Goal: Information Seeking & Learning: Learn about a topic

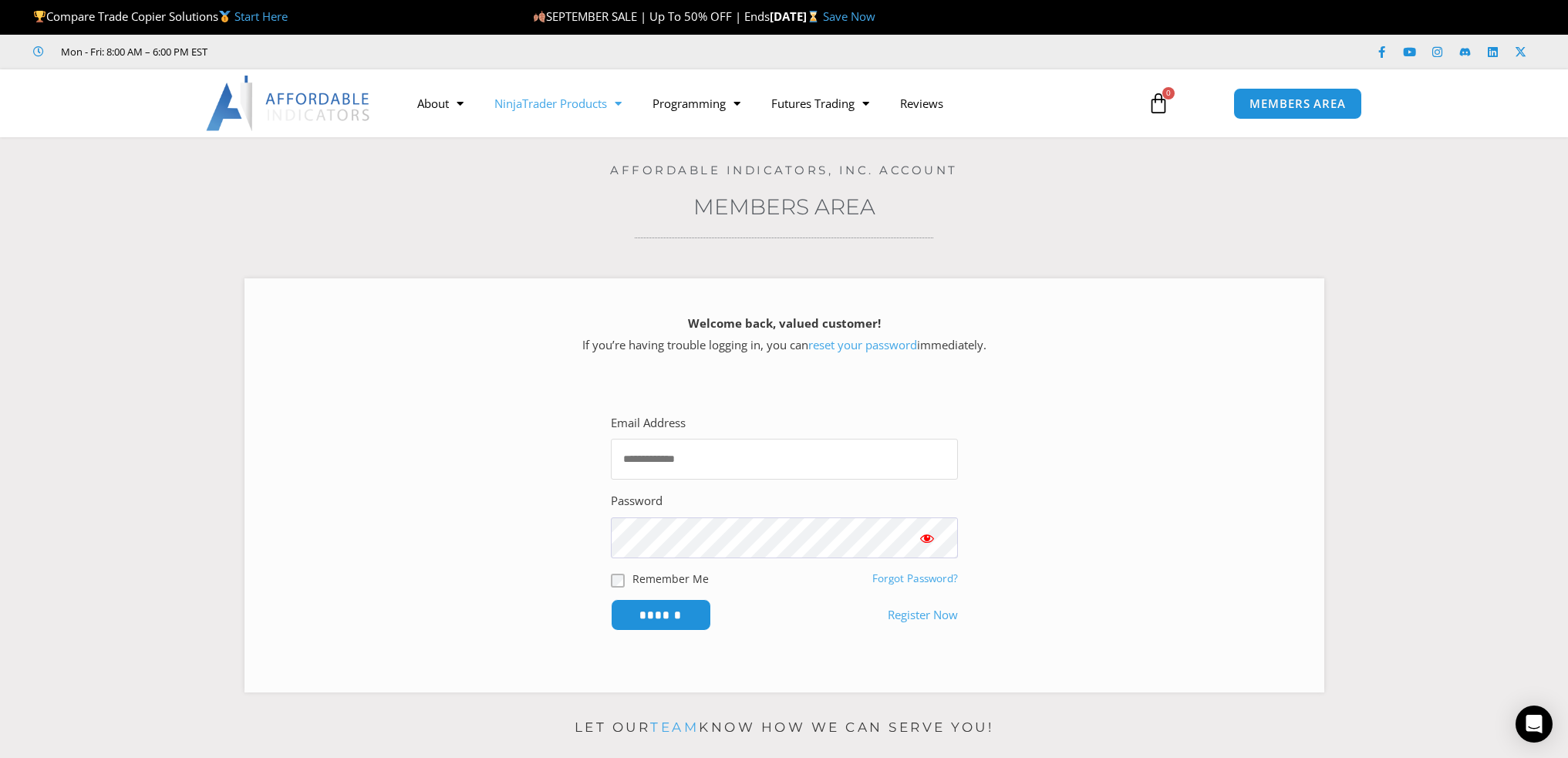
type input "**********"
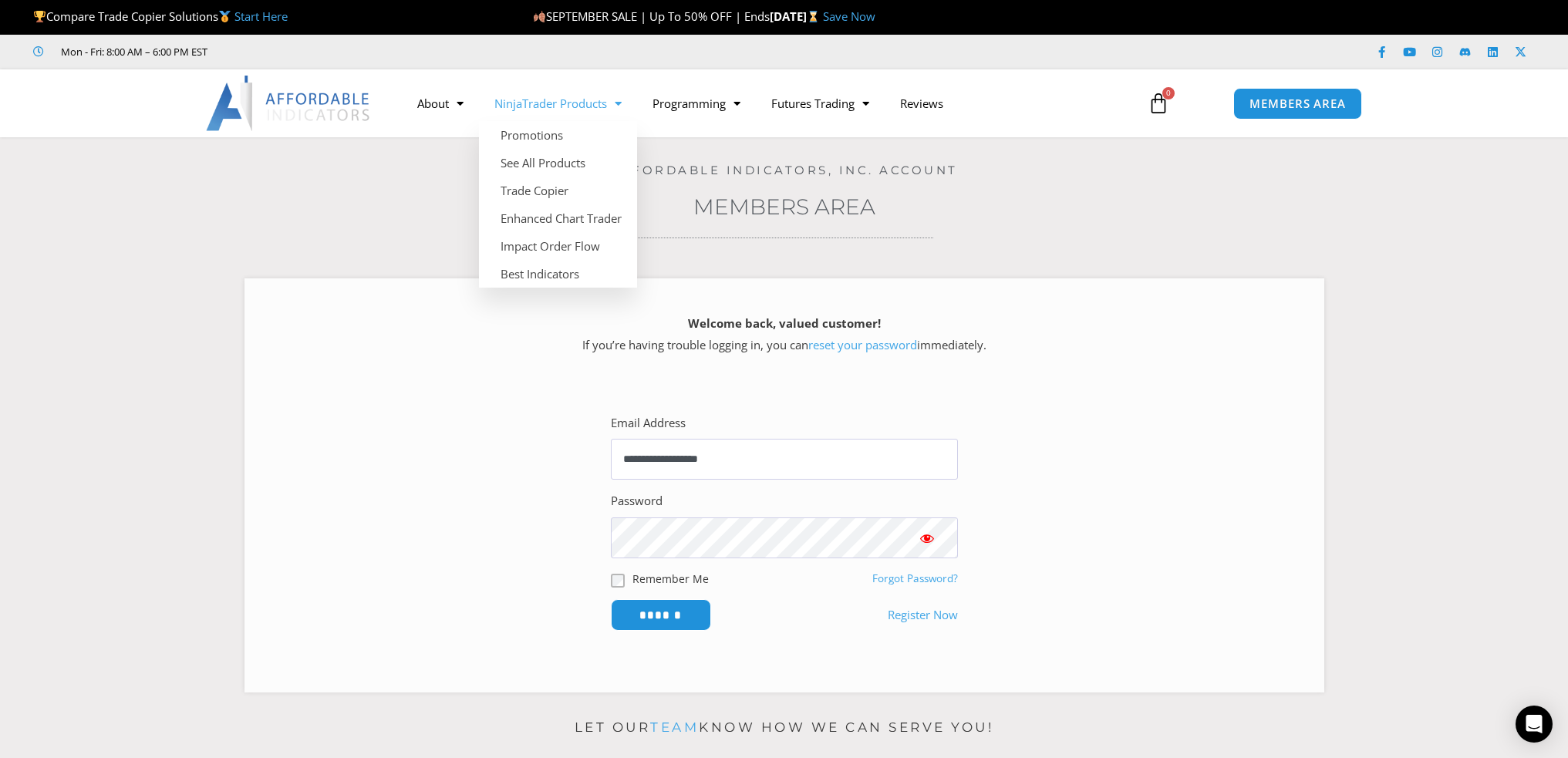
click at [567, 110] on link "NinjaTrader Products" at bounding box center [558, 103] width 158 height 36
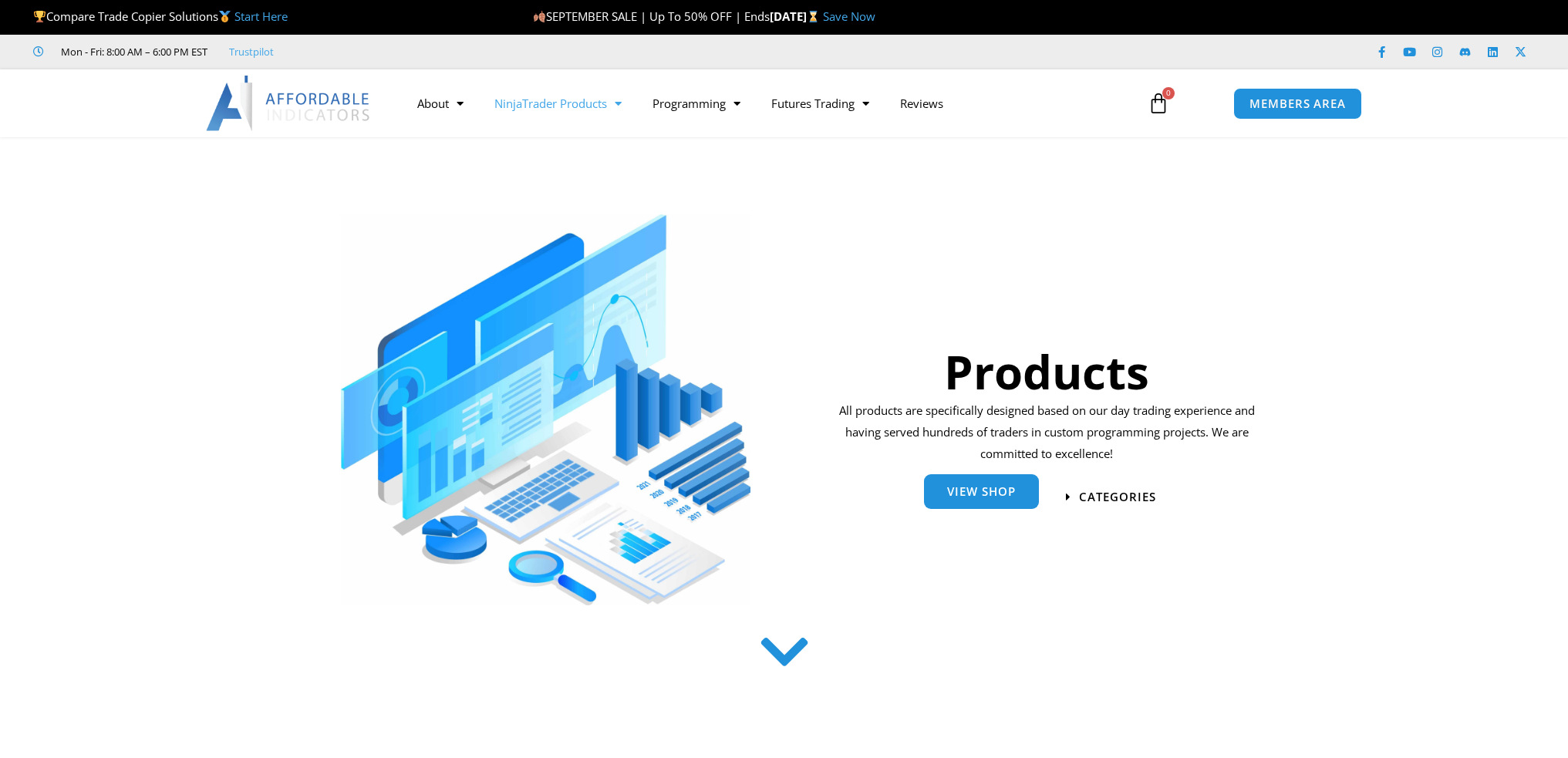
click at [975, 505] on link "View Shop" at bounding box center [982, 491] width 115 height 35
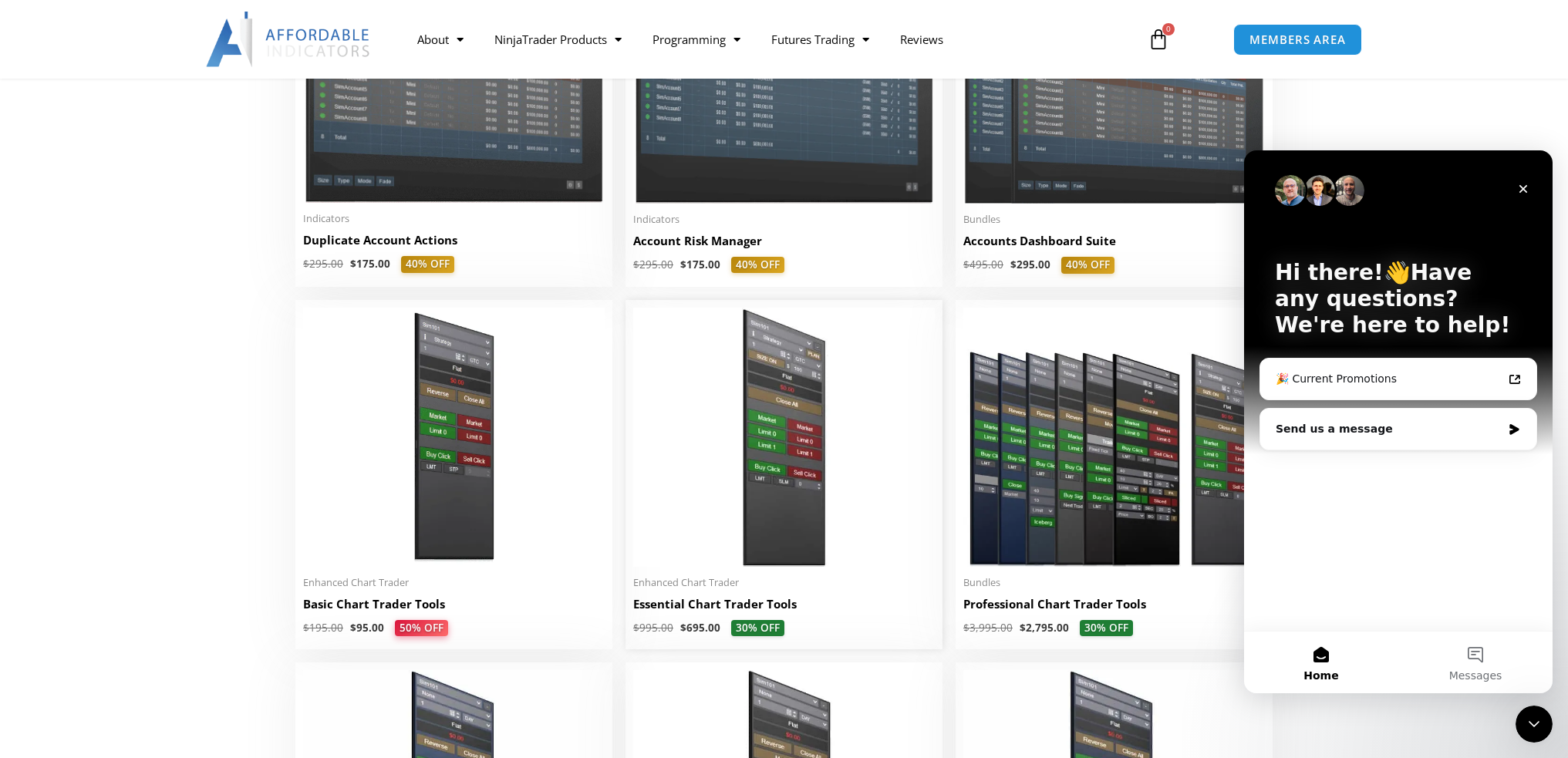
scroll to position [515, 0]
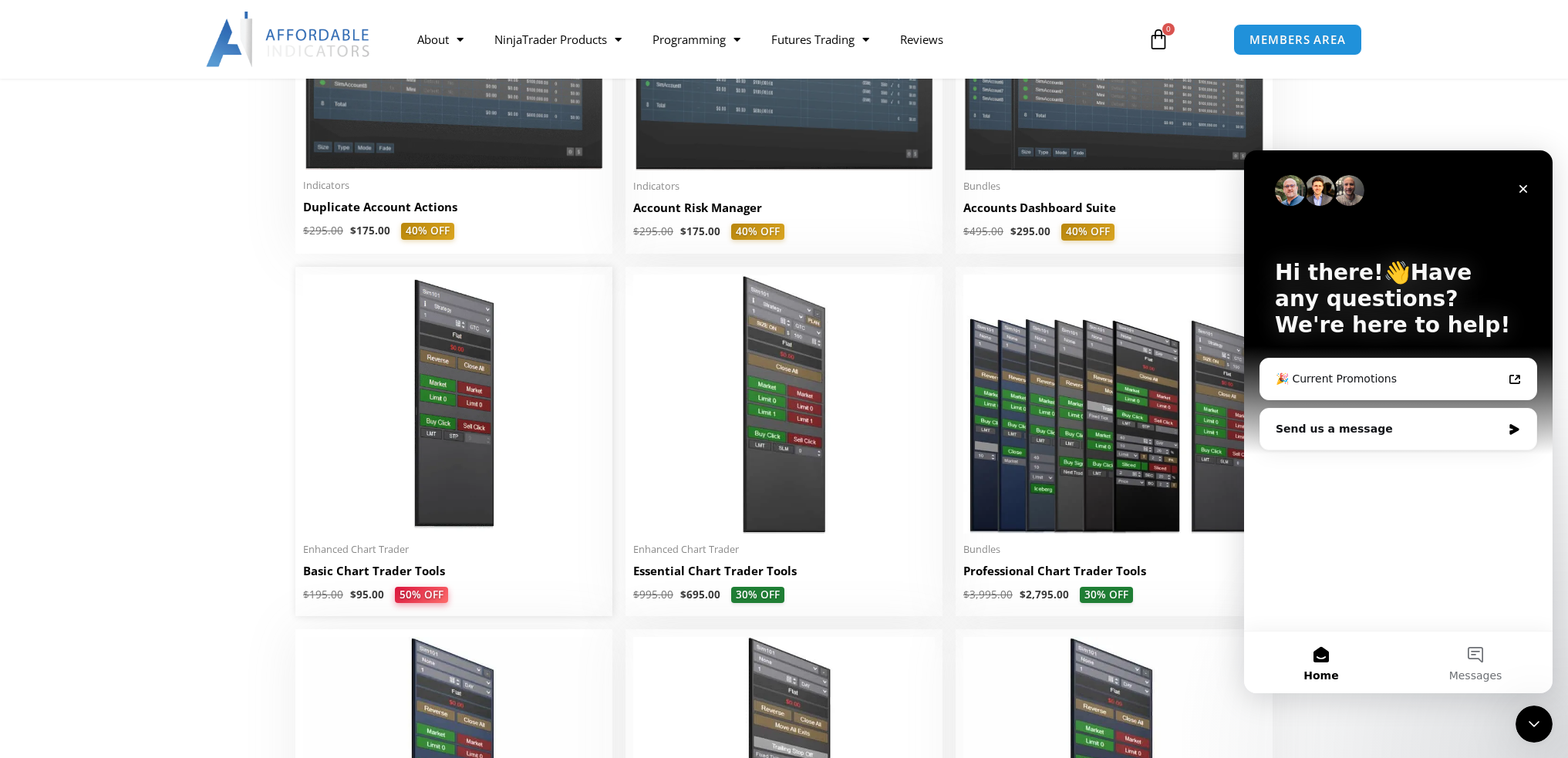
click at [436, 447] on img at bounding box center [454, 403] width 302 height 259
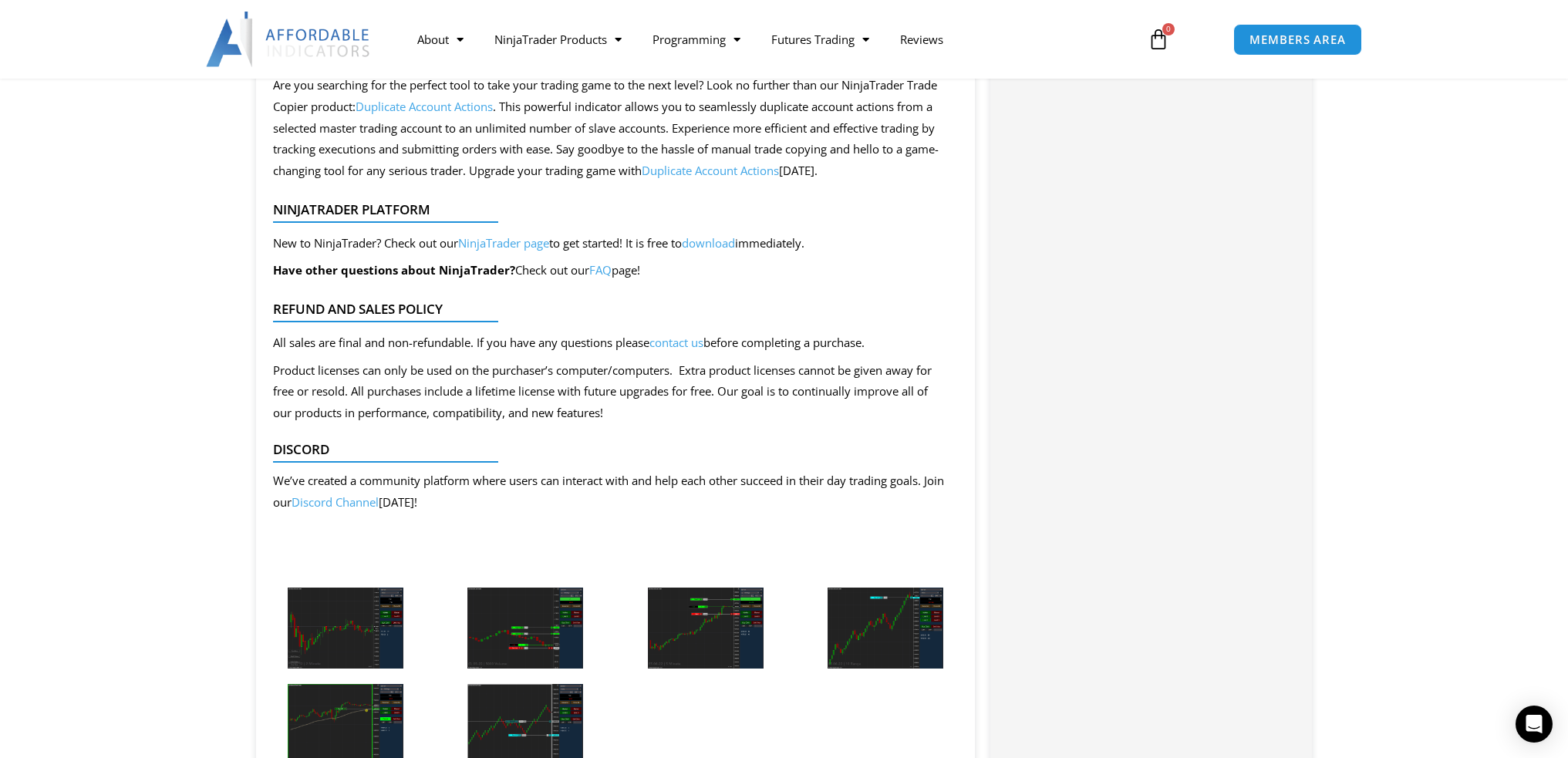
scroll to position [3753, 0]
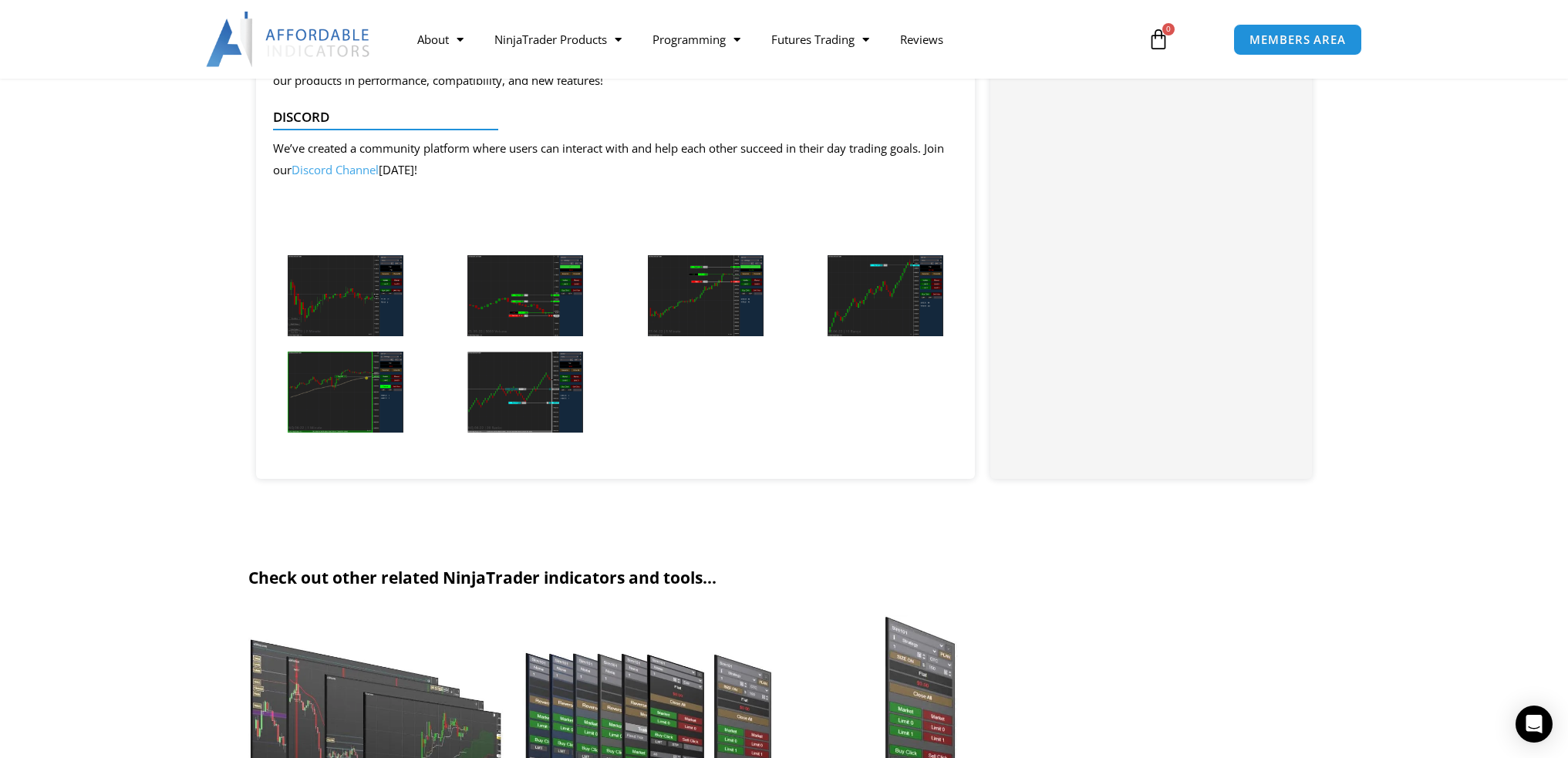
click at [318, 309] on img at bounding box center [345, 295] width 116 height 81
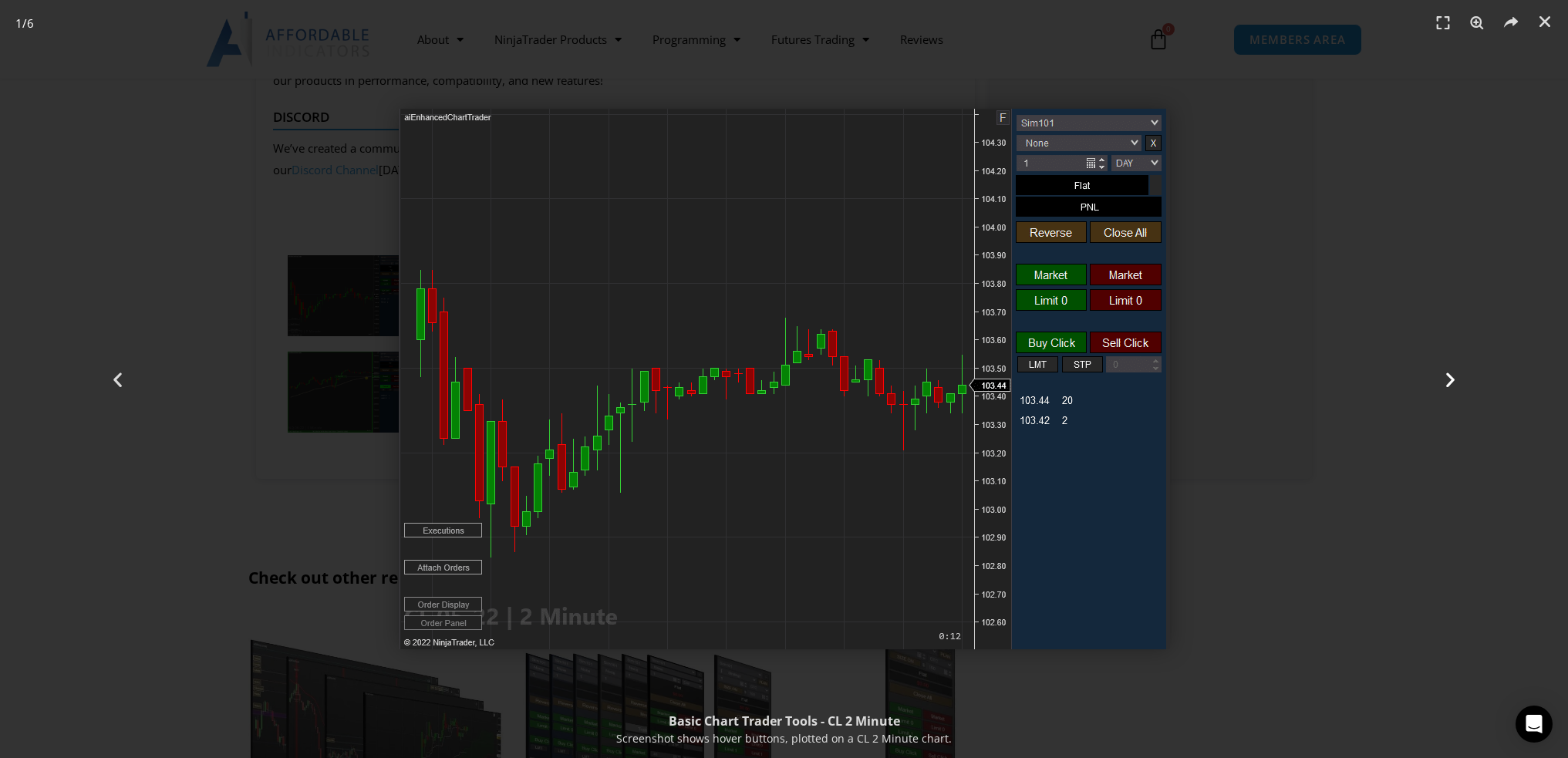
click at [1452, 380] on icon "Next slide" at bounding box center [1451, 379] width 19 height 19
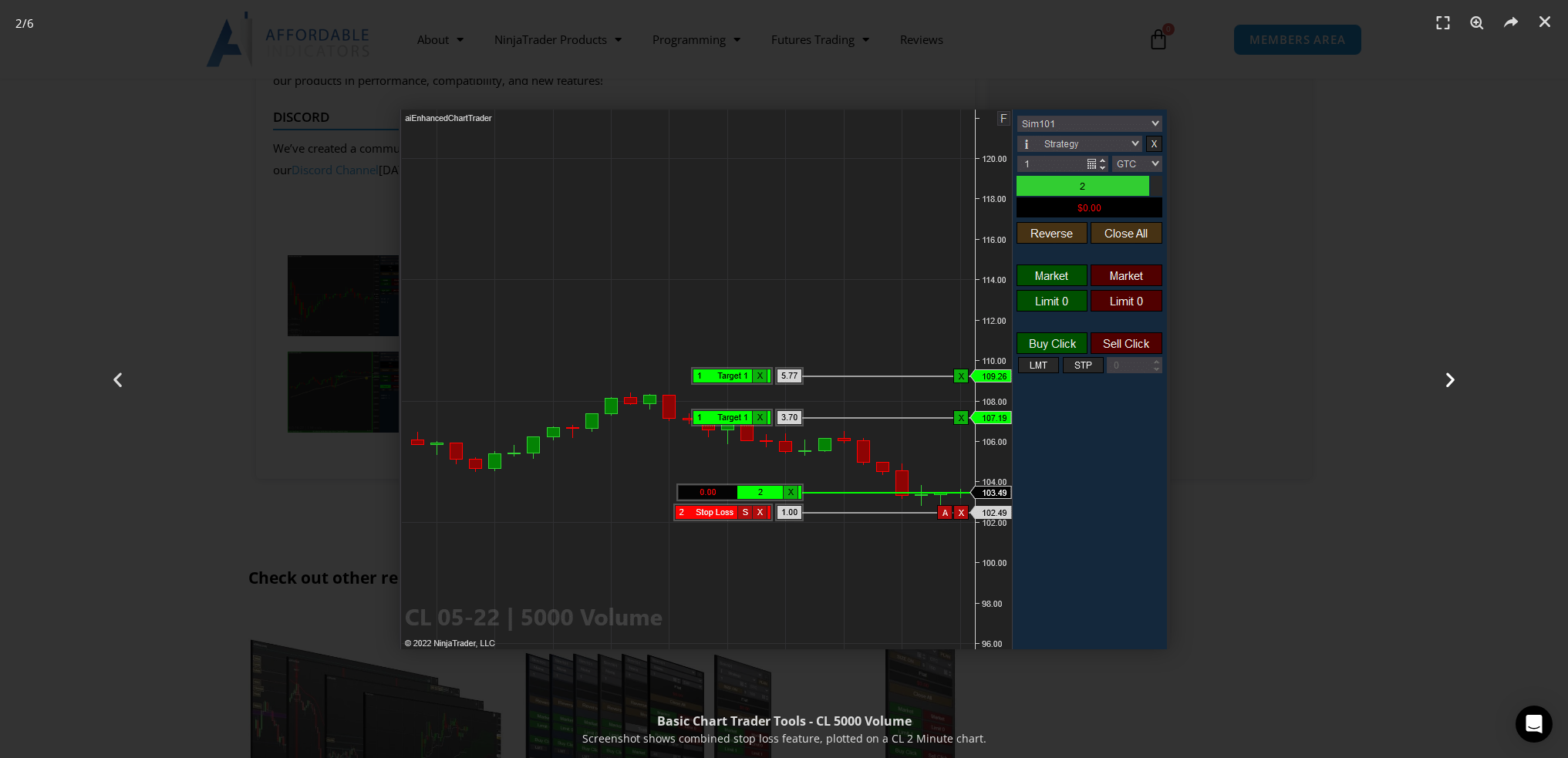
click at [1452, 379] on icon "Next slide" at bounding box center [1451, 379] width 19 height 19
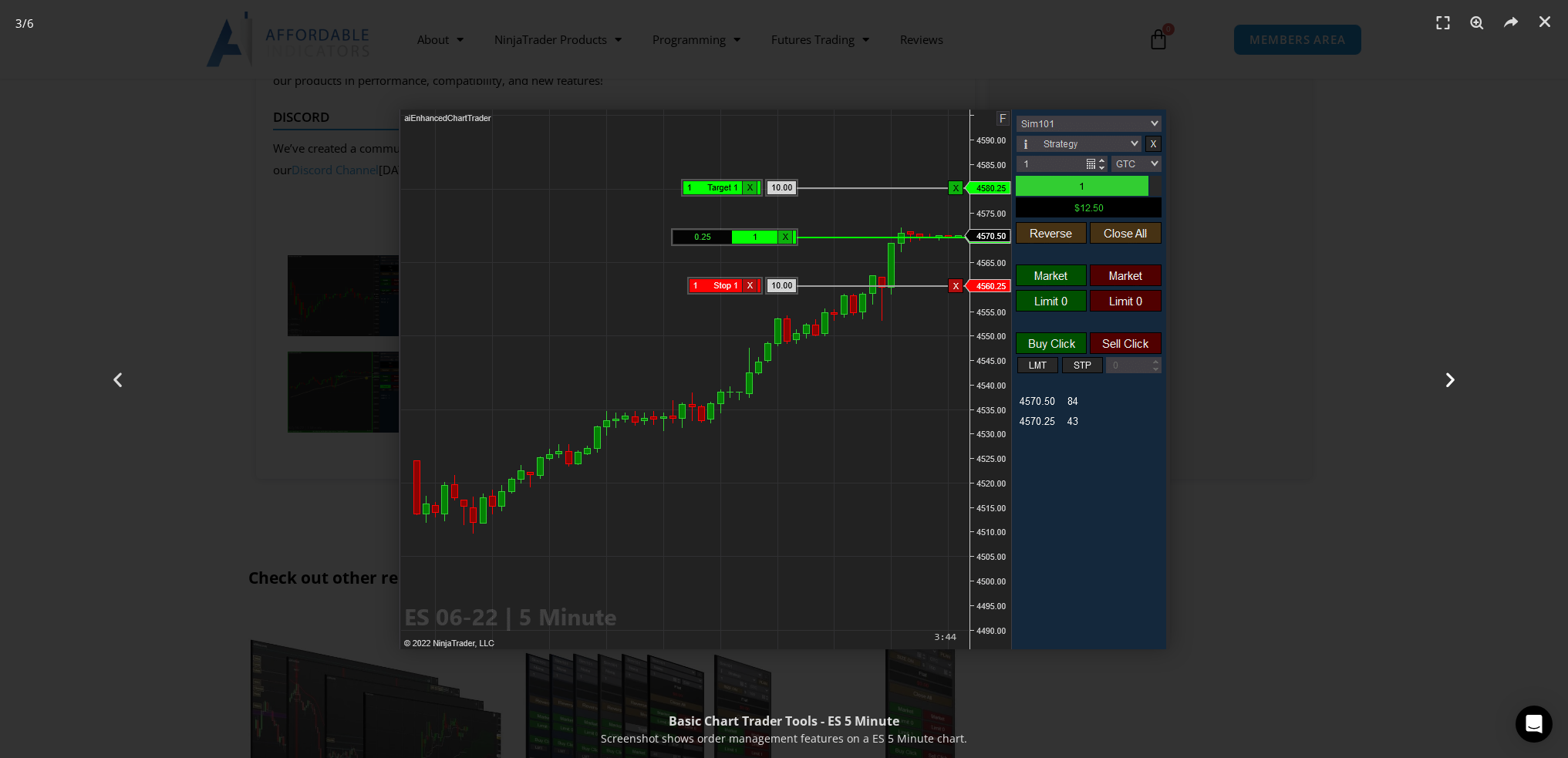
click at [1452, 379] on icon "Next slide" at bounding box center [1451, 379] width 19 height 19
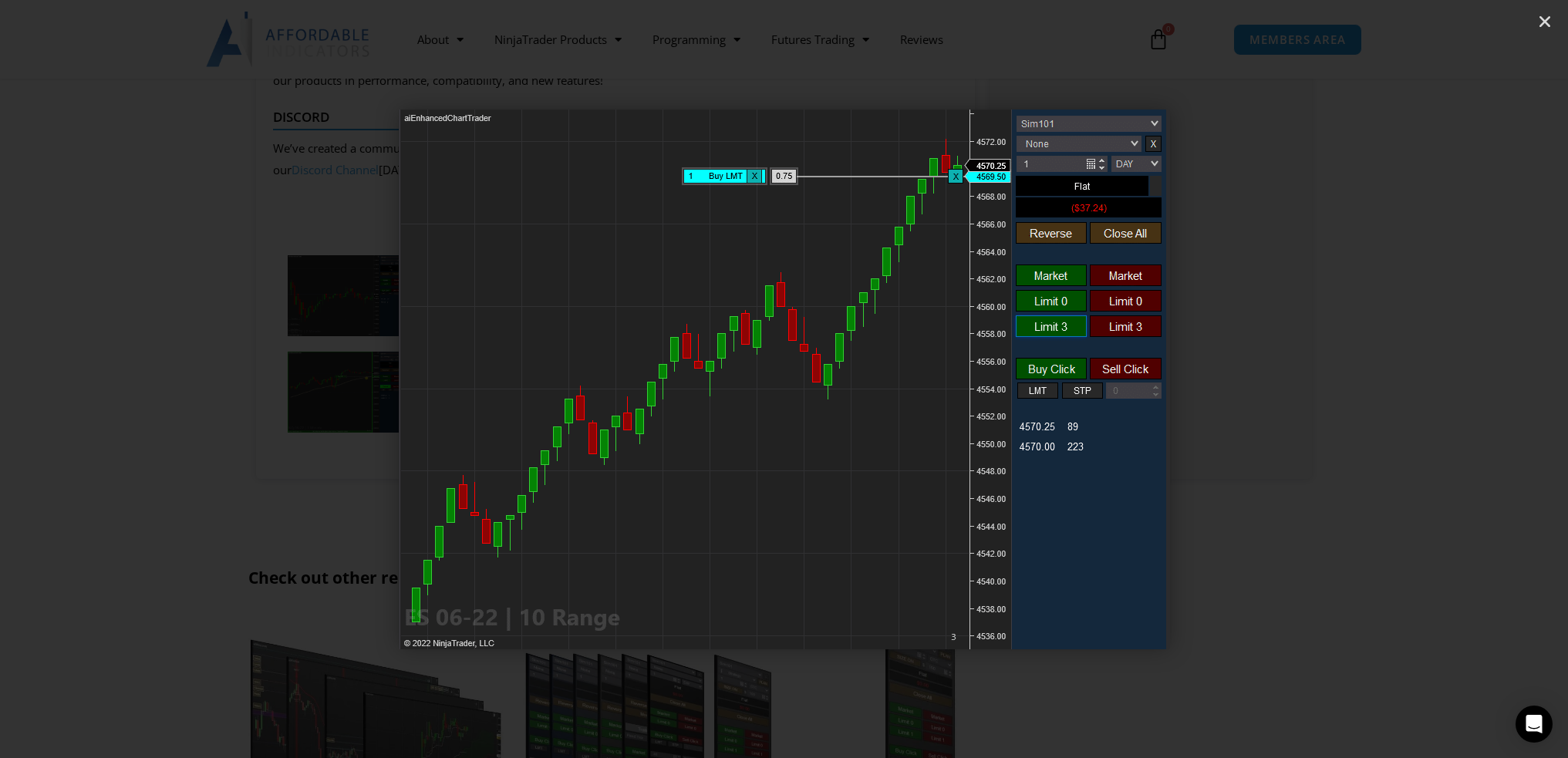
click at [1452, 379] on icon "Next slide" at bounding box center [1451, 379] width 19 height 19
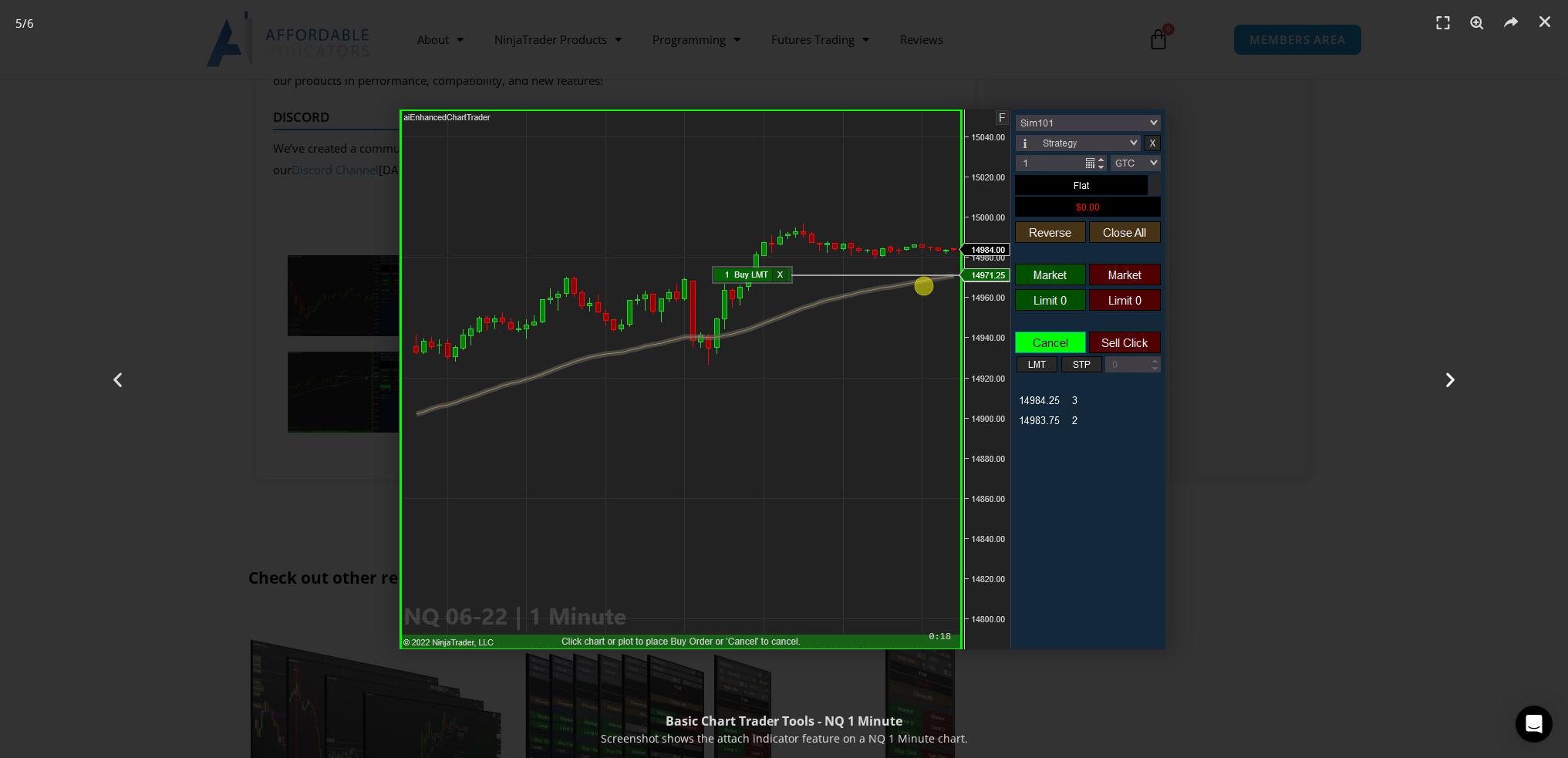
click at [1452, 379] on icon "Next slide" at bounding box center [1451, 379] width 19 height 19
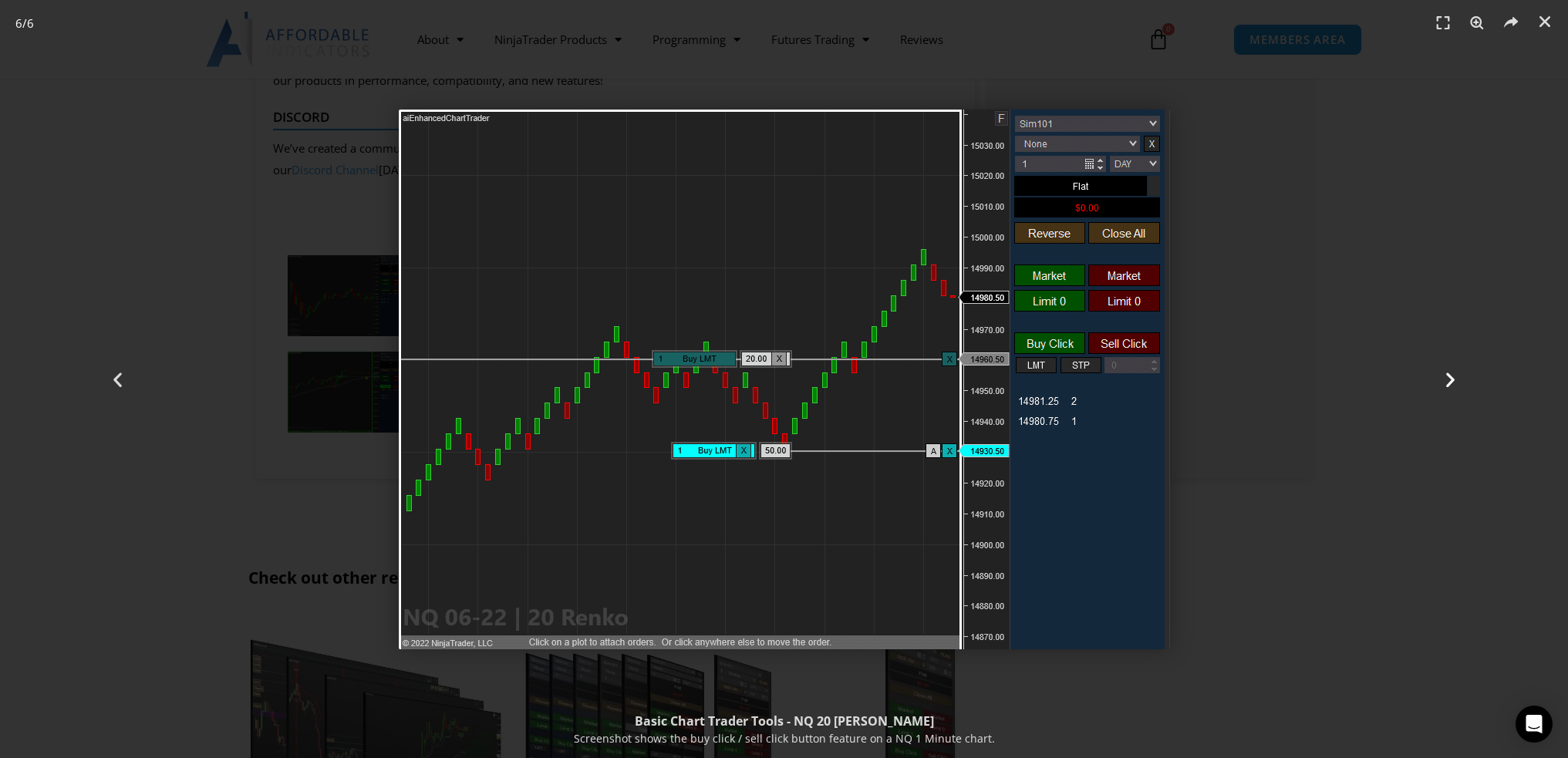
click at [1450, 381] on icon "Next slide" at bounding box center [1451, 379] width 19 height 19
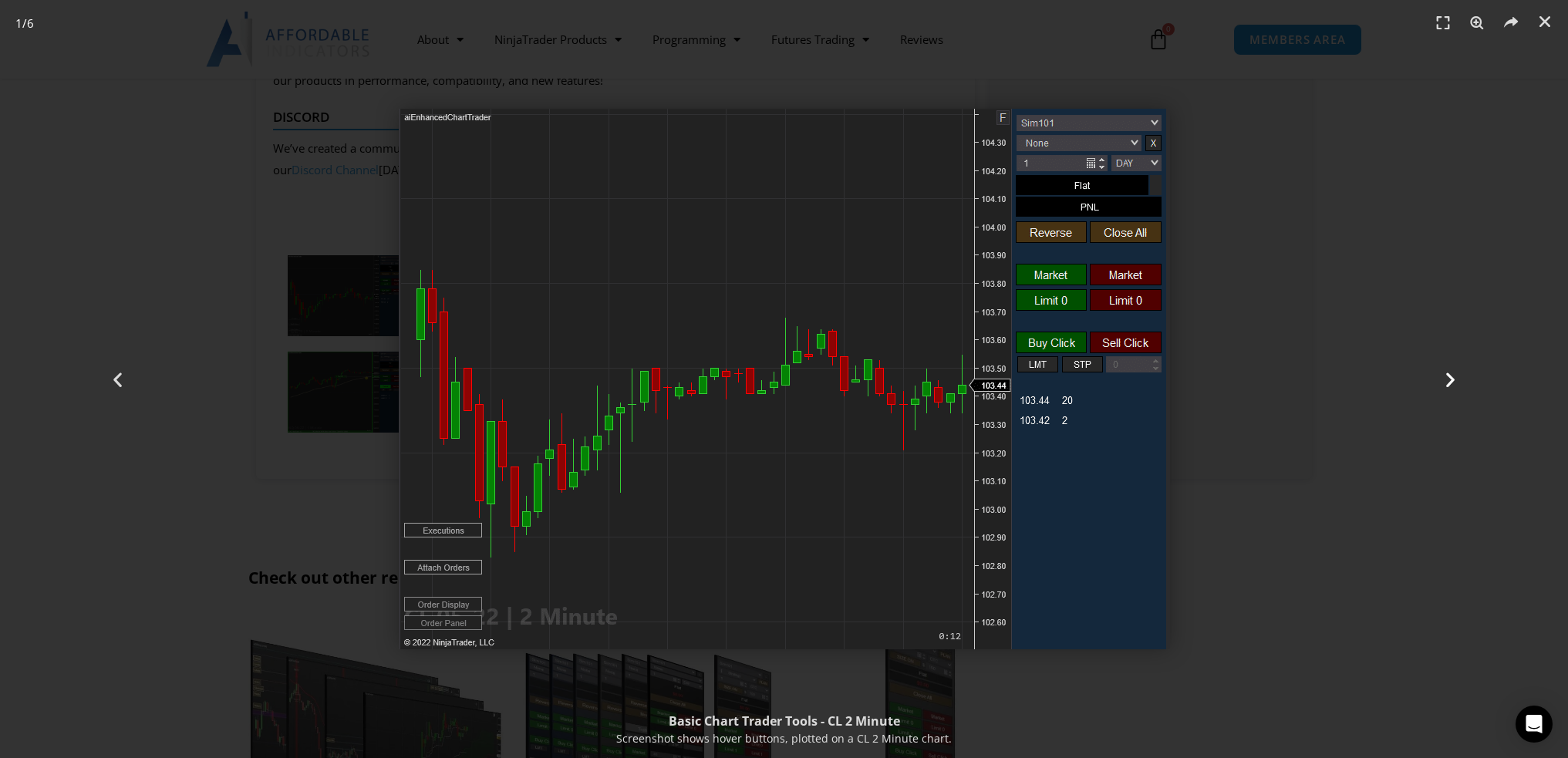
click at [1450, 380] on icon "Next slide" at bounding box center [1451, 379] width 19 height 19
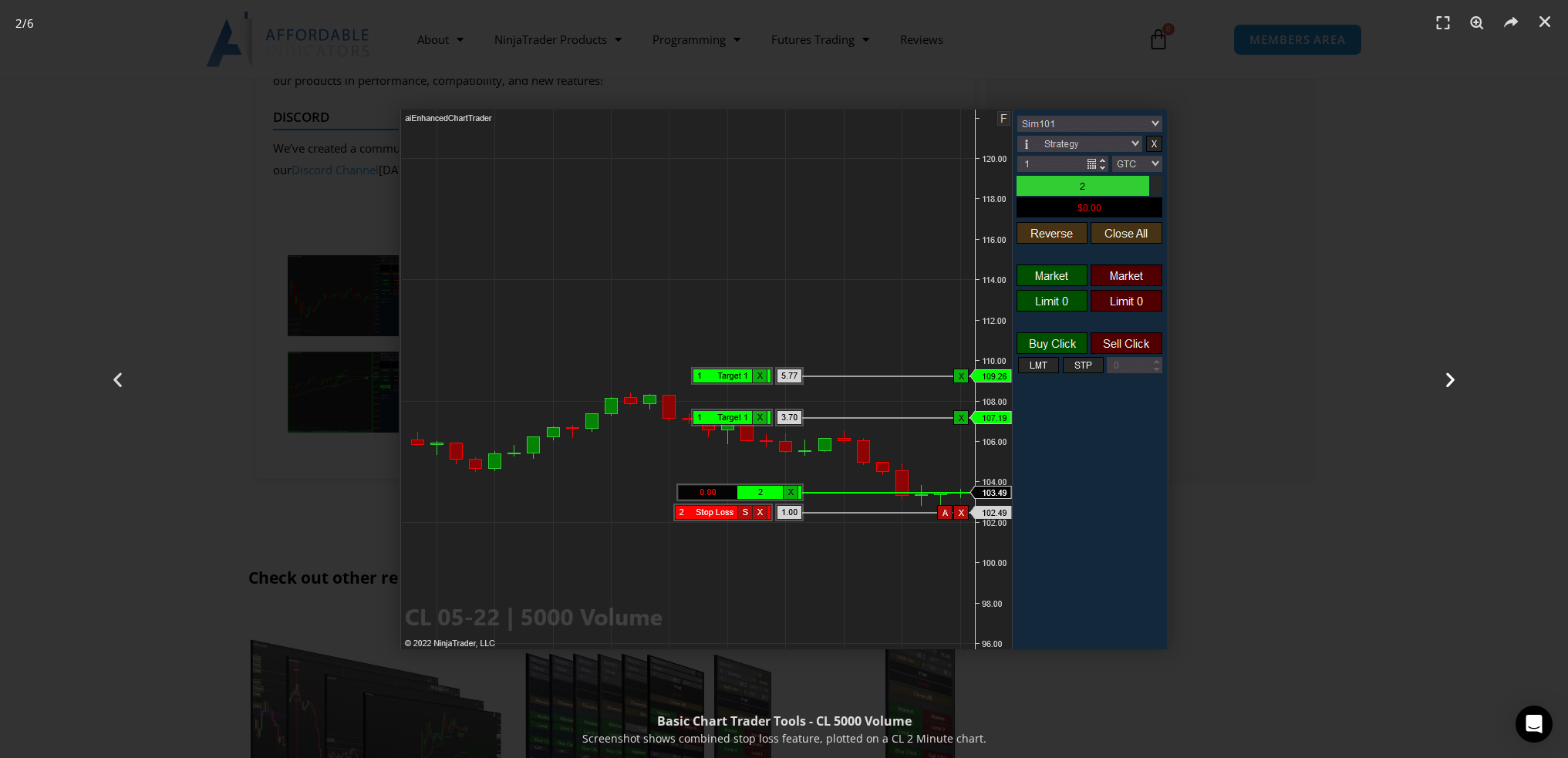
click at [1450, 380] on icon "Next slide" at bounding box center [1451, 379] width 19 height 19
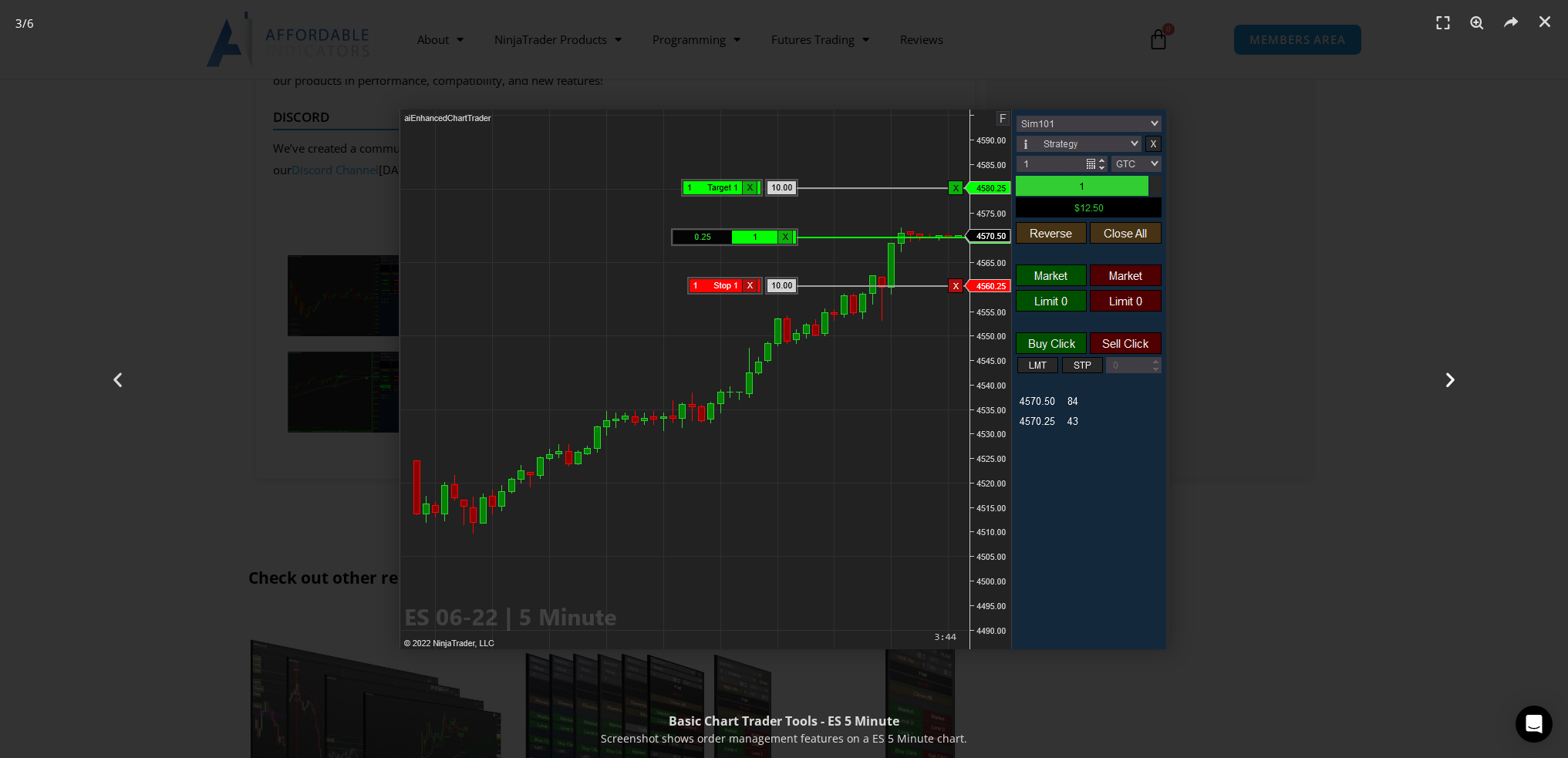
click at [1450, 380] on icon "Next slide" at bounding box center [1451, 379] width 19 height 19
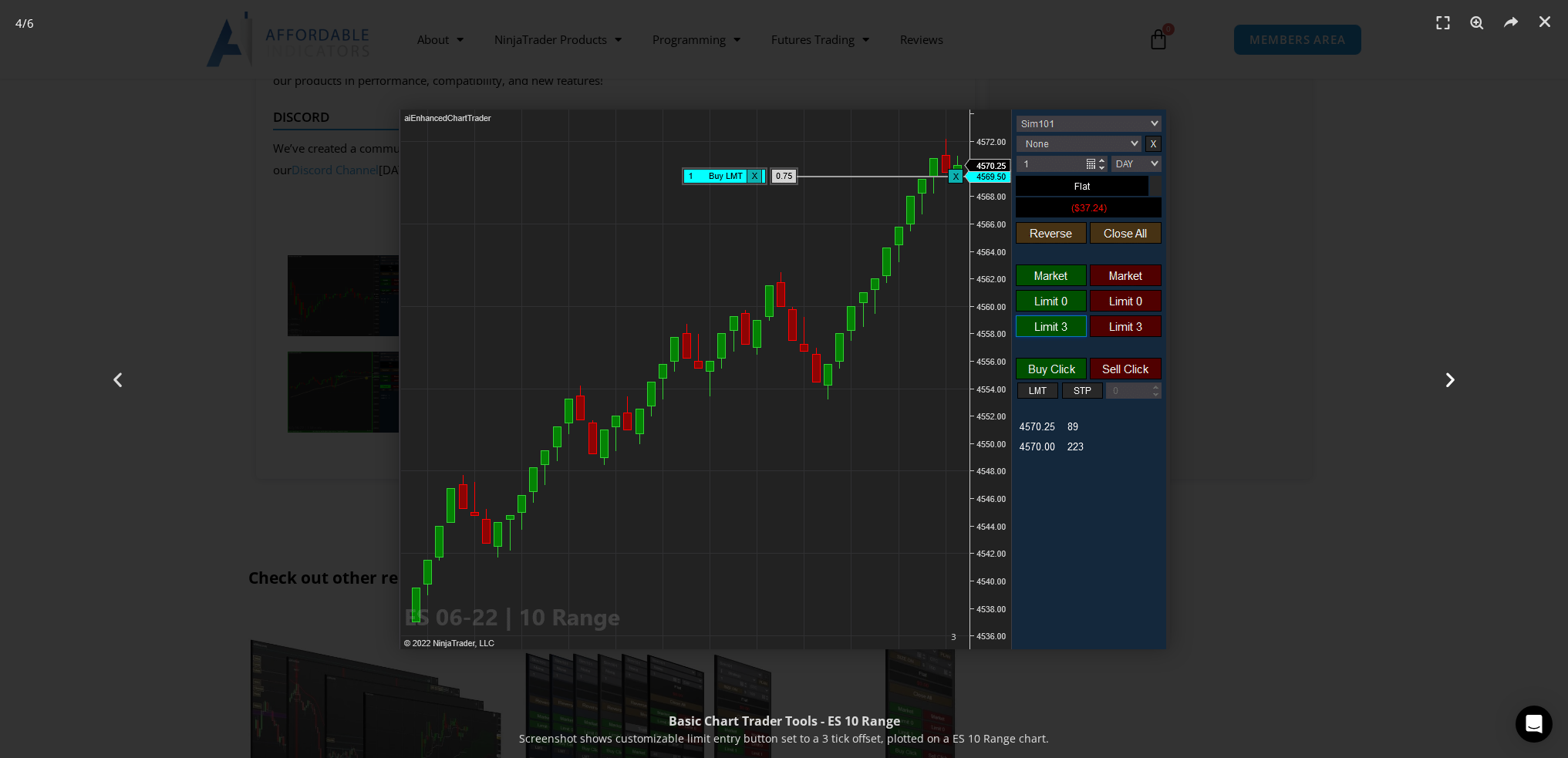
click at [1450, 380] on icon "Next slide" at bounding box center [1451, 379] width 19 height 19
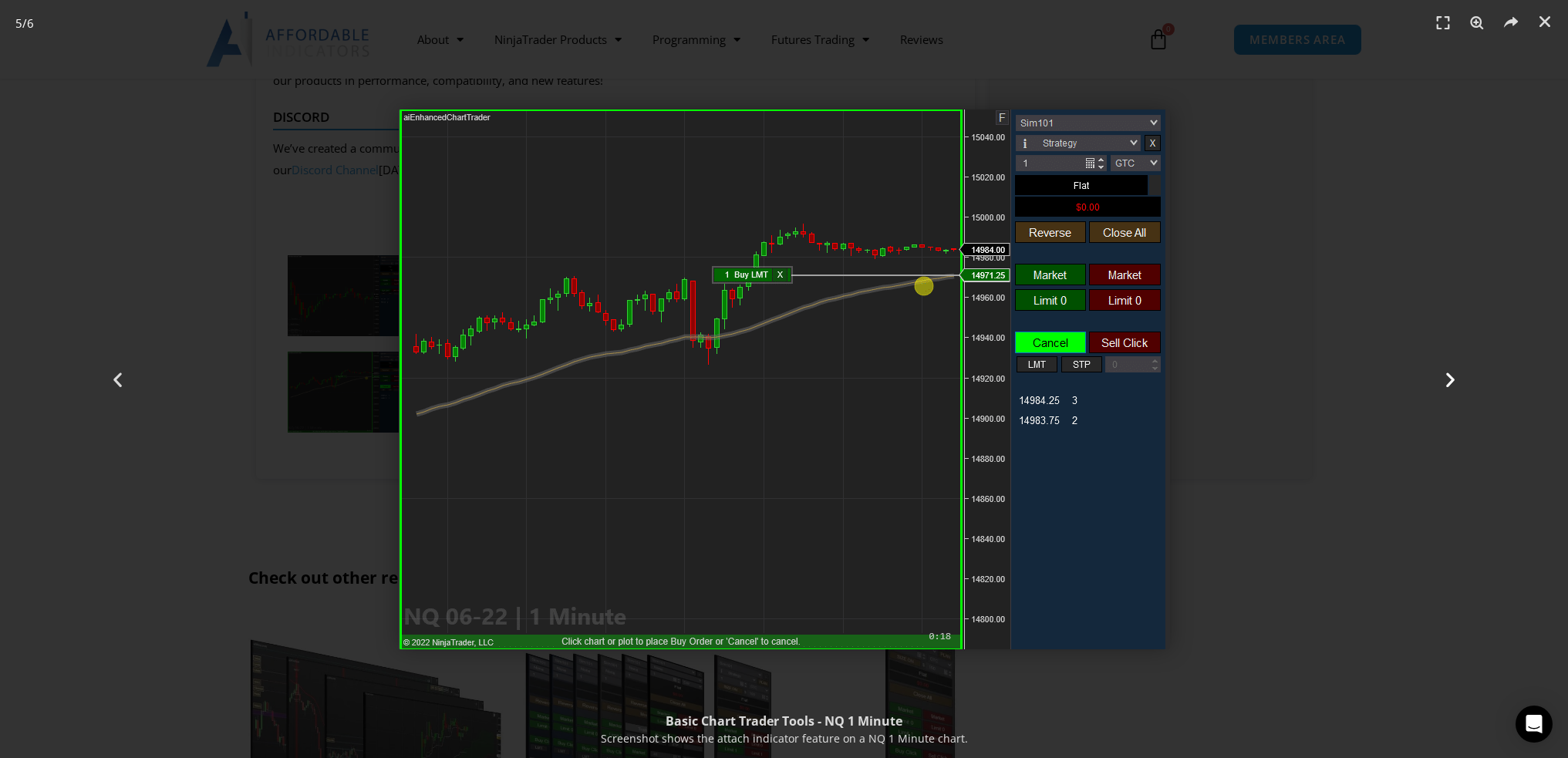
click at [1444, 386] on icon "Next slide" at bounding box center [1451, 379] width 19 height 19
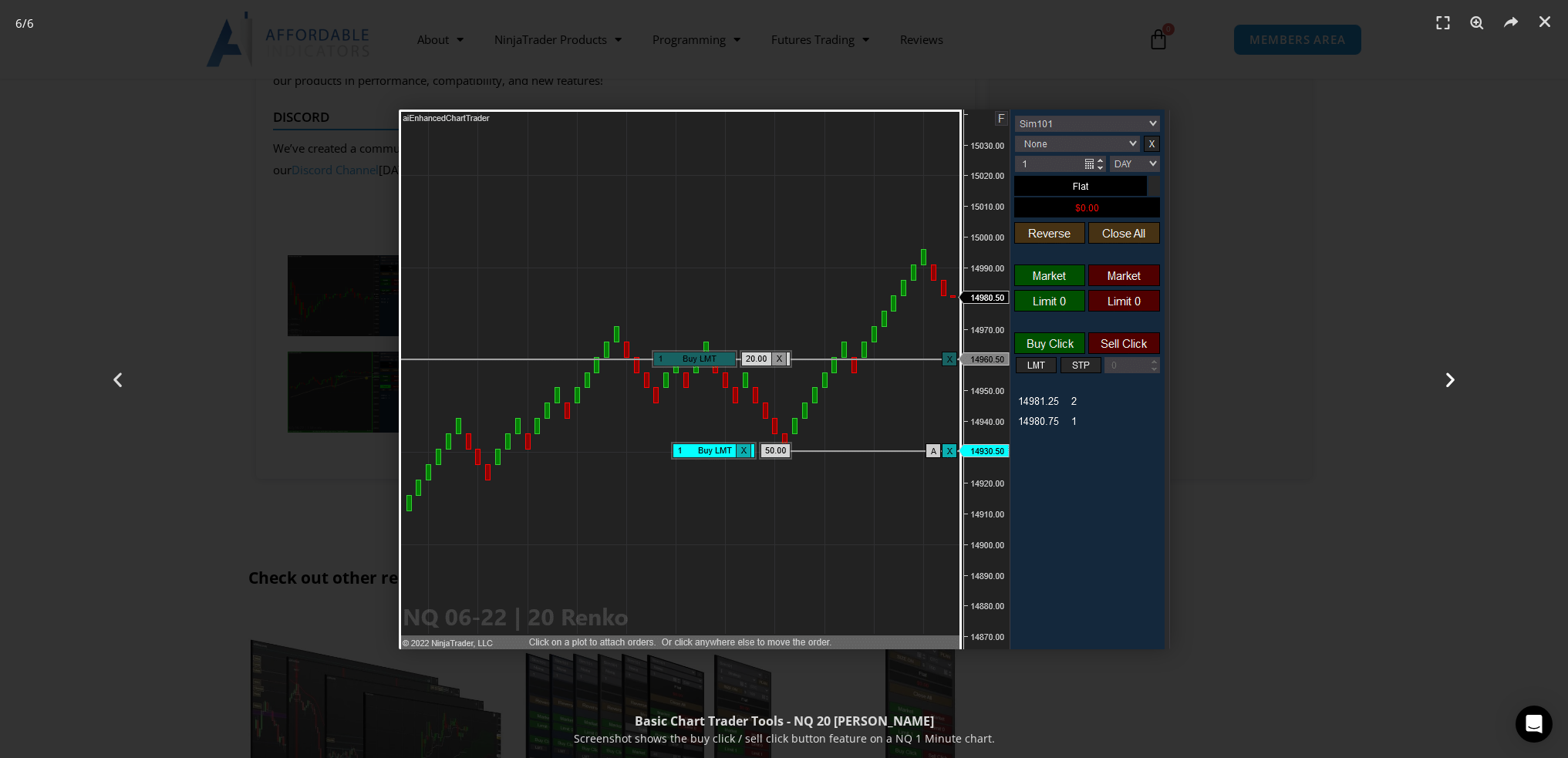
click at [1444, 386] on icon "Next slide" at bounding box center [1451, 379] width 19 height 19
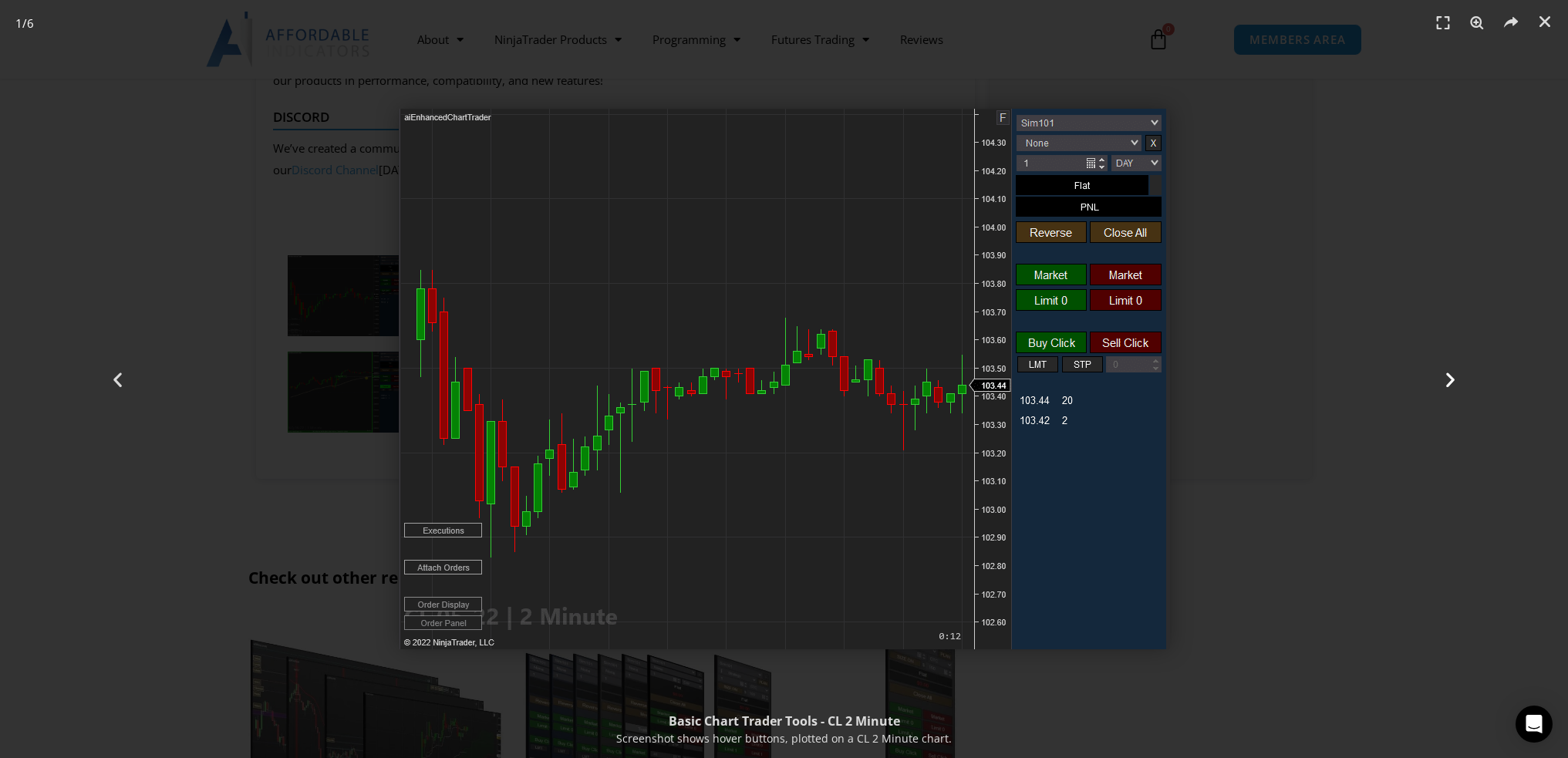
click at [1444, 382] on icon "Next slide" at bounding box center [1451, 379] width 19 height 19
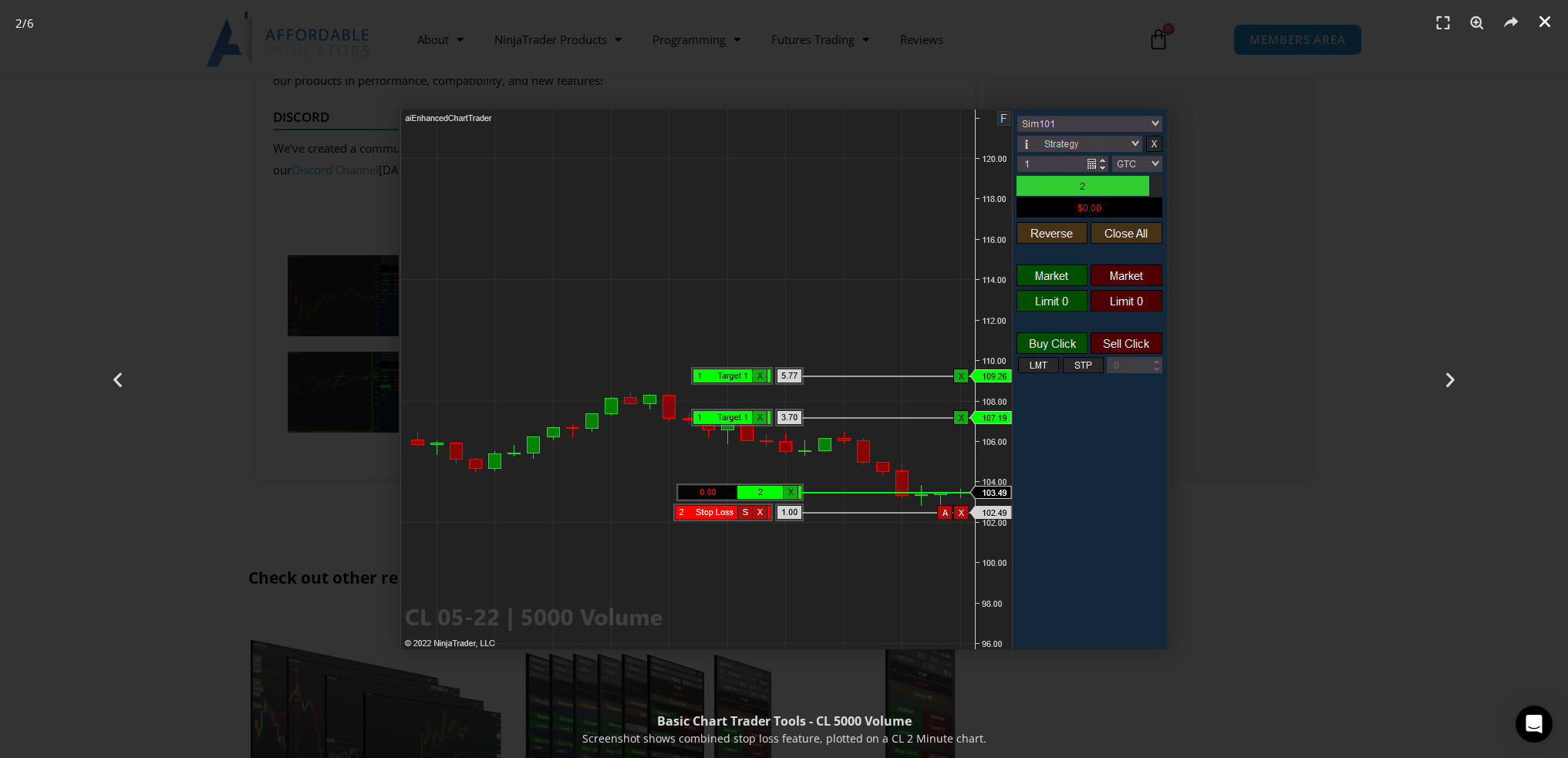
click at [1542, 22] on icon "Close (Esc)" at bounding box center [1545, 22] width 16 height 16
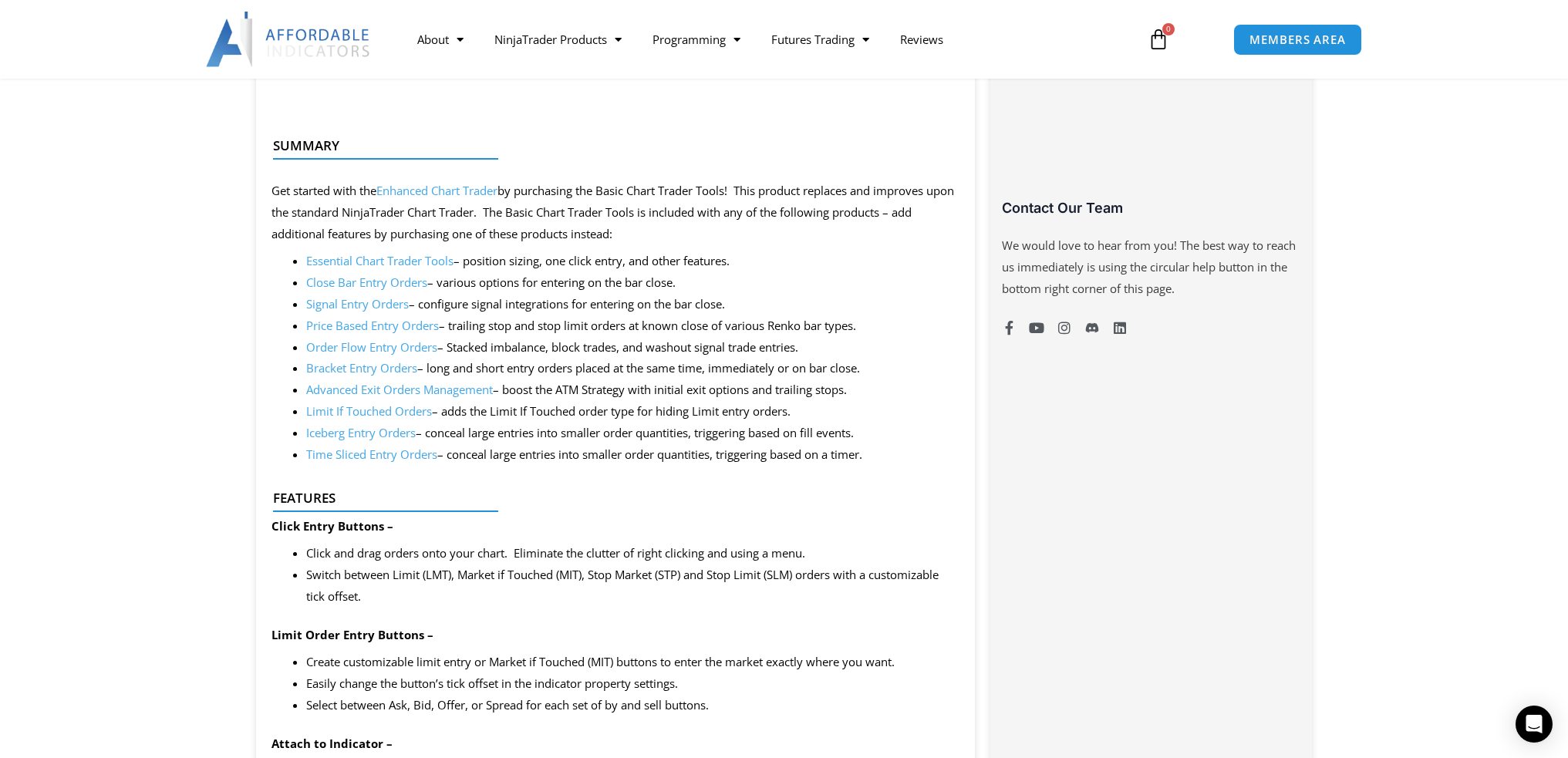
scroll to position [771, 0]
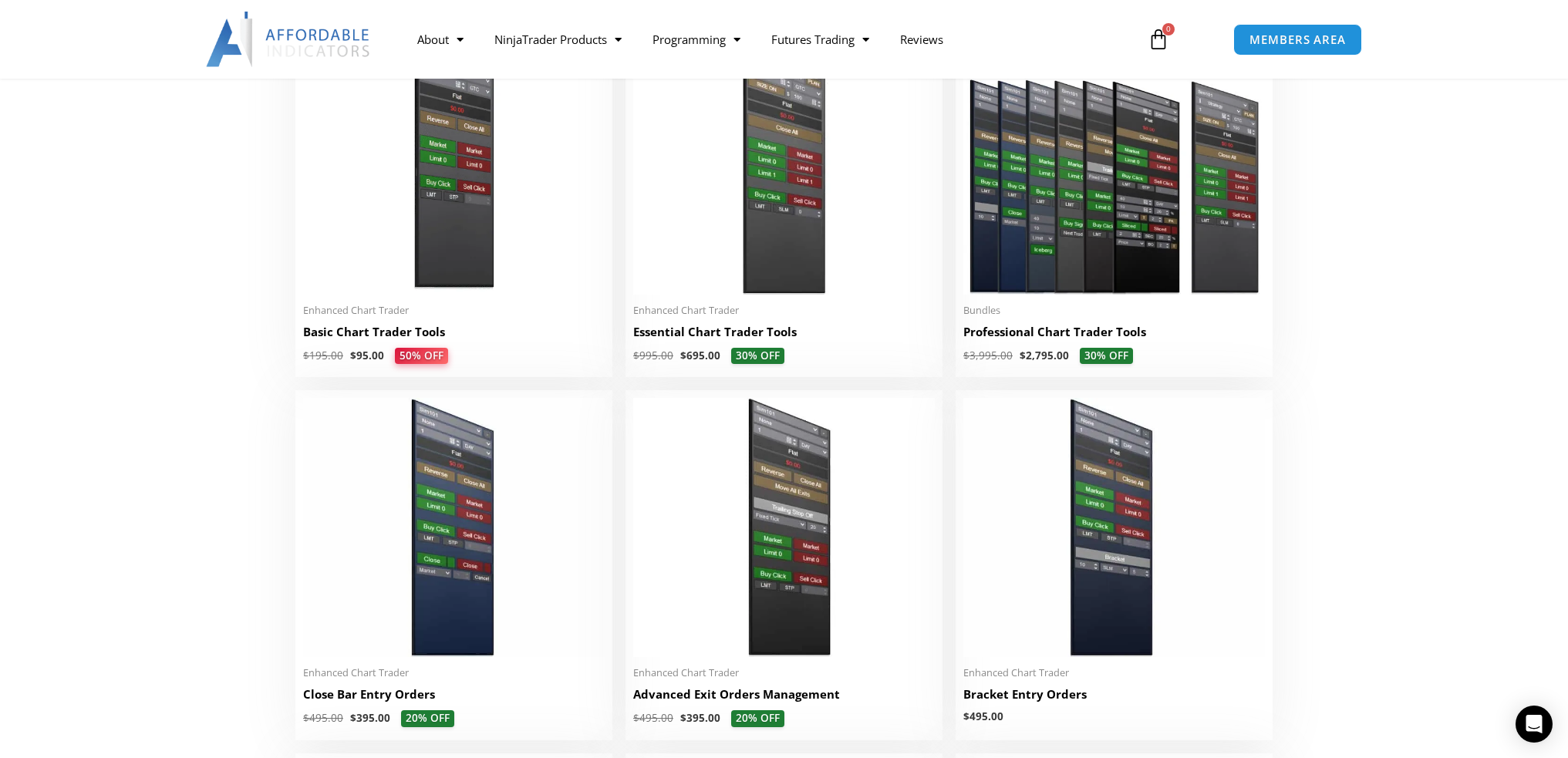
scroll to position [771, 0]
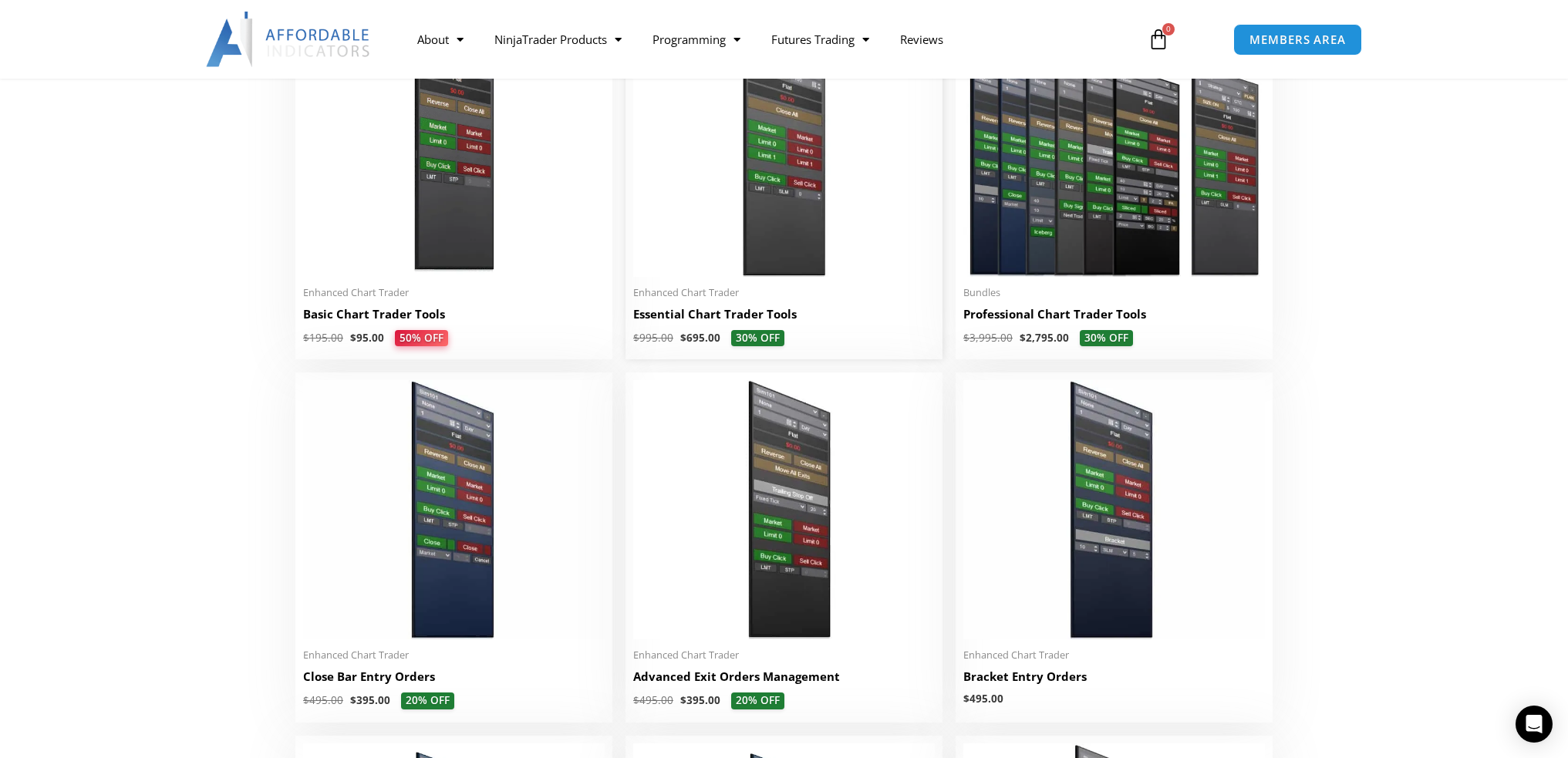
click at [807, 176] on img at bounding box center [784, 147] width 302 height 259
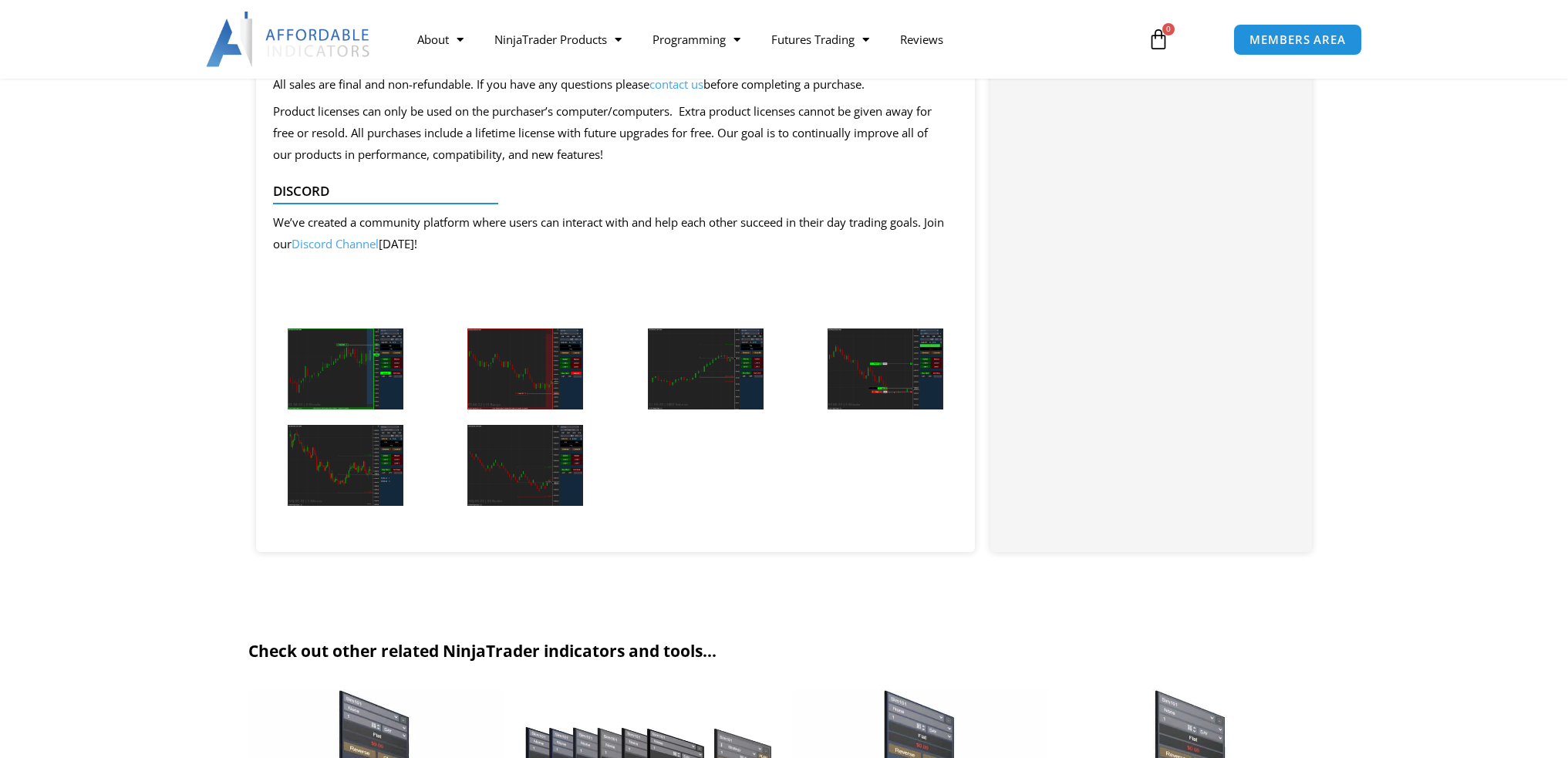
scroll to position [2622, 0]
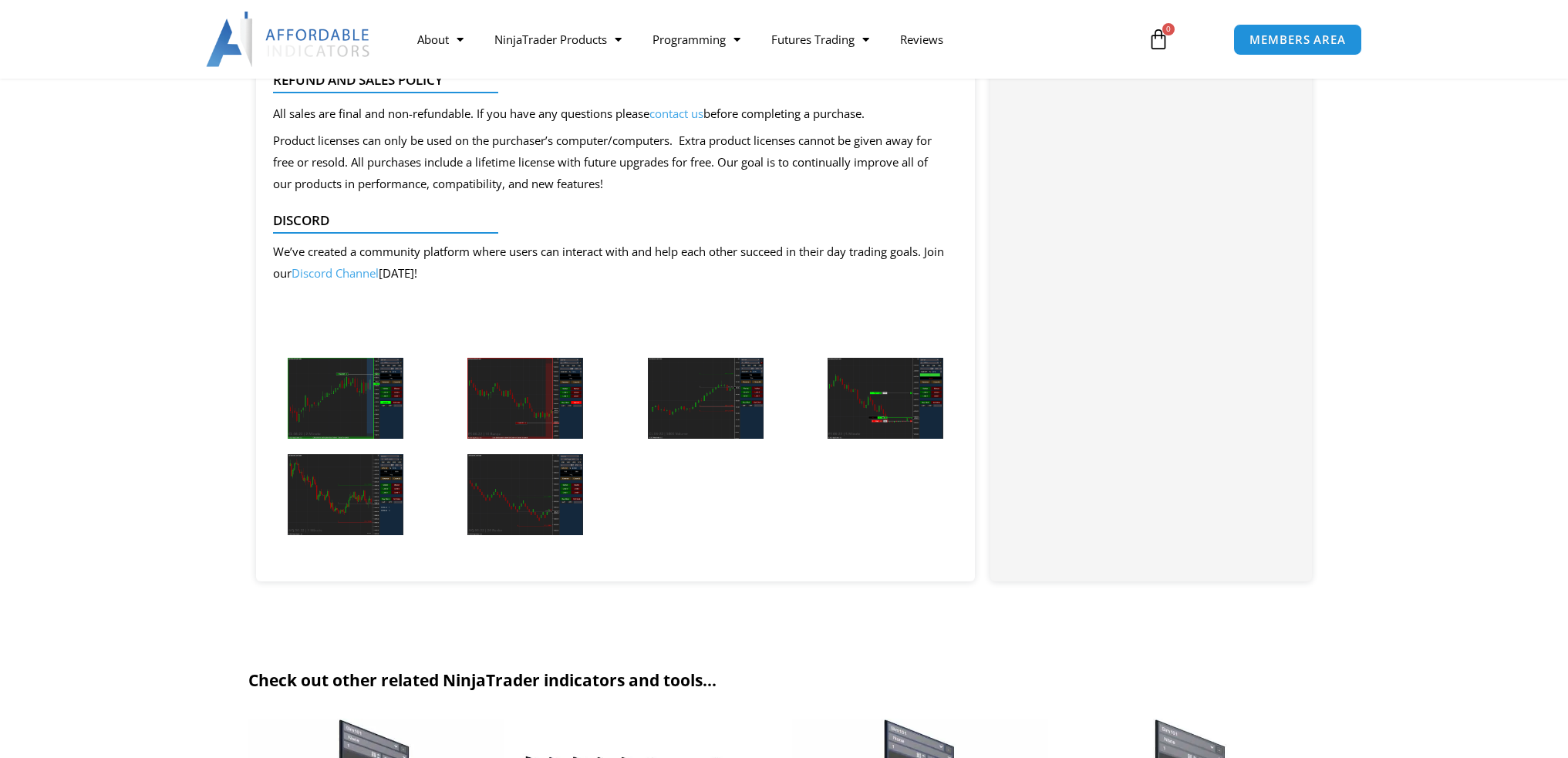
click at [309, 396] on img at bounding box center [345, 398] width 116 height 81
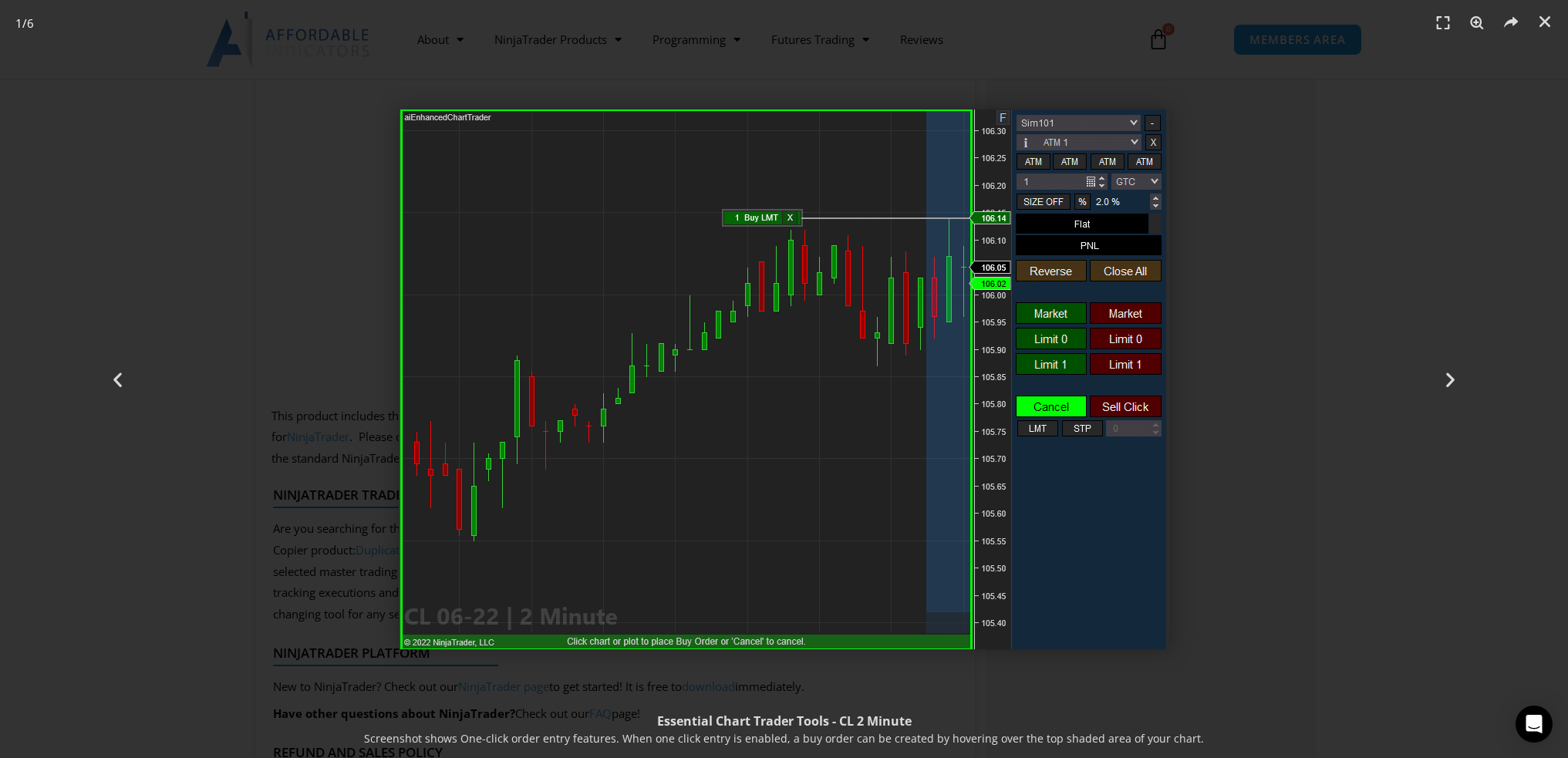
scroll to position [3294, 0]
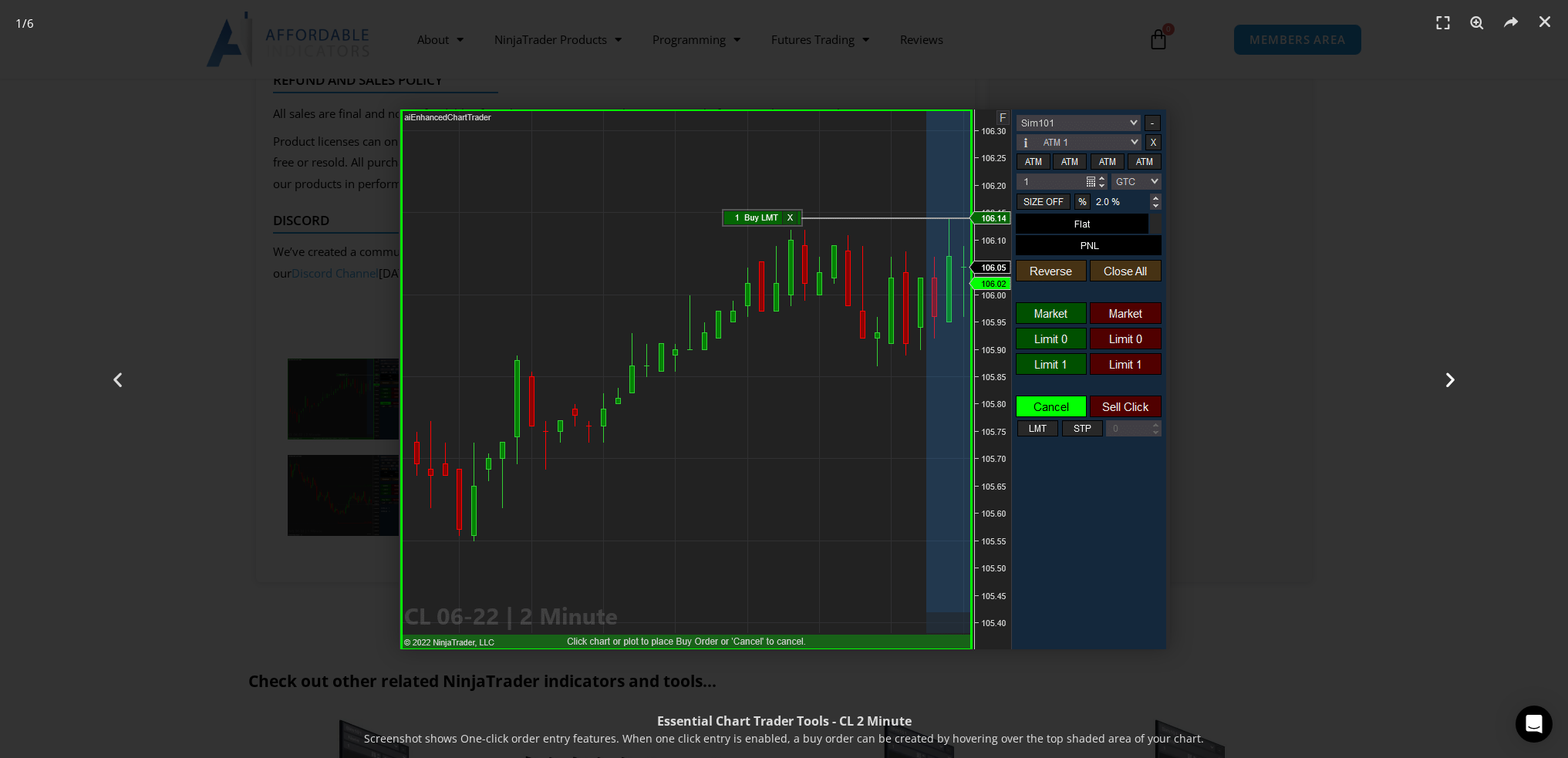
click at [1447, 372] on icon "Next slide" at bounding box center [1451, 379] width 19 height 19
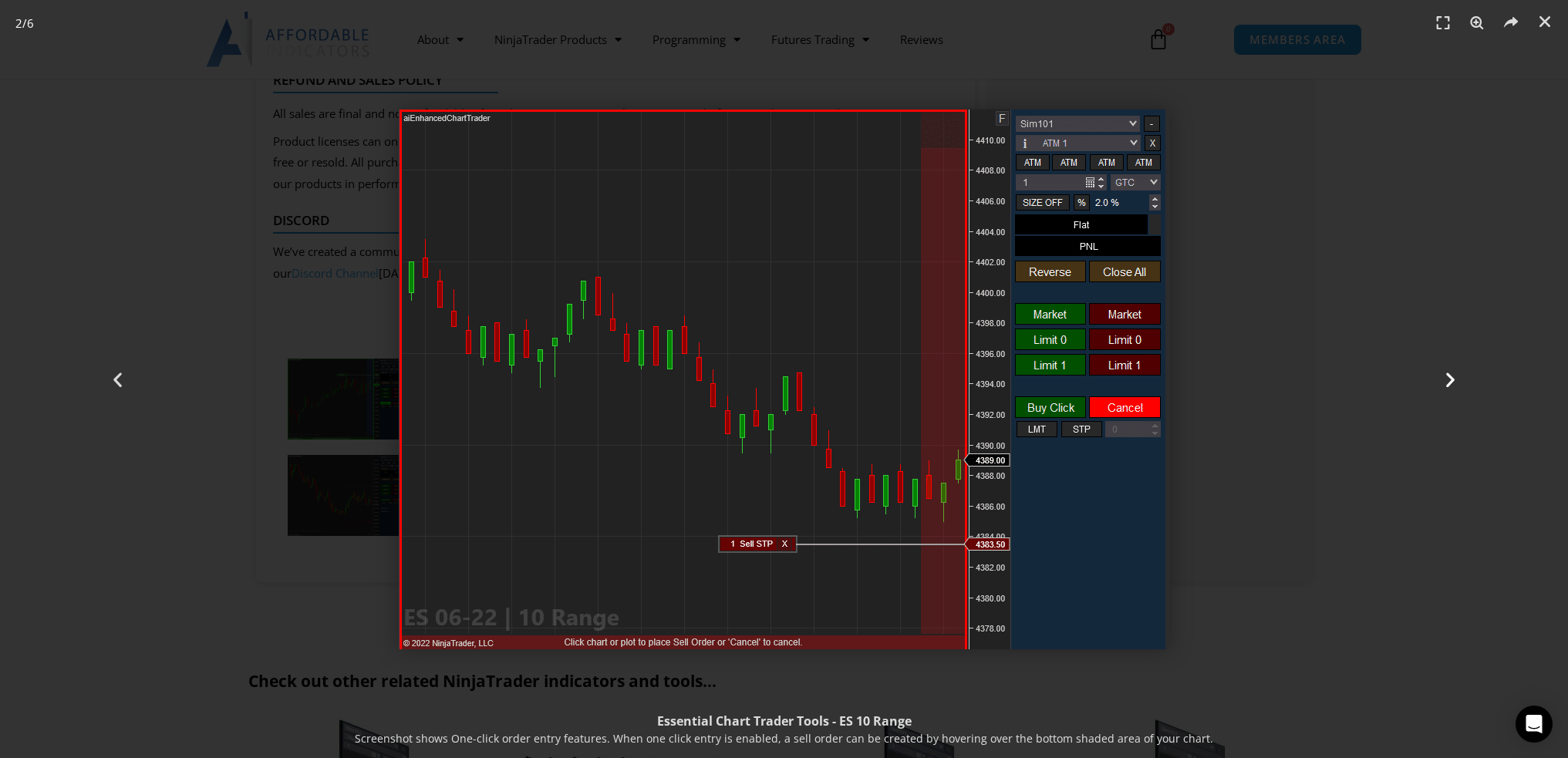
click at [1447, 372] on icon "Next slide" at bounding box center [1451, 379] width 19 height 19
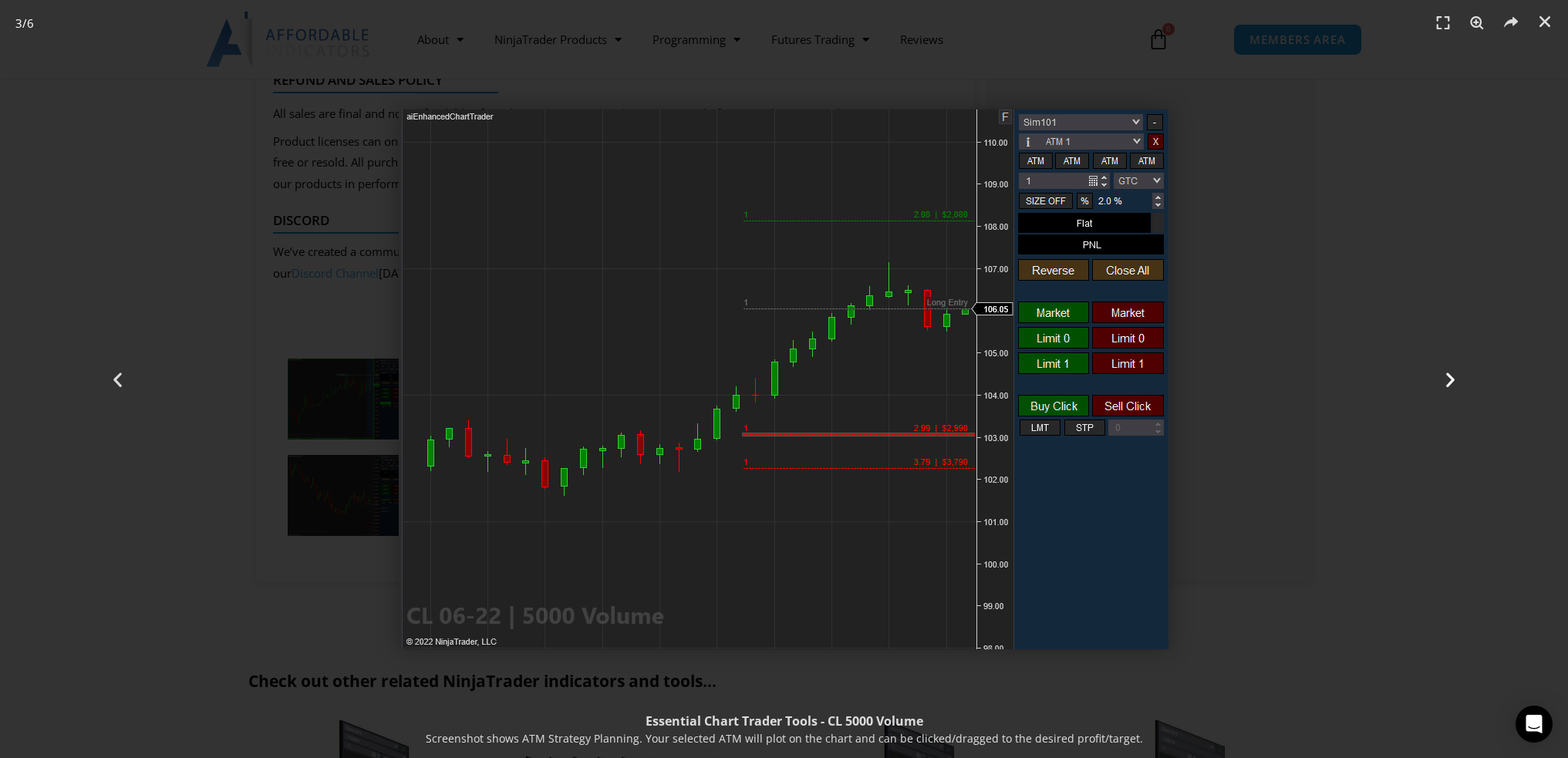
click at [1447, 372] on icon "Next slide" at bounding box center [1451, 379] width 19 height 19
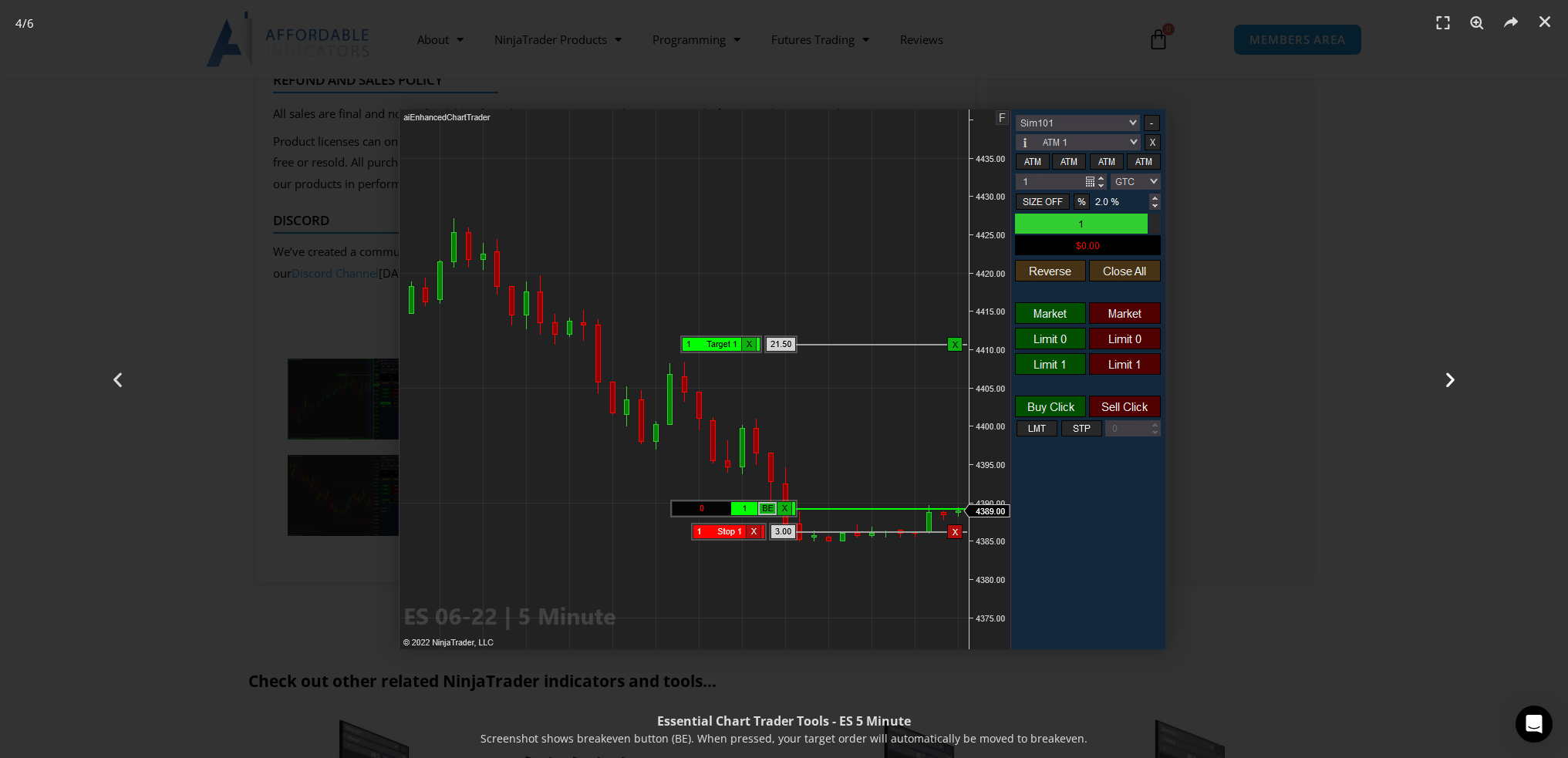
click at [1447, 388] on icon "Next slide" at bounding box center [1451, 379] width 19 height 19
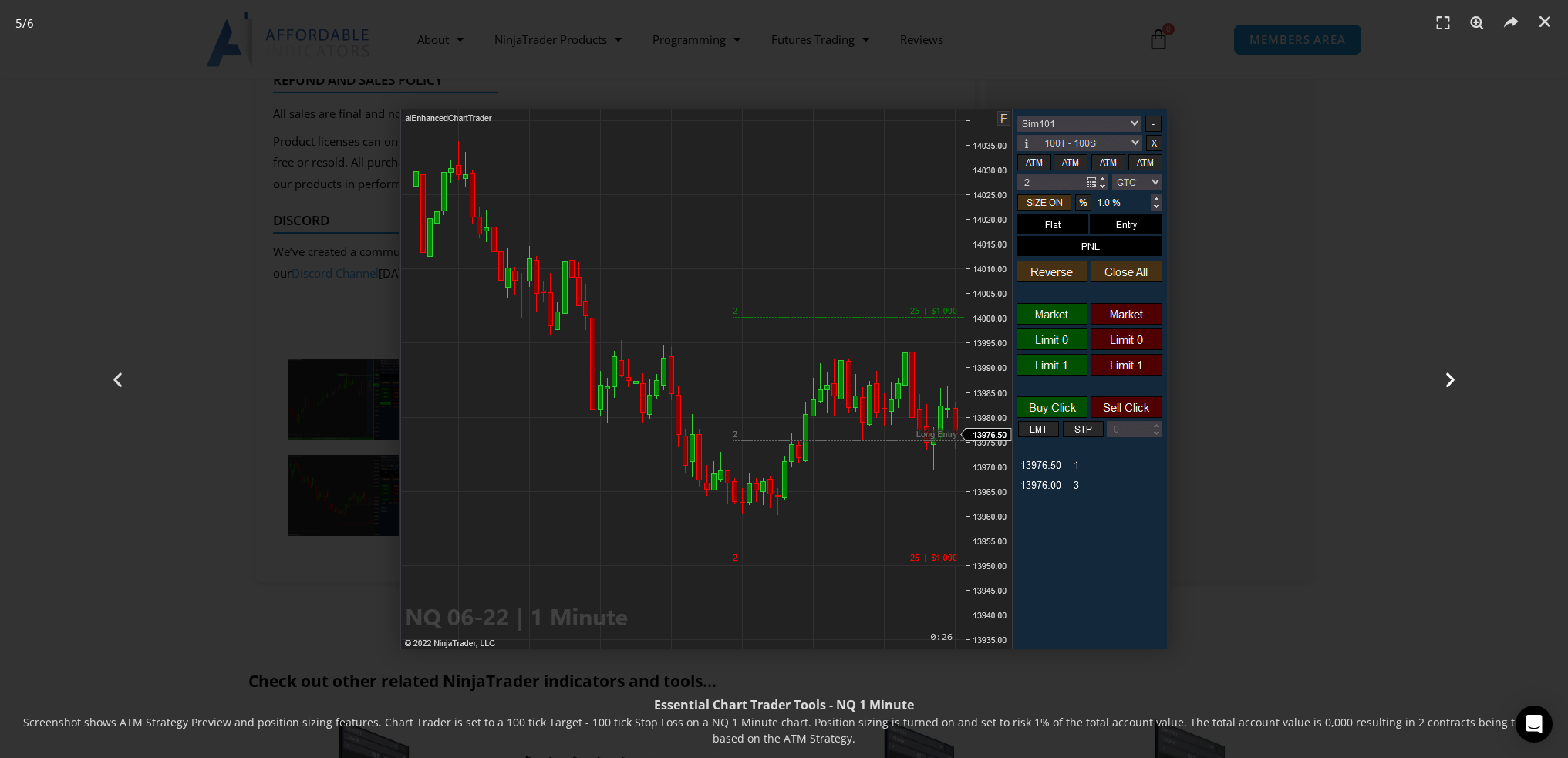
click at [1447, 388] on icon "Next slide" at bounding box center [1451, 379] width 19 height 19
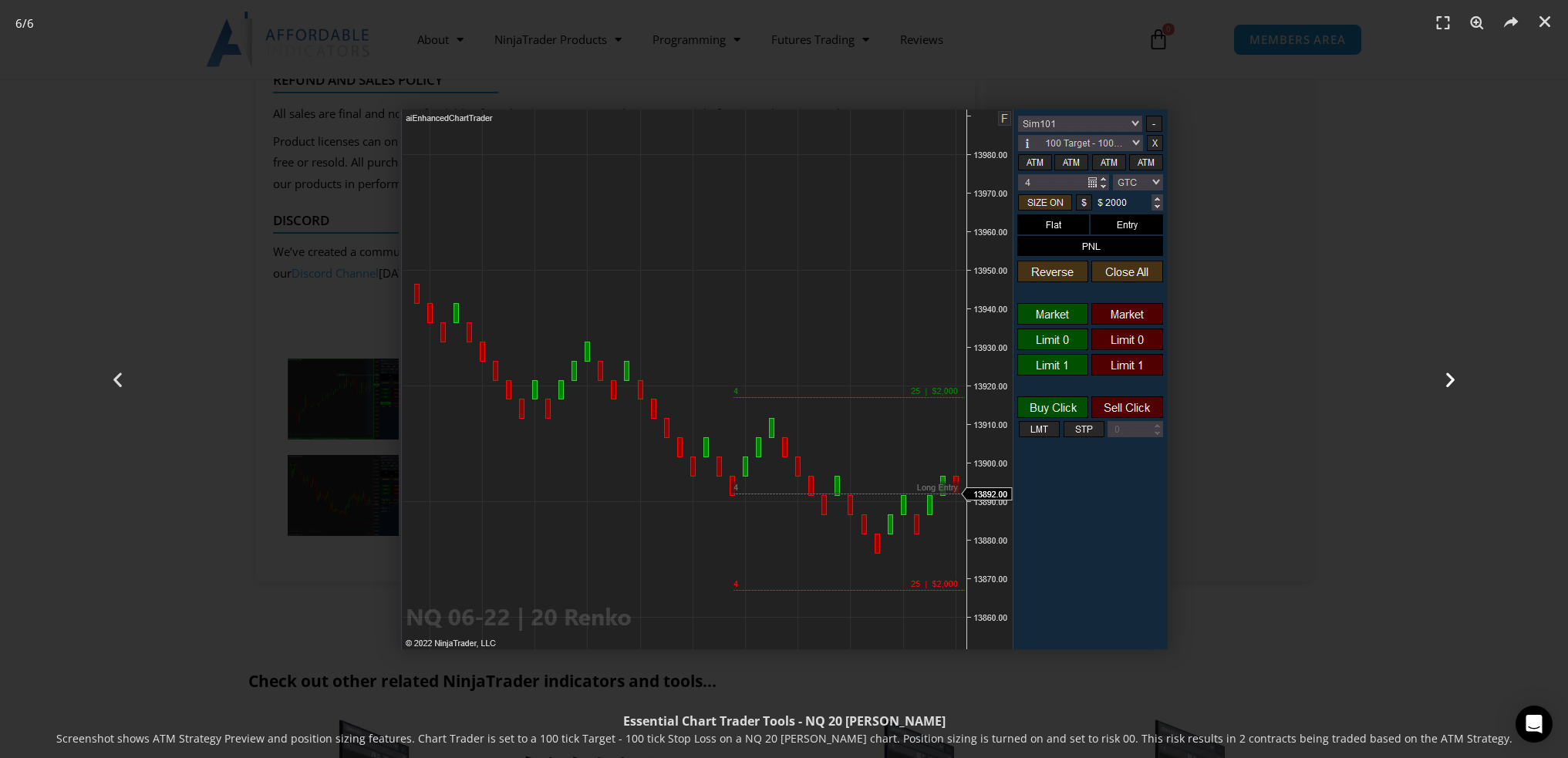
click at [1447, 388] on icon "Next slide" at bounding box center [1451, 379] width 19 height 19
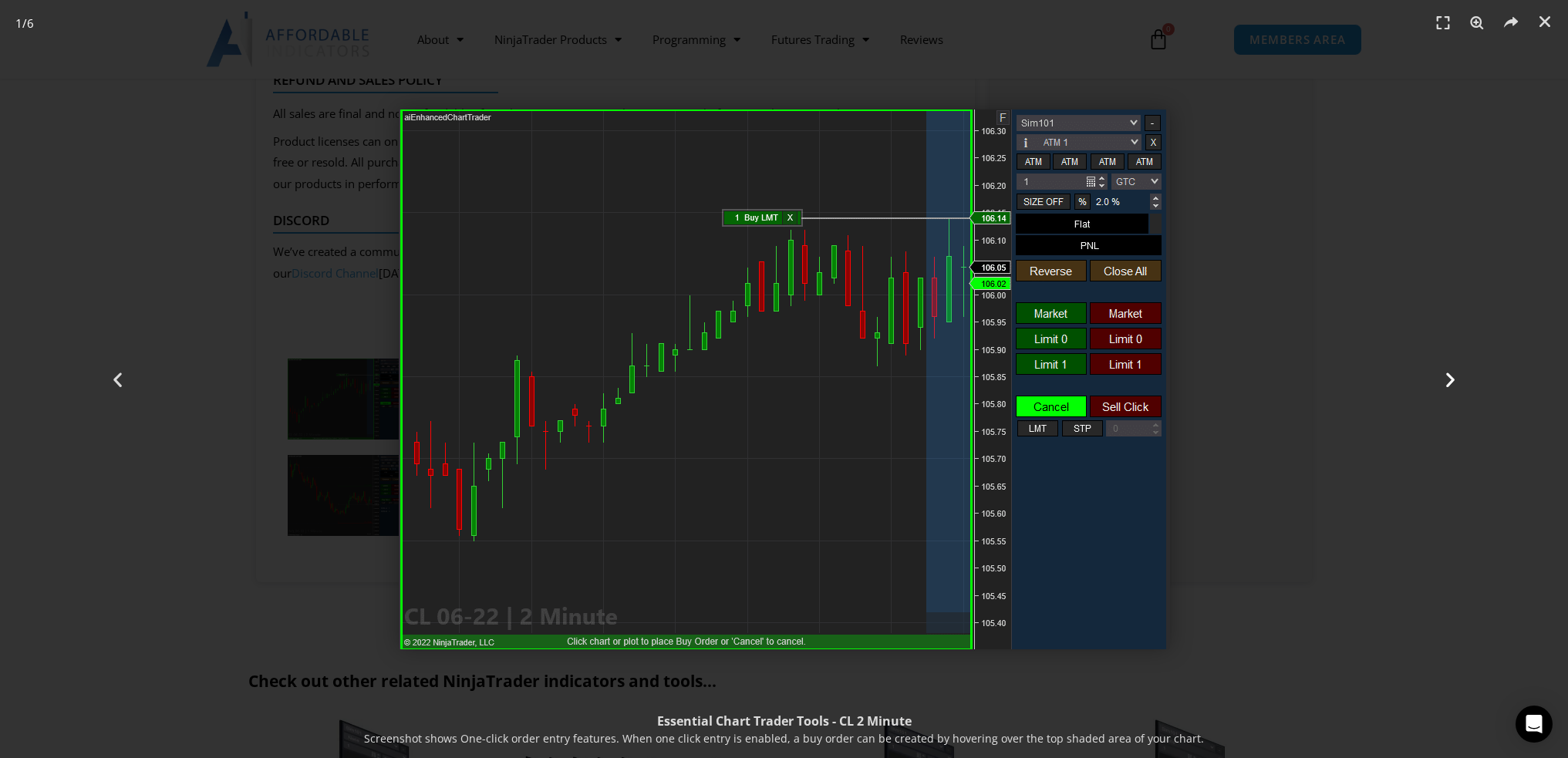
click at [1453, 383] on icon "Next slide" at bounding box center [1451, 379] width 19 height 19
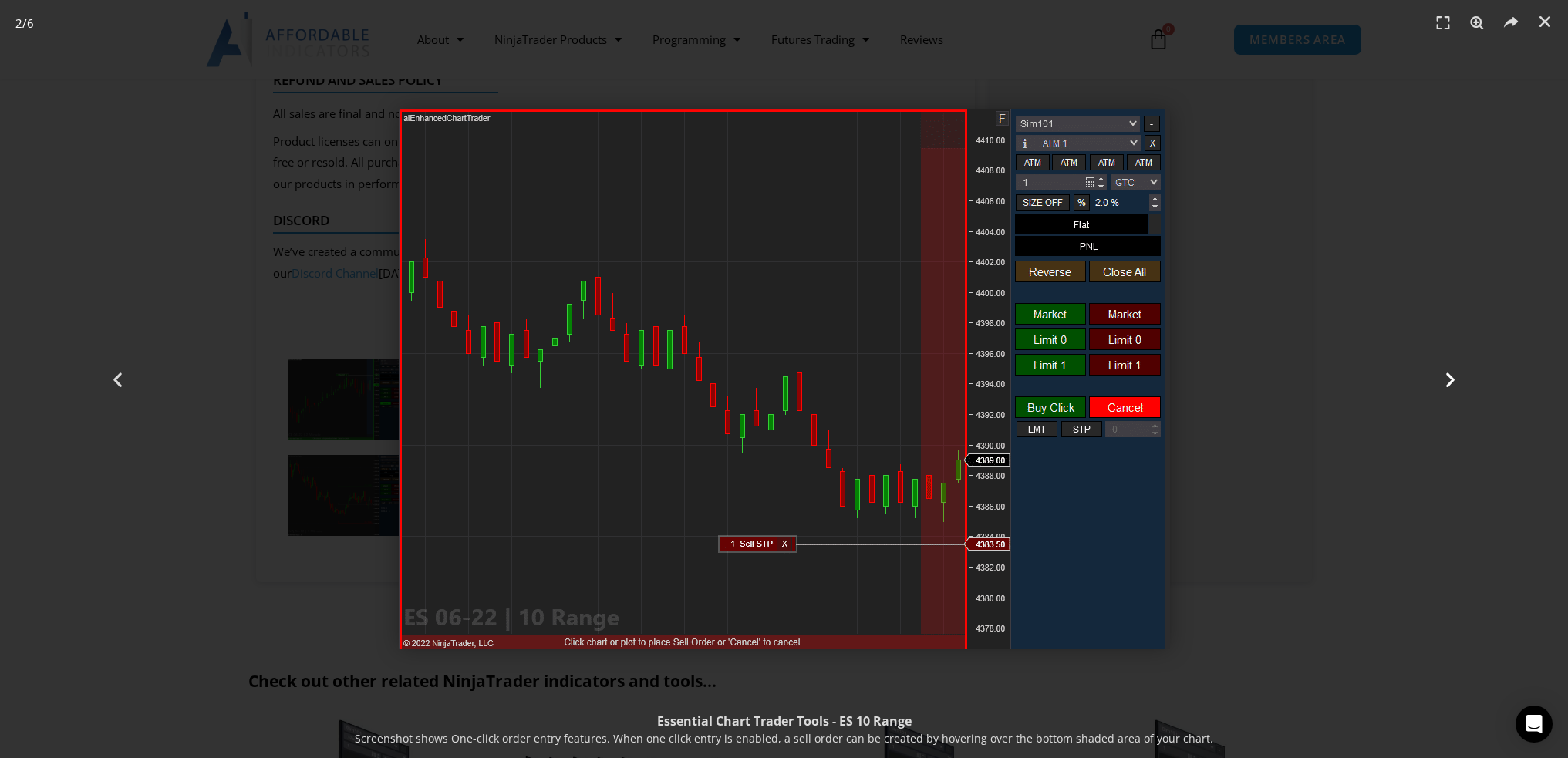
click at [1453, 383] on icon "Next slide" at bounding box center [1451, 379] width 19 height 19
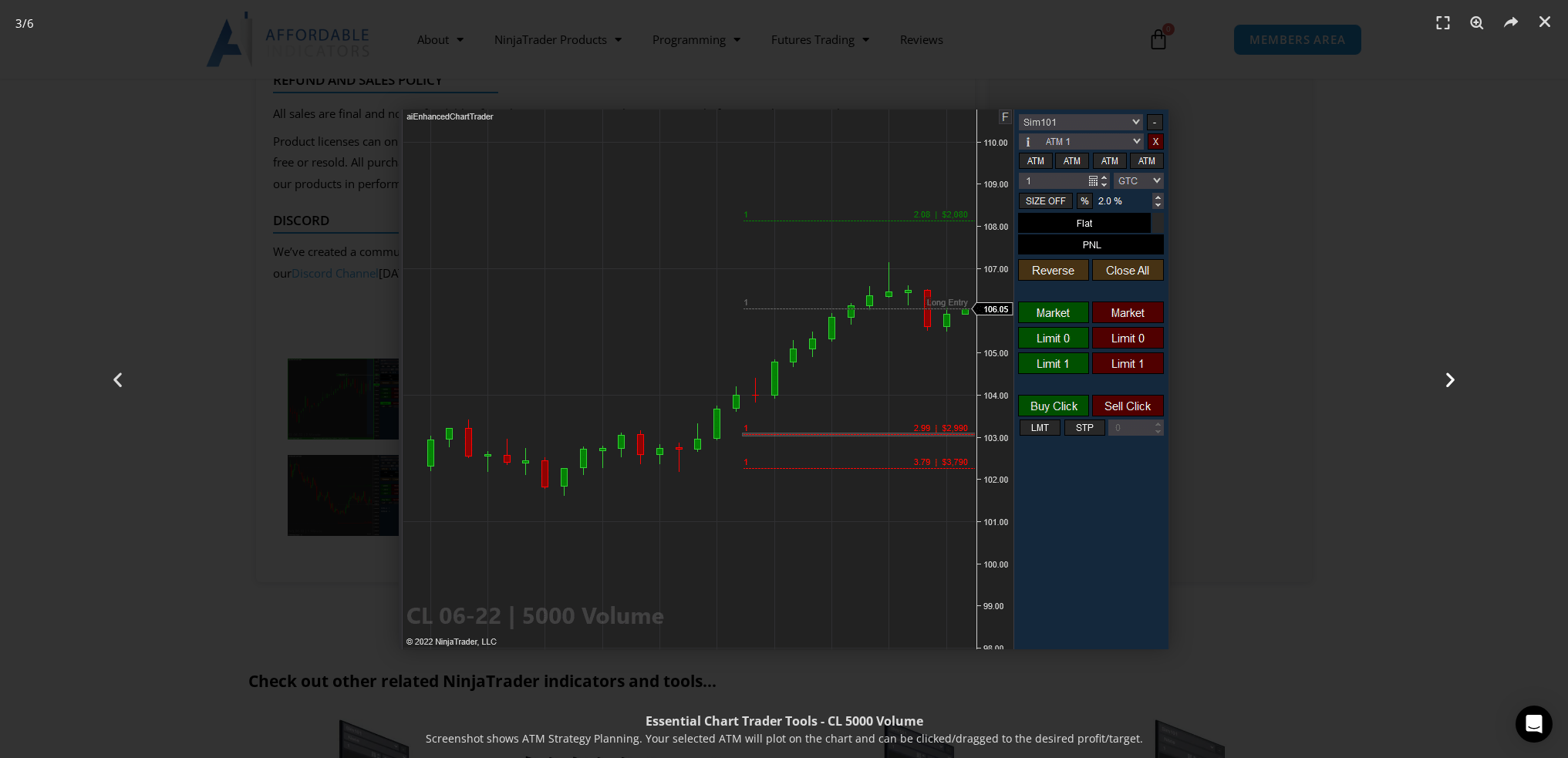
click at [1454, 384] on icon "Next slide" at bounding box center [1451, 379] width 19 height 19
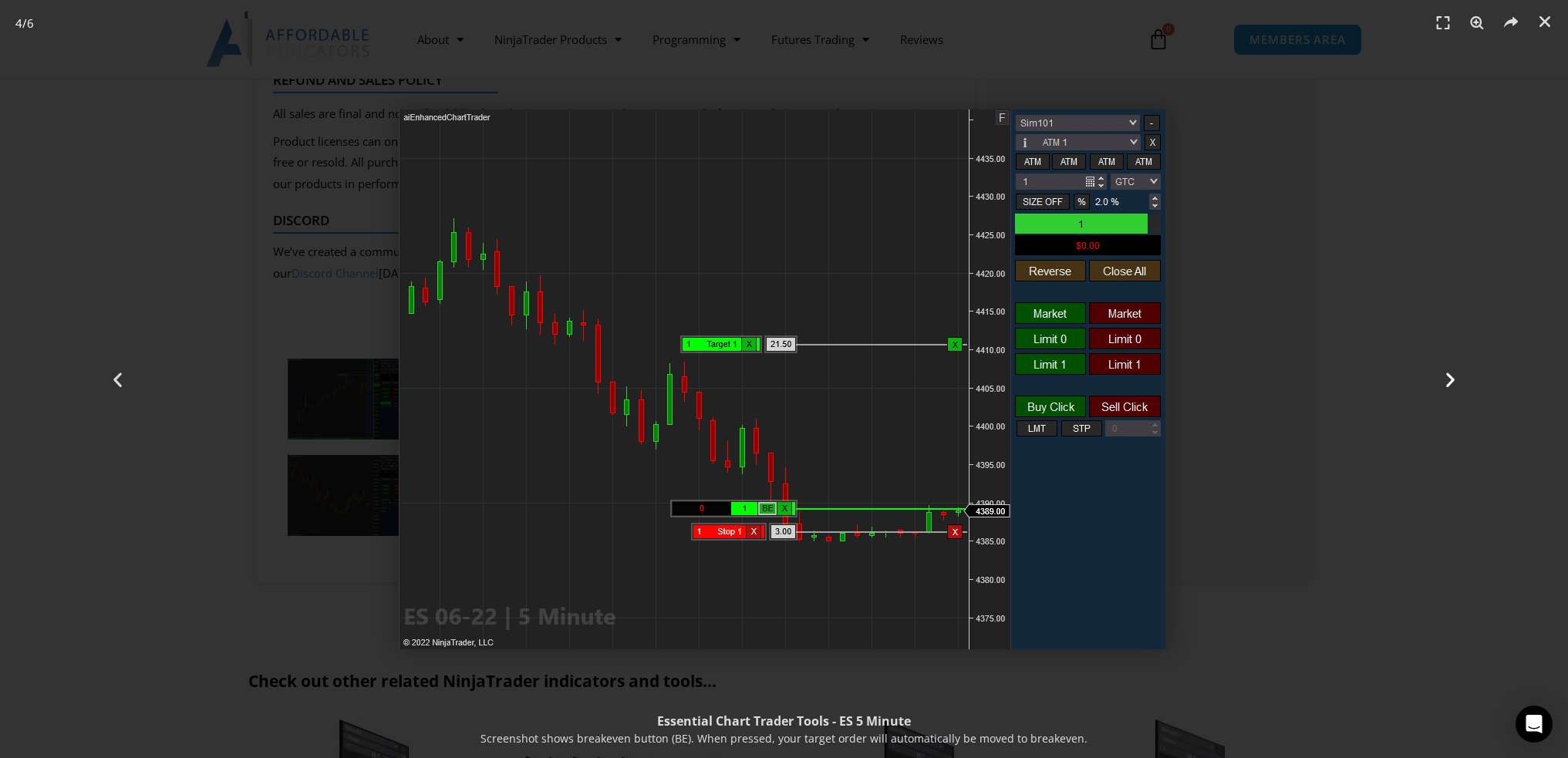
click at [1457, 383] on icon "Next slide" at bounding box center [1451, 379] width 19 height 19
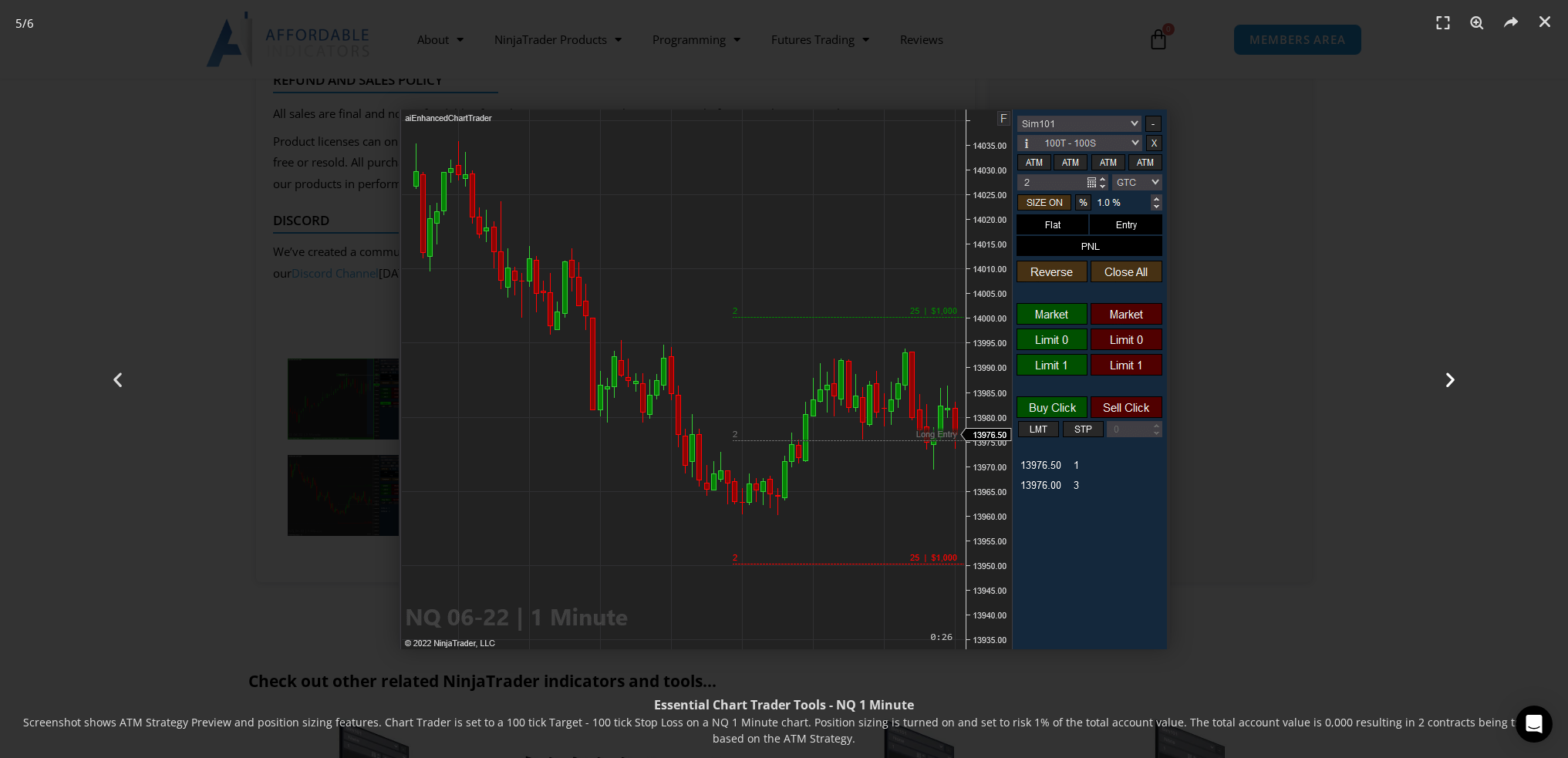
click at [1457, 383] on icon "Next slide" at bounding box center [1451, 379] width 19 height 19
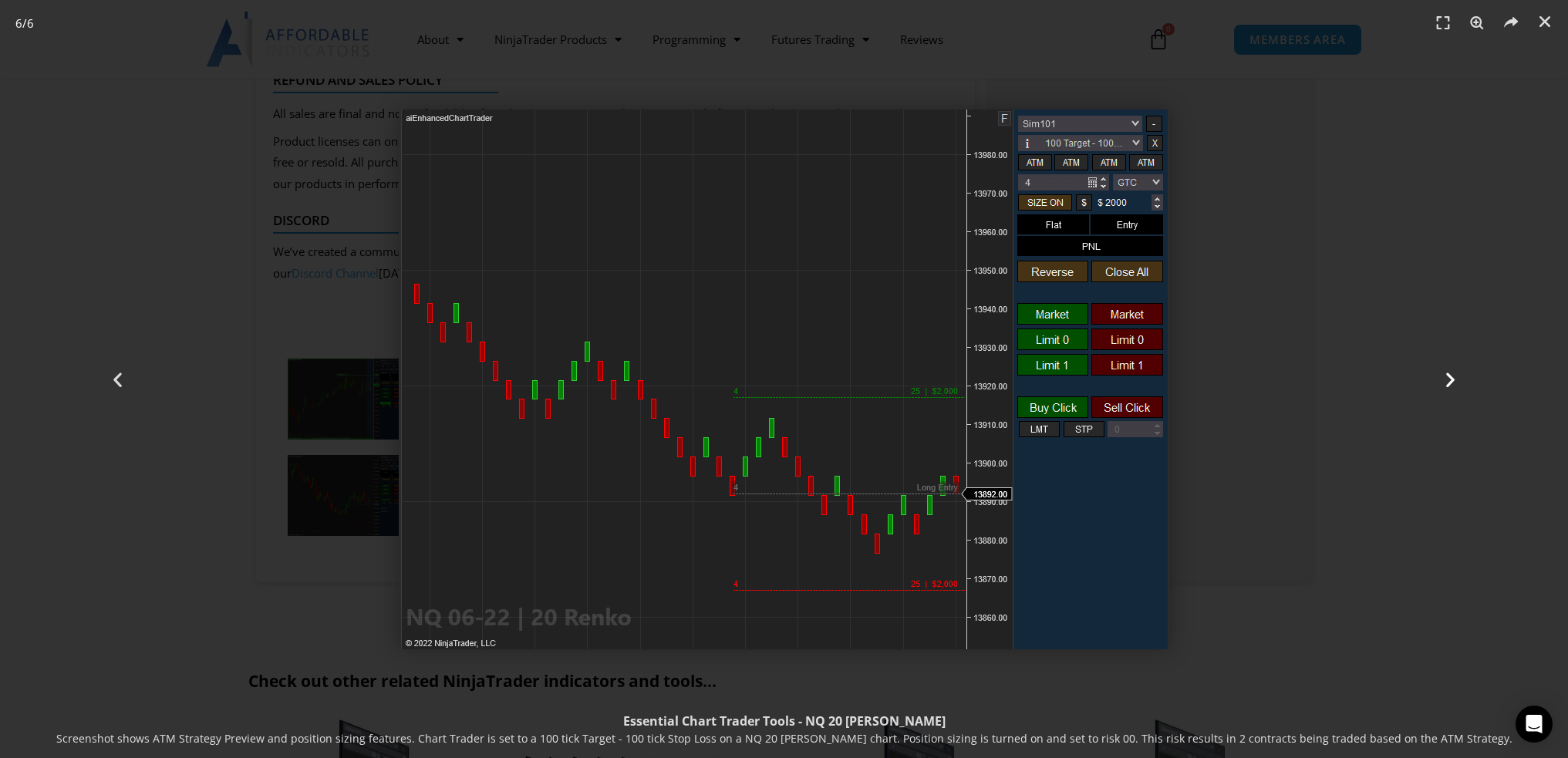
click at [1457, 383] on icon "Next slide" at bounding box center [1451, 379] width 19 height 19
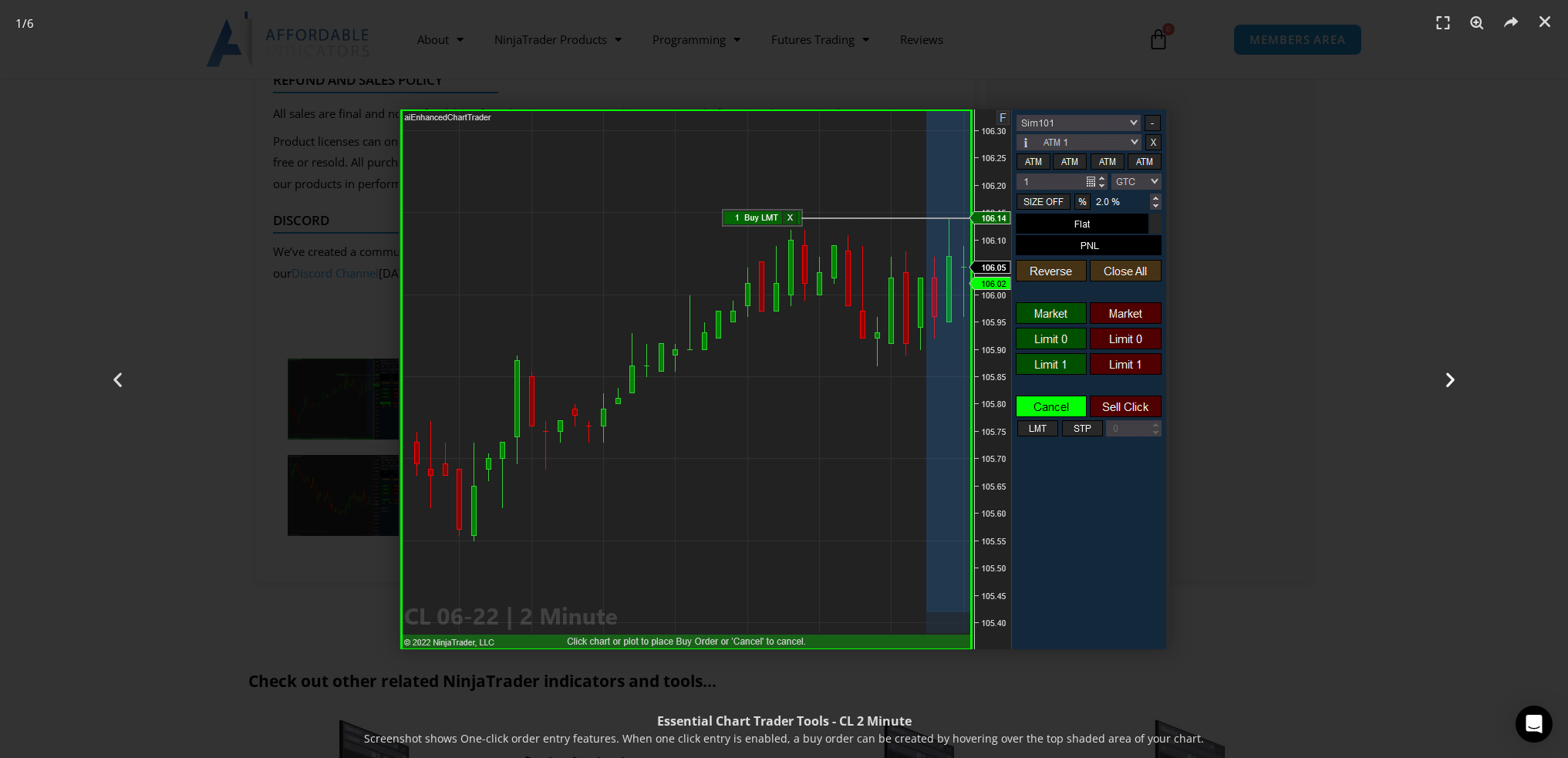
click at [1457, 383] on icon "Next slide" at bounding box center [1451, 379] width 19 height 19
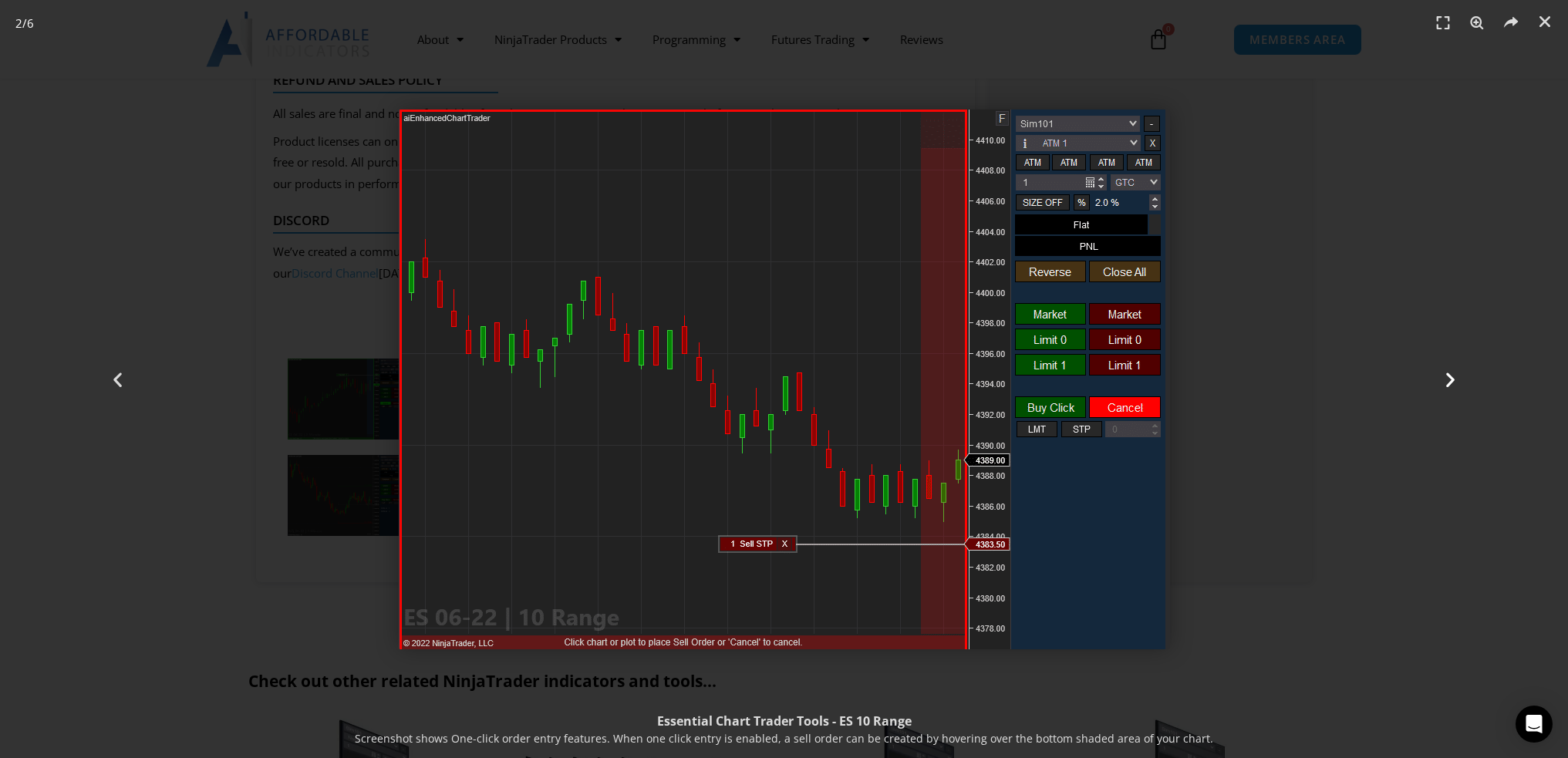
click at [1458, 383] on icon "Next slide" at bounding box center [1451, 379] width 19 height 19
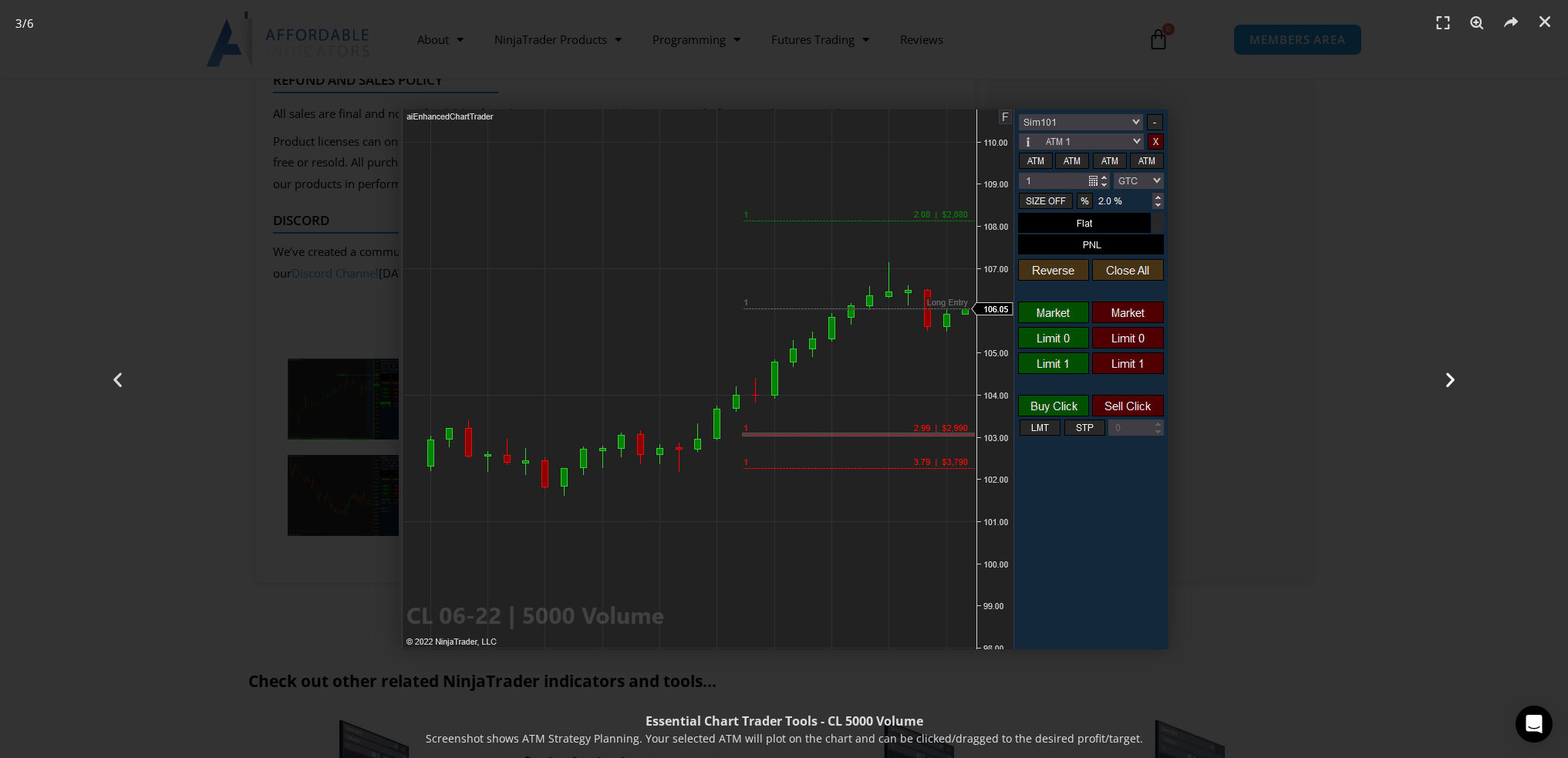
click at [1458, 383] on icon "Next slide" at bounding box center [1451, 379] width 19 height 19
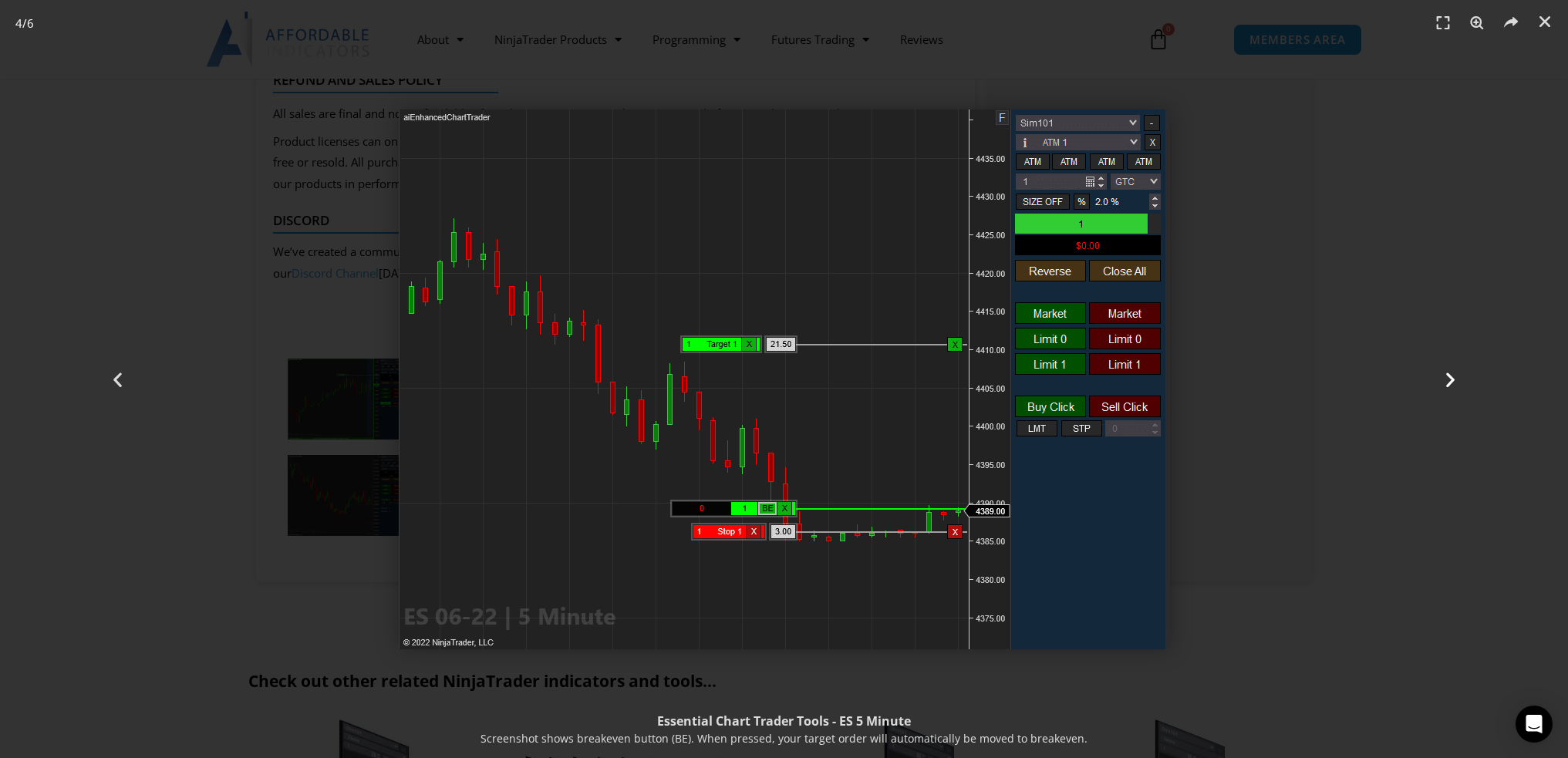
click at [1458, 383] on icon "Next slide" at bounding box center [1451, 379] width 19 height 19
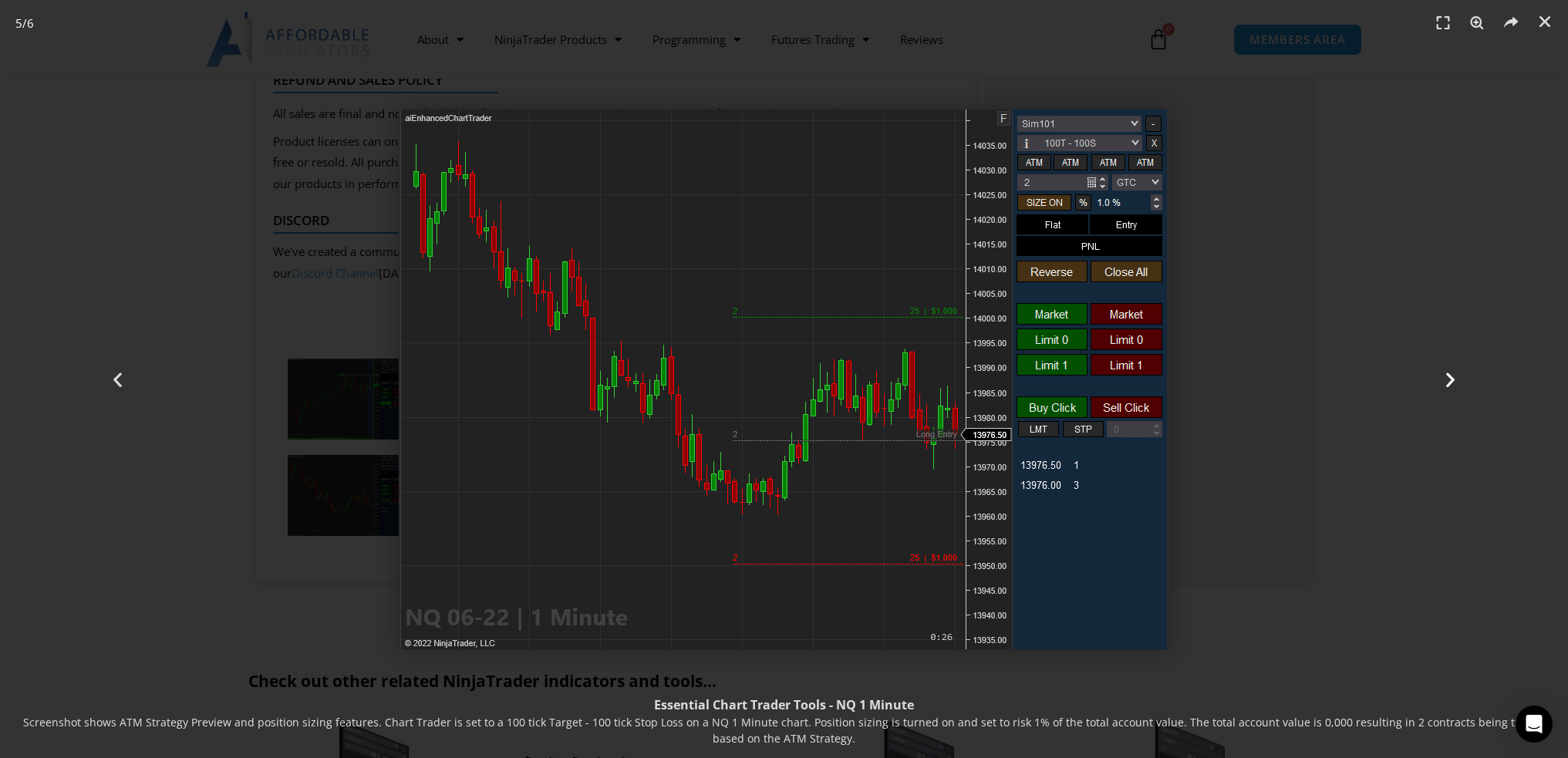
click at [1458, 383] on icon "Next slide" at bounding box center [1451, 379] width 19 height 19
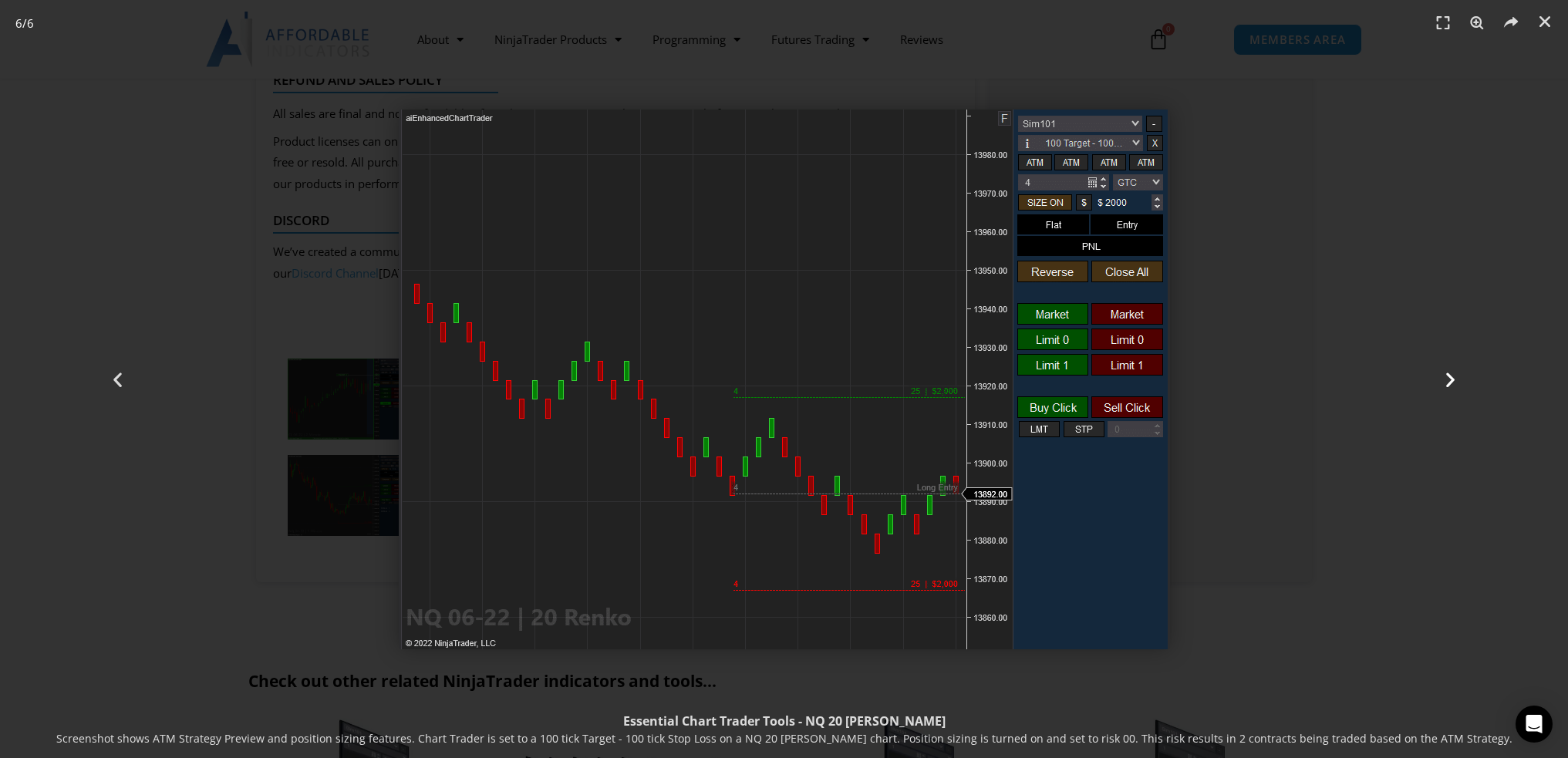
click at [1457, 386] on icon "Next slide" at bounding box center [1451, 379] width 19 height 19
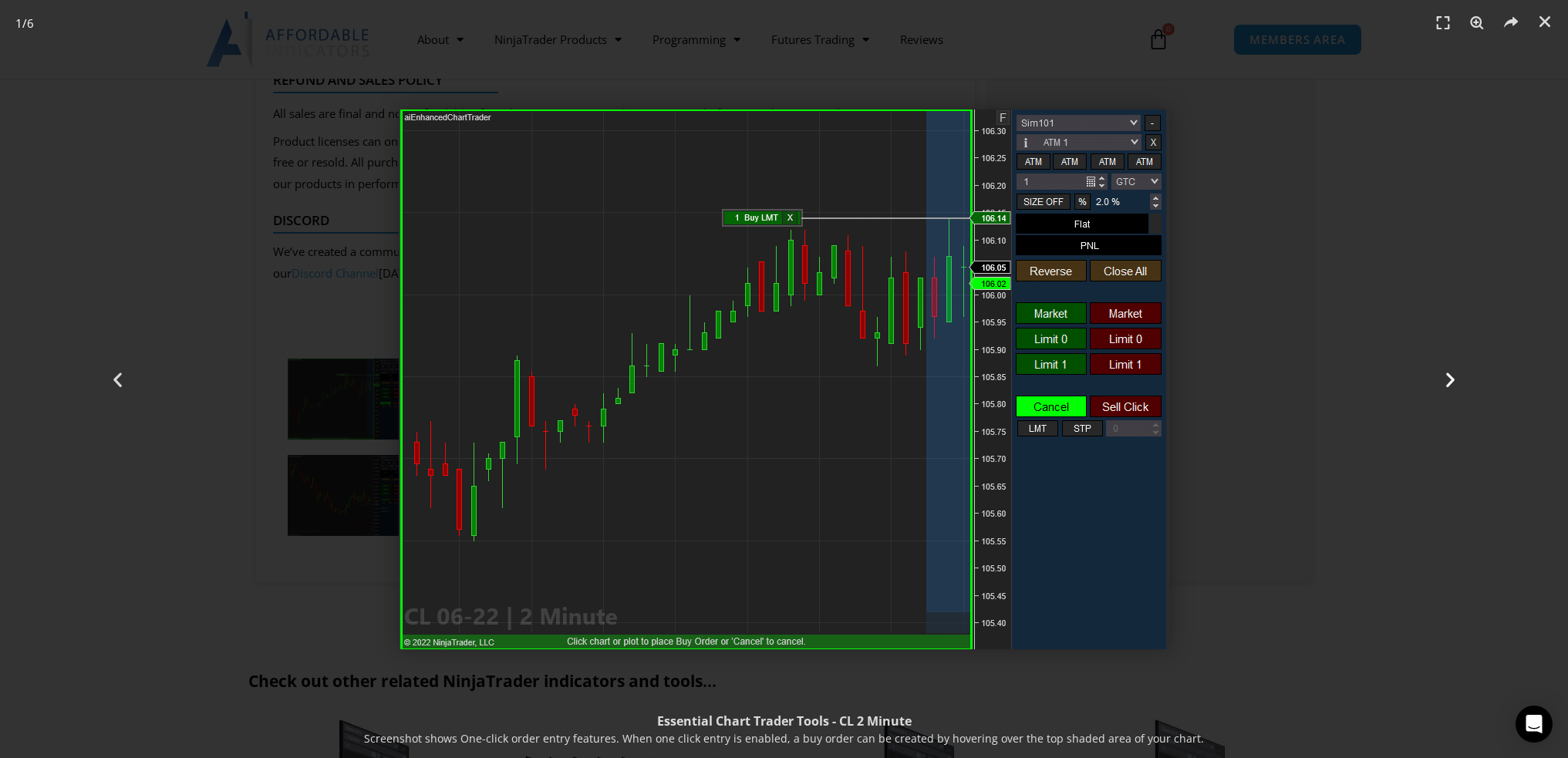
click at [1457, 386] on icon "Next slide" at bounding box center [1451, 379] width 19 height 19
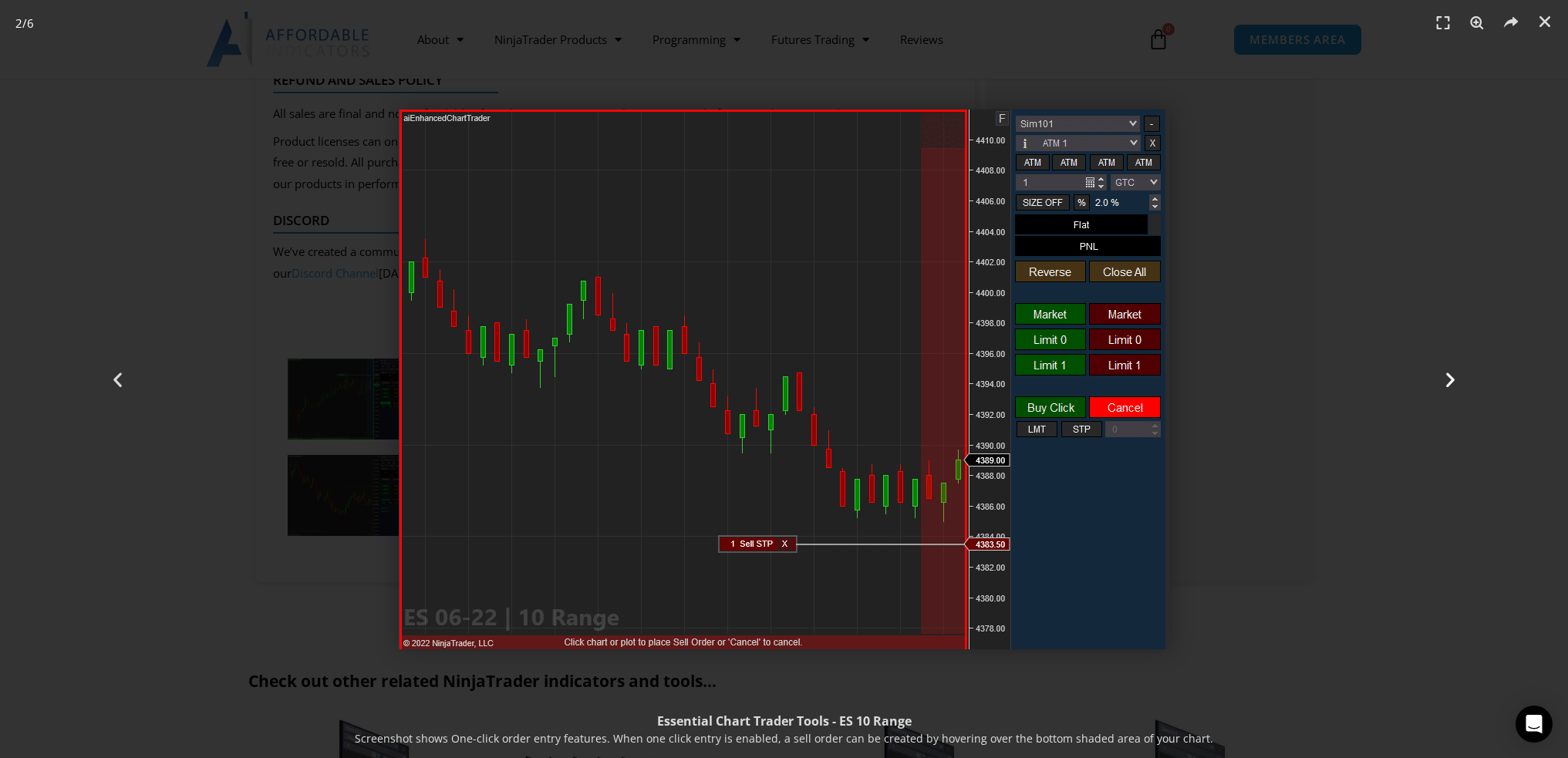
click at [1457, 386] on icon "Next slide" at bounding box center [1451, 379] width 19 height 19
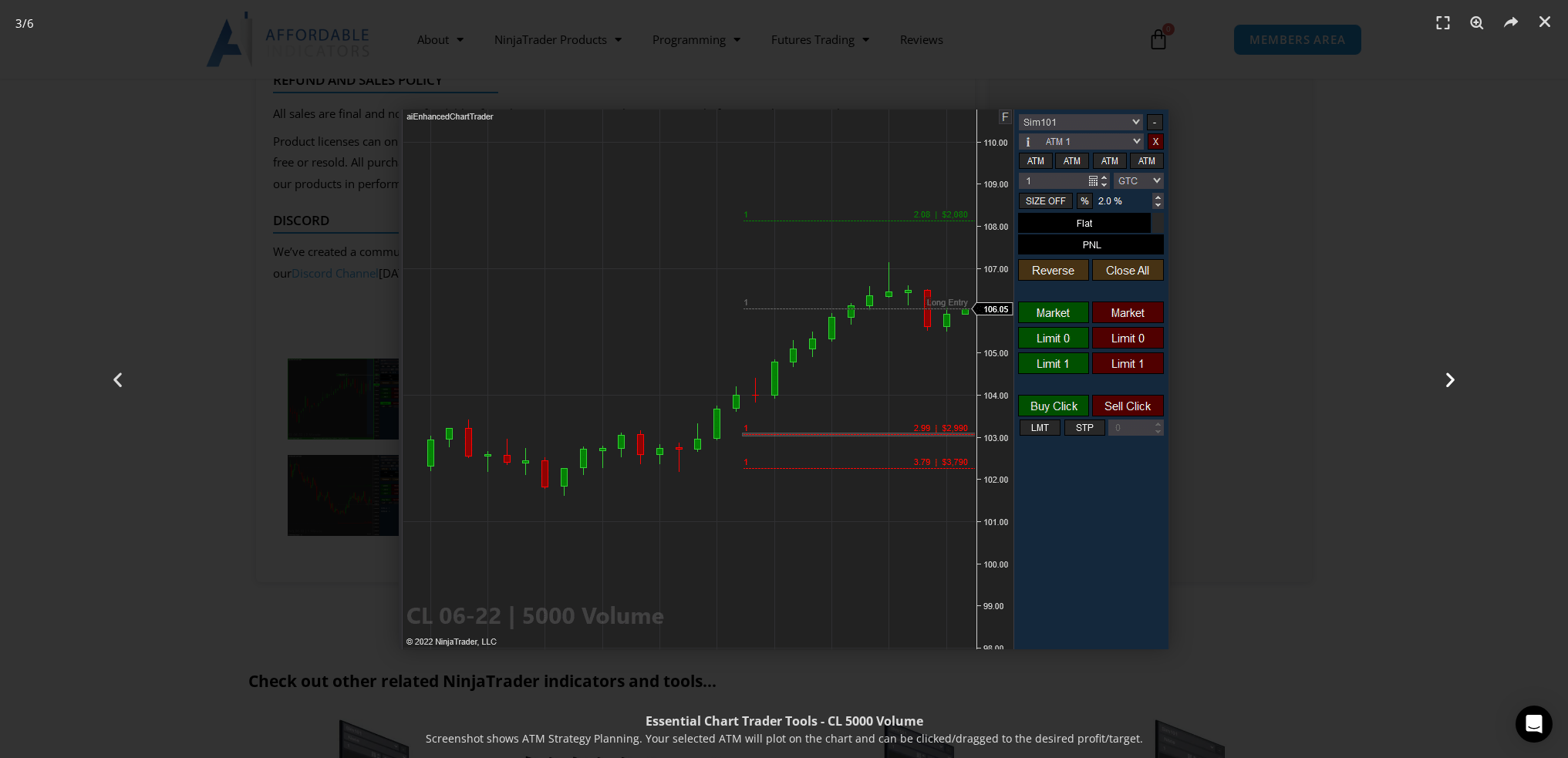
click at [1457, 386] on icon "Next slide" at bounding box center [1451, 379] width 19 height 19
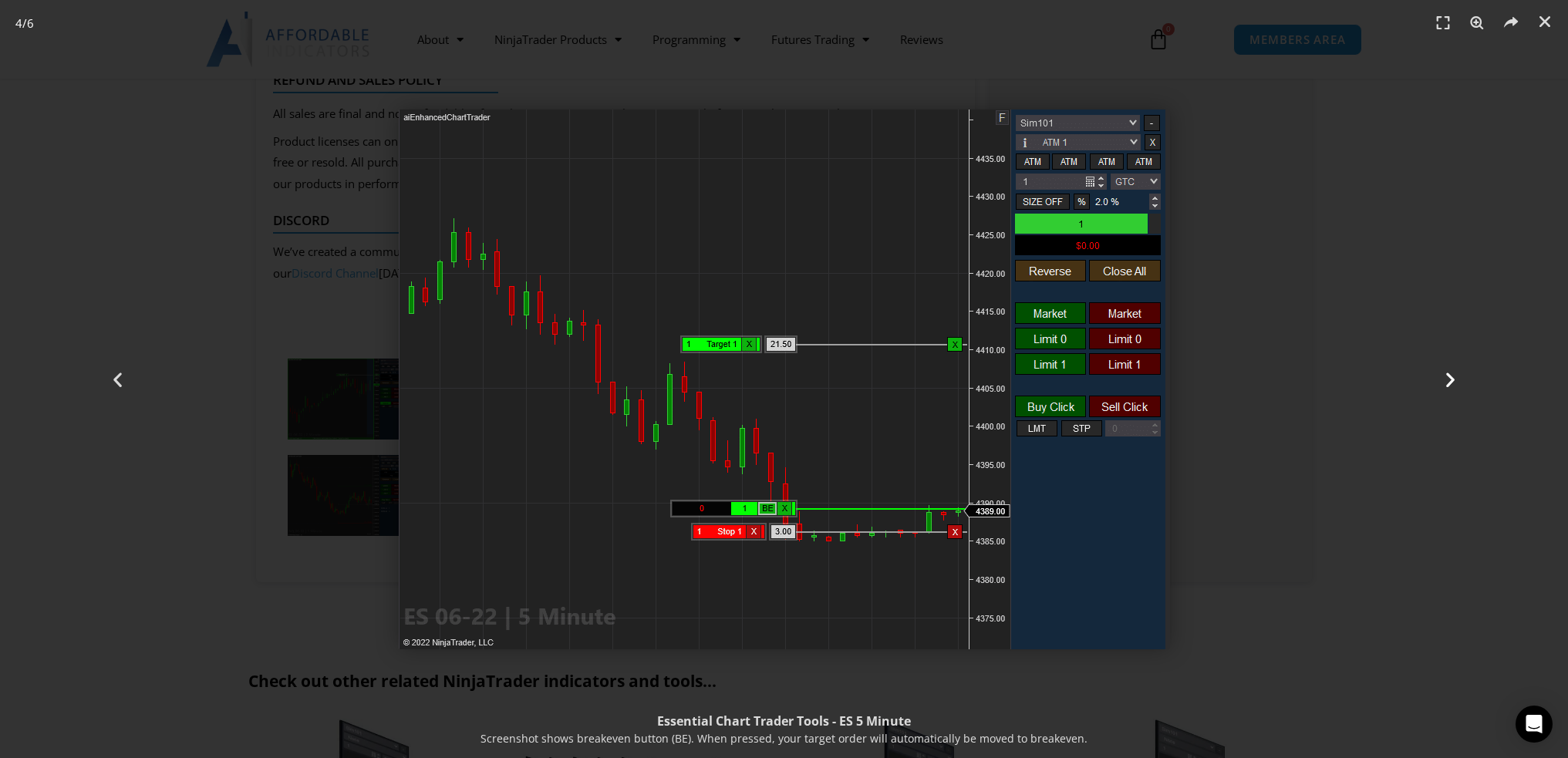
click at [1457, 386] on icon "Next slide" at bounding box center [1451, 379] width 19 height 19
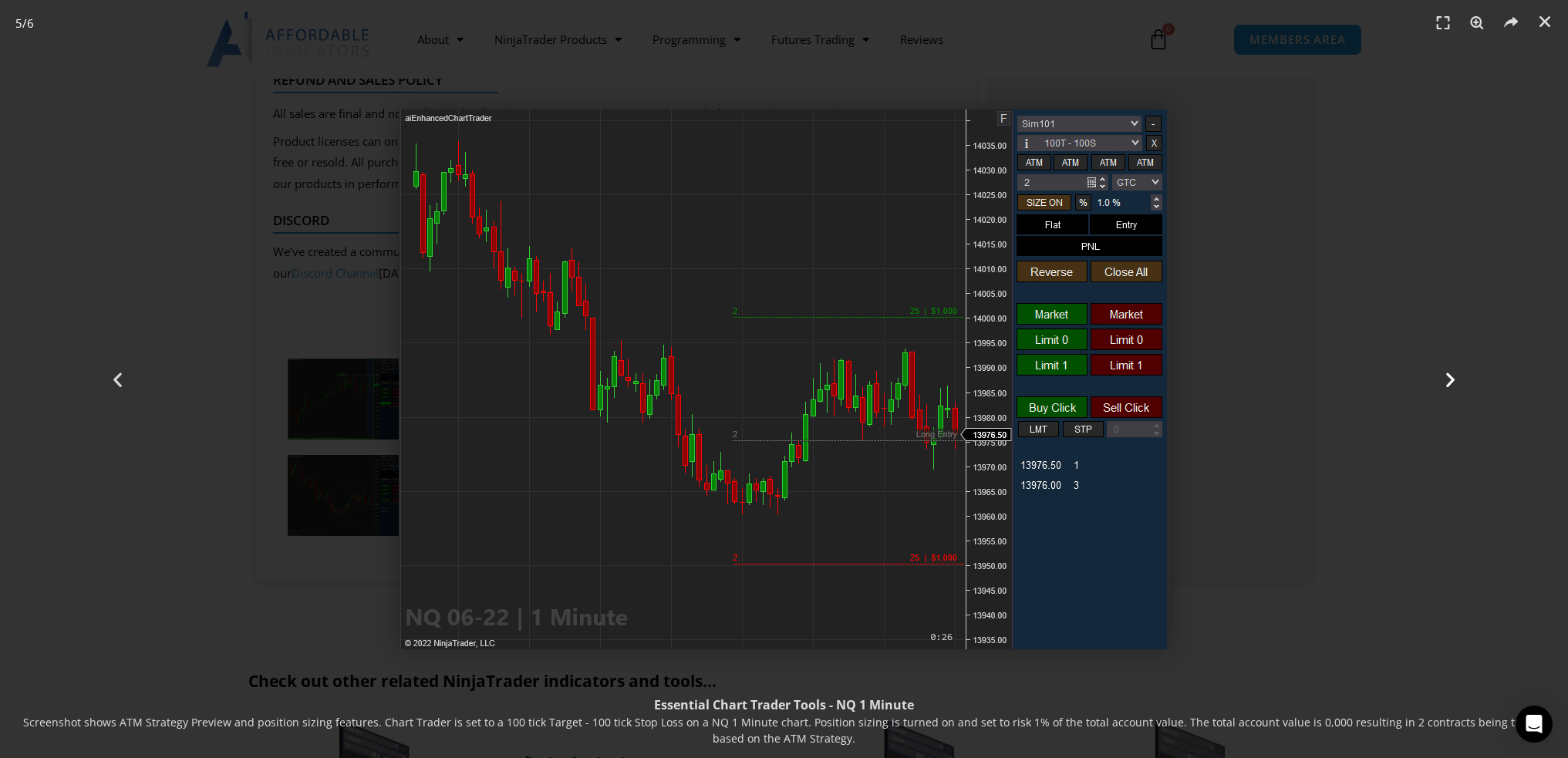
click at [1457, 386] on icon "Next slide" at bounding box center [1451, 379] width 19 height 19
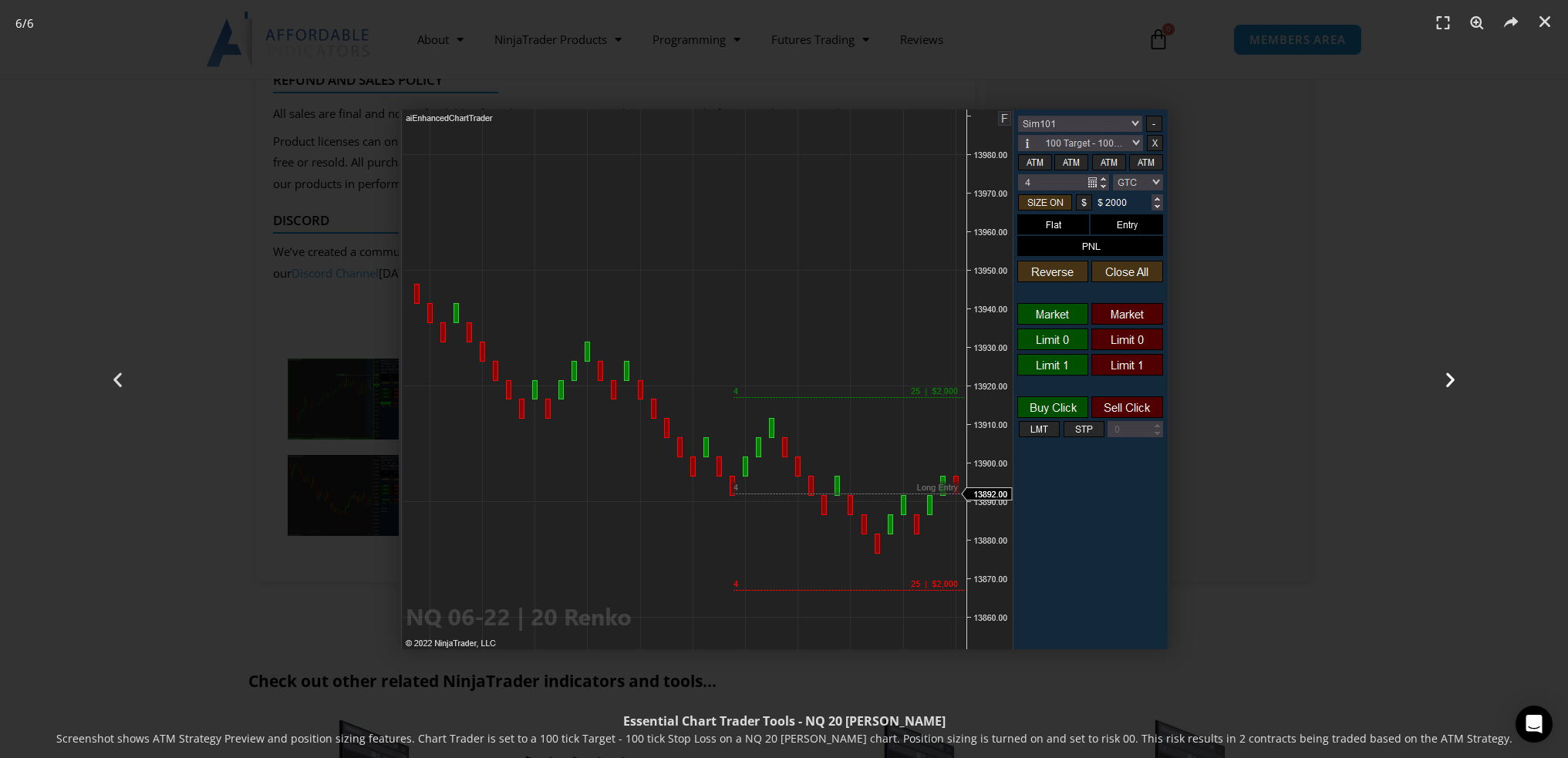
click at [1457, 386] on icon "Next slide" at bounding box center [1451, 379] width 19 height 19
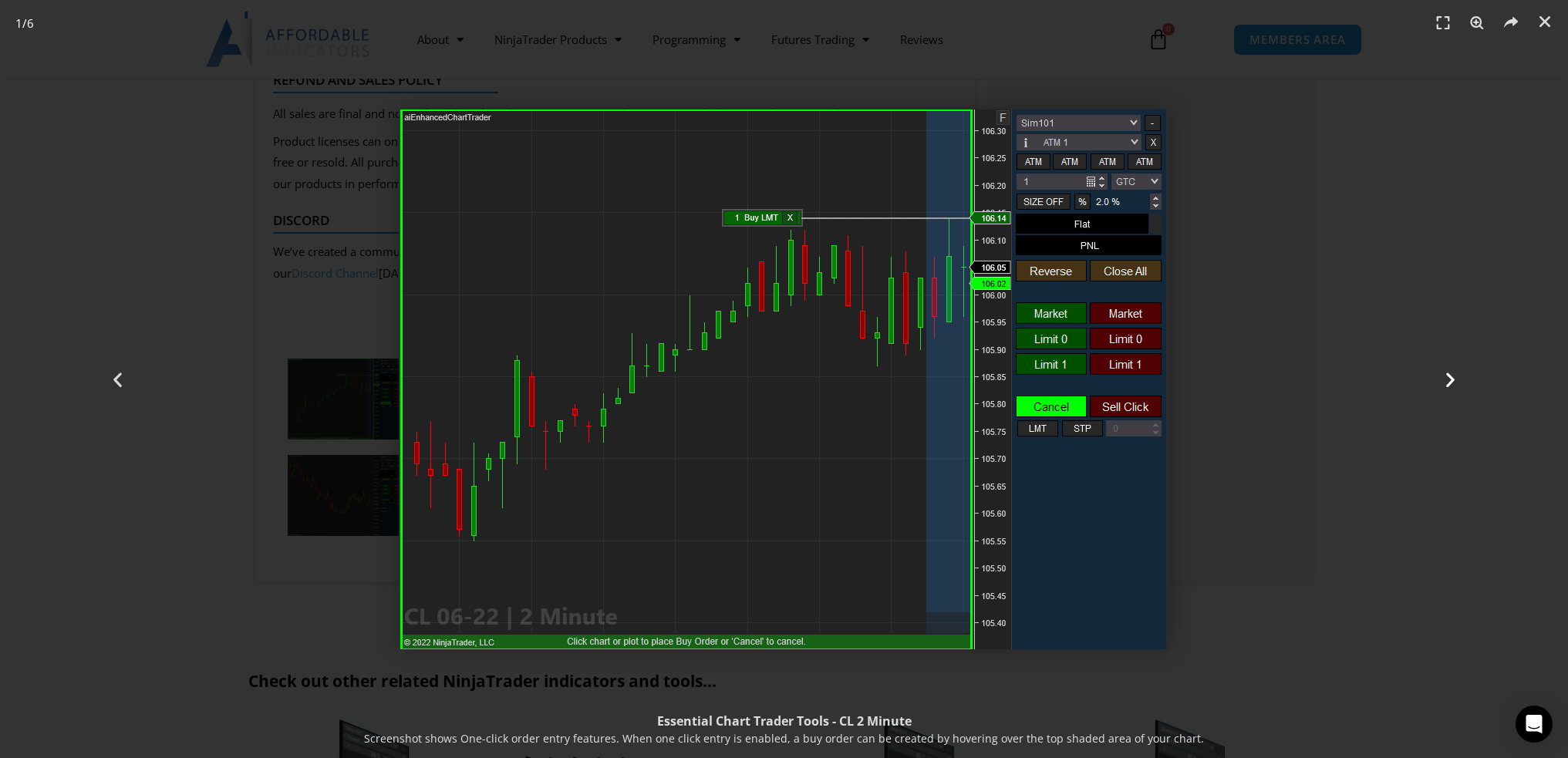
click at [1457, 387] on icon "Next slide" at bounding box center [1451, 379] width 19 height 19
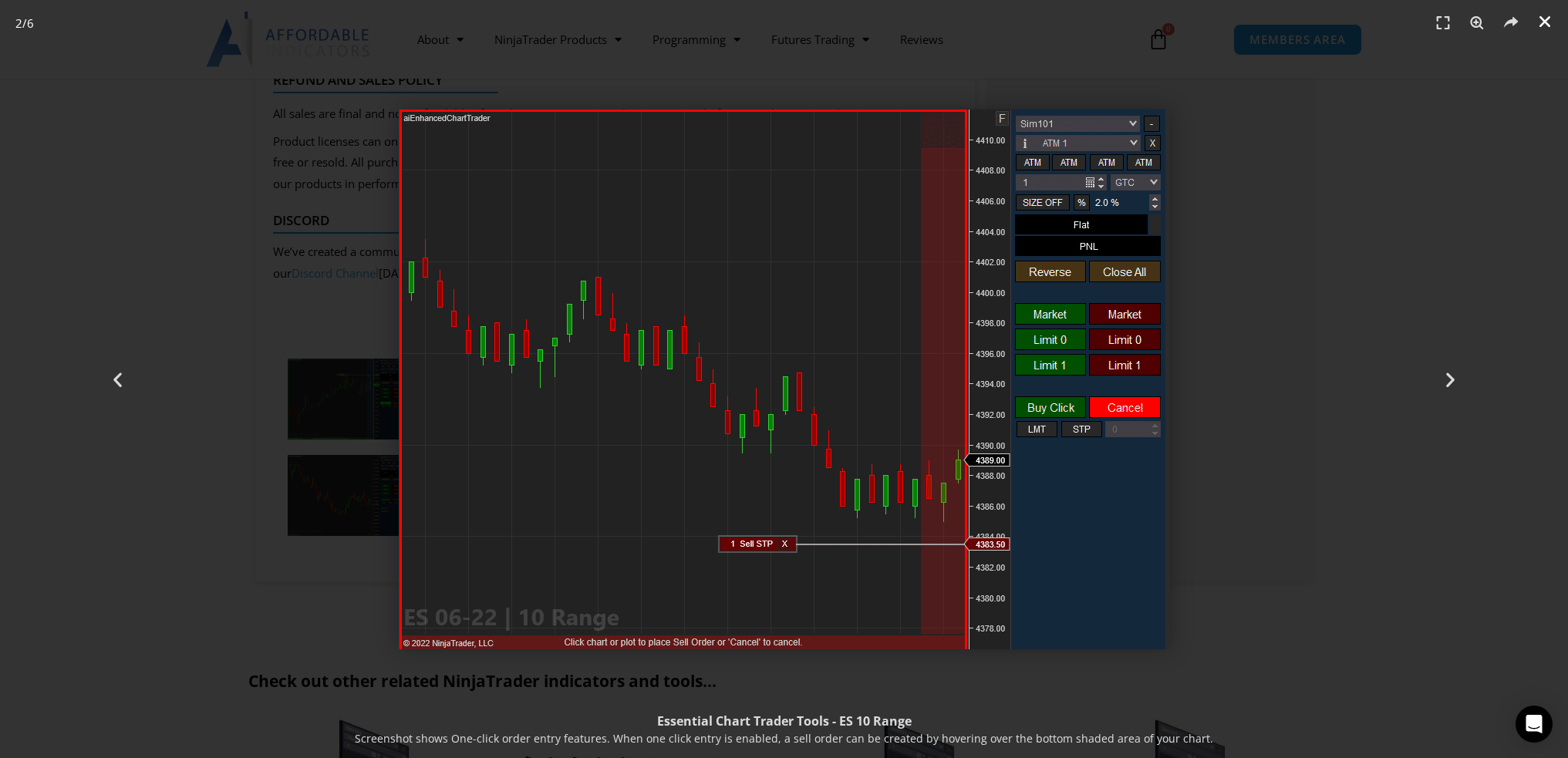
click at [1545, 22] on icon "Close (Esc)" at bounding box center [1545, 22] width 16 height 16
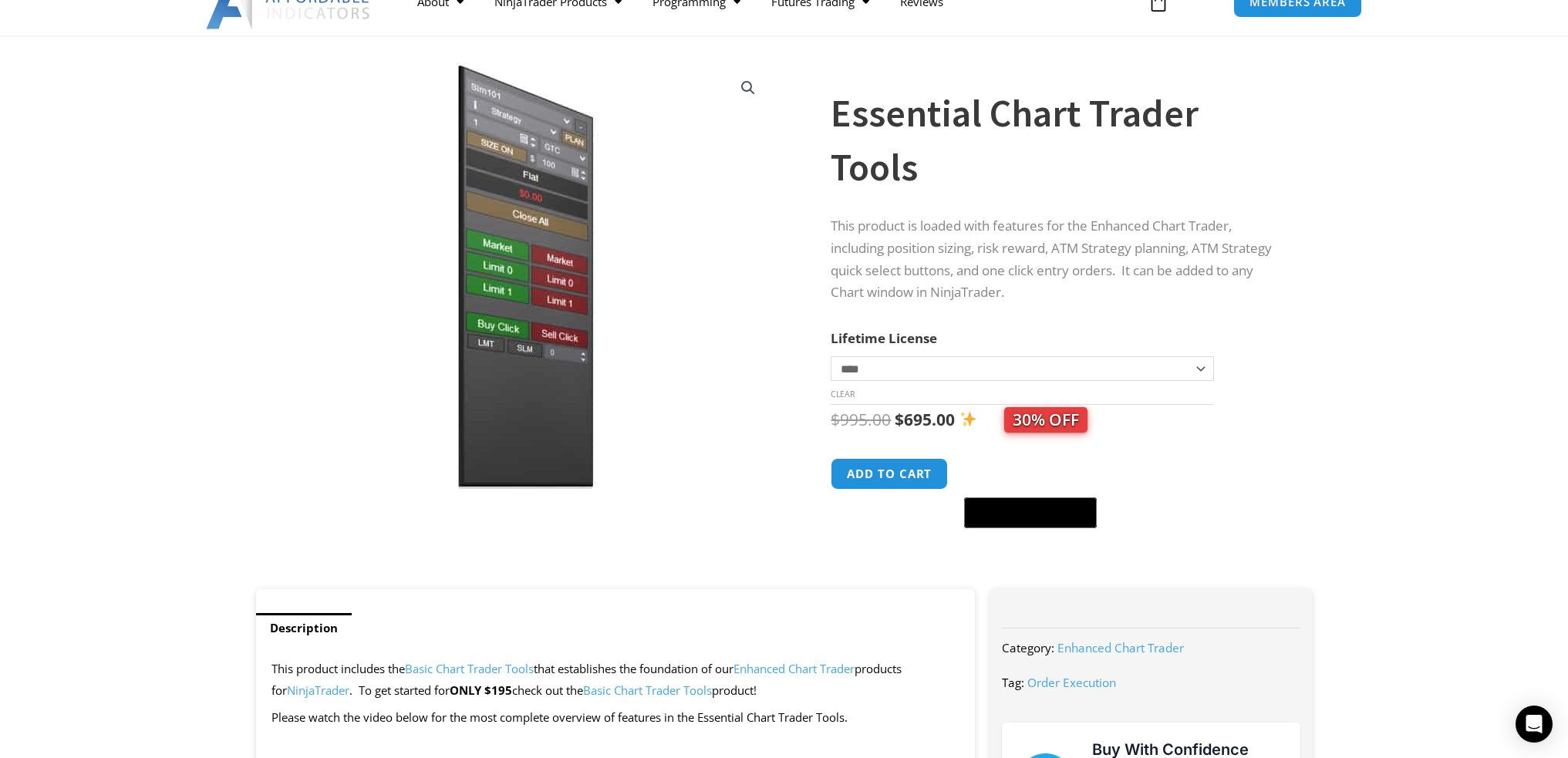
scroll to position [0, 0]
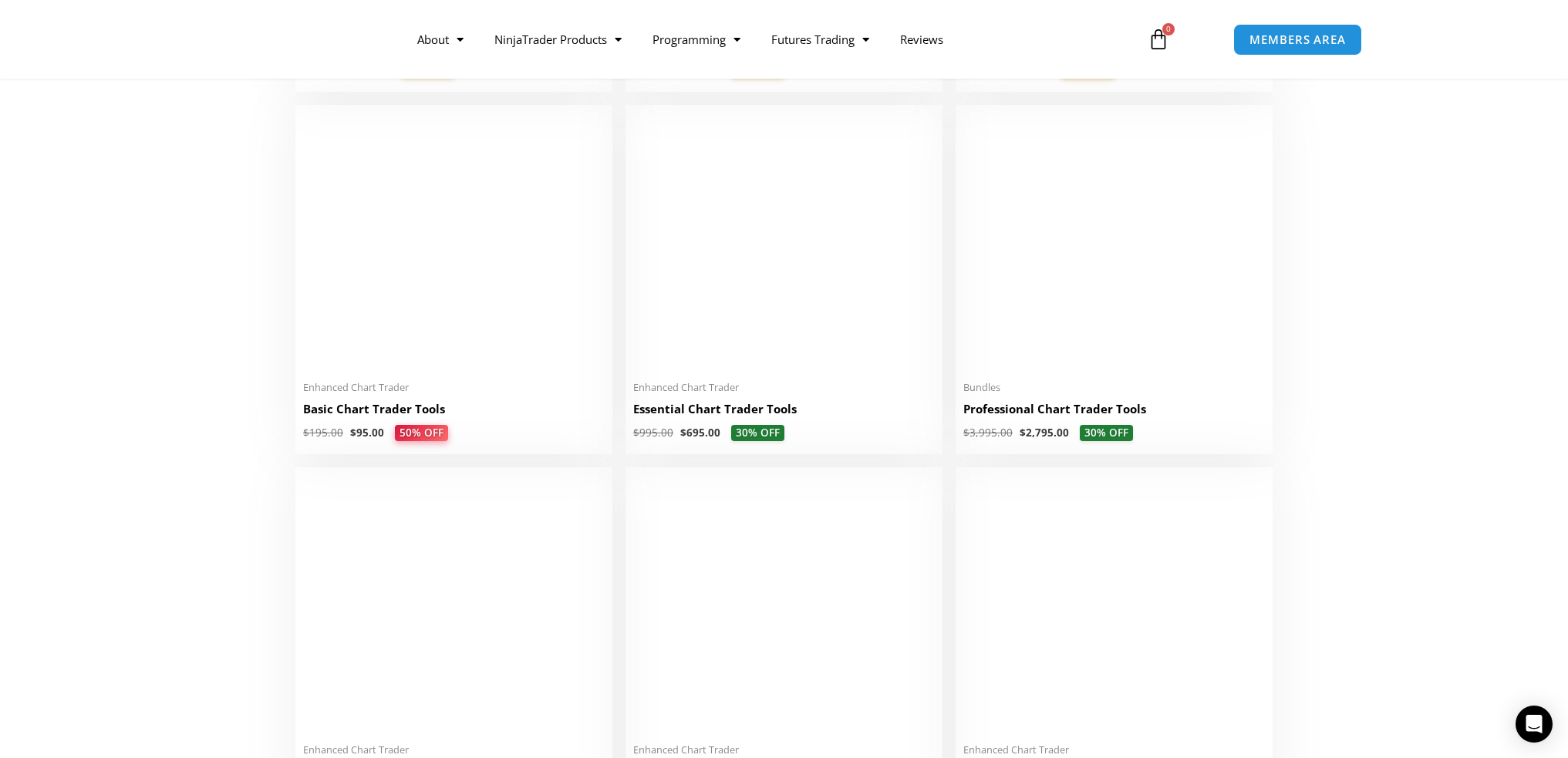
scroll to position [669, 0]
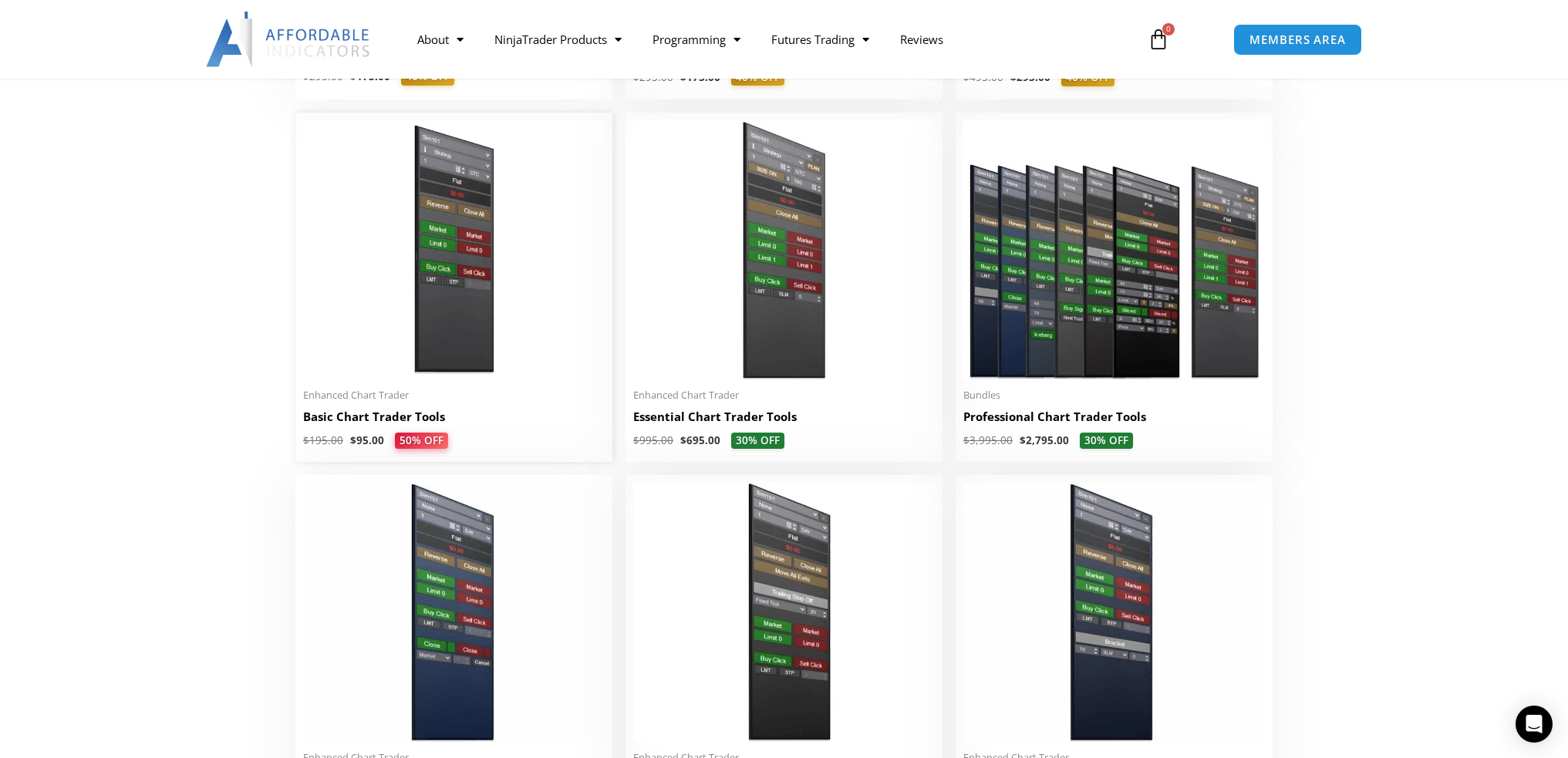
click at [430, 238] on img at bounding box center [454, 250] width 302 height 259
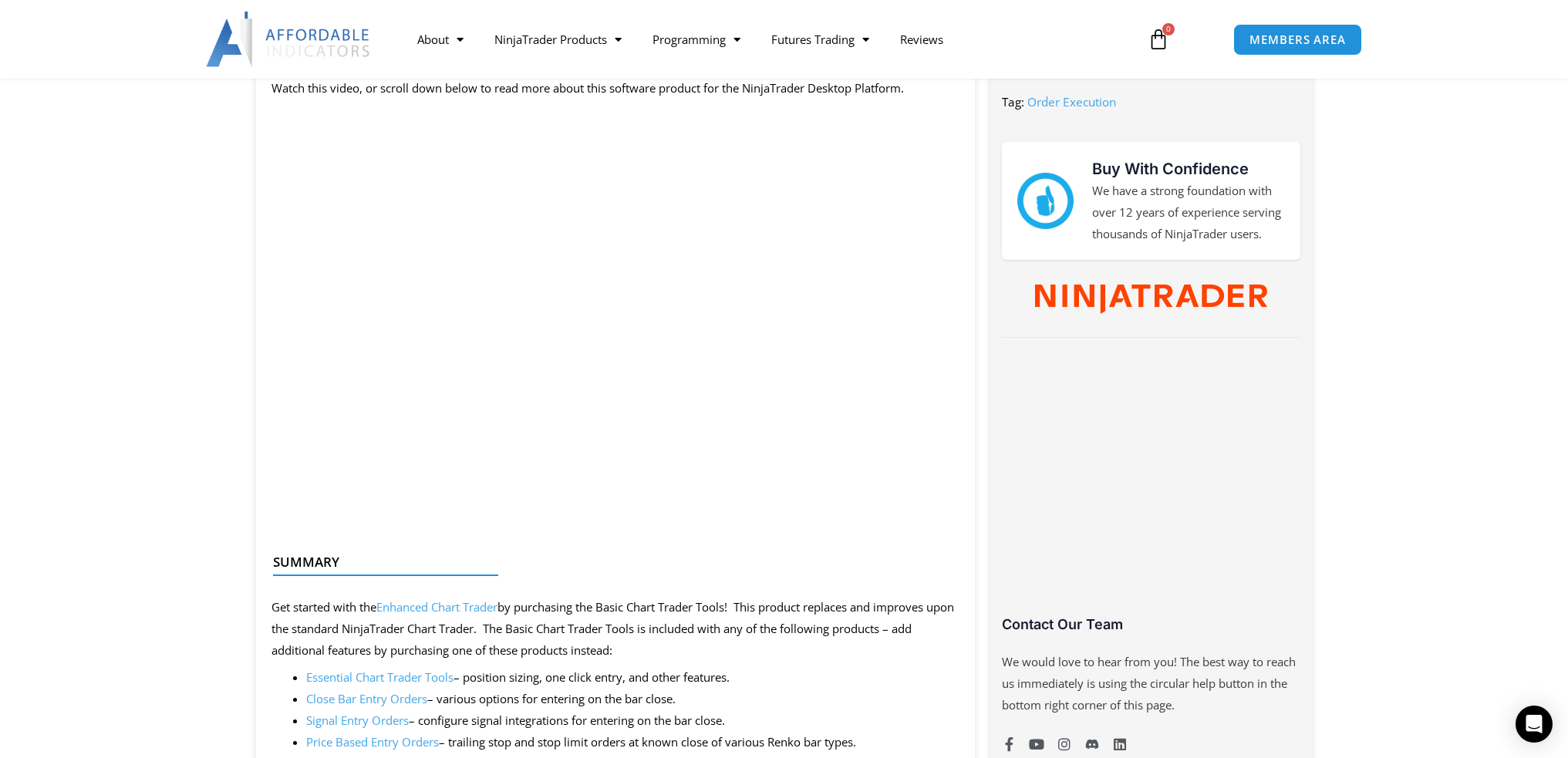
scroll to position [669, 0]
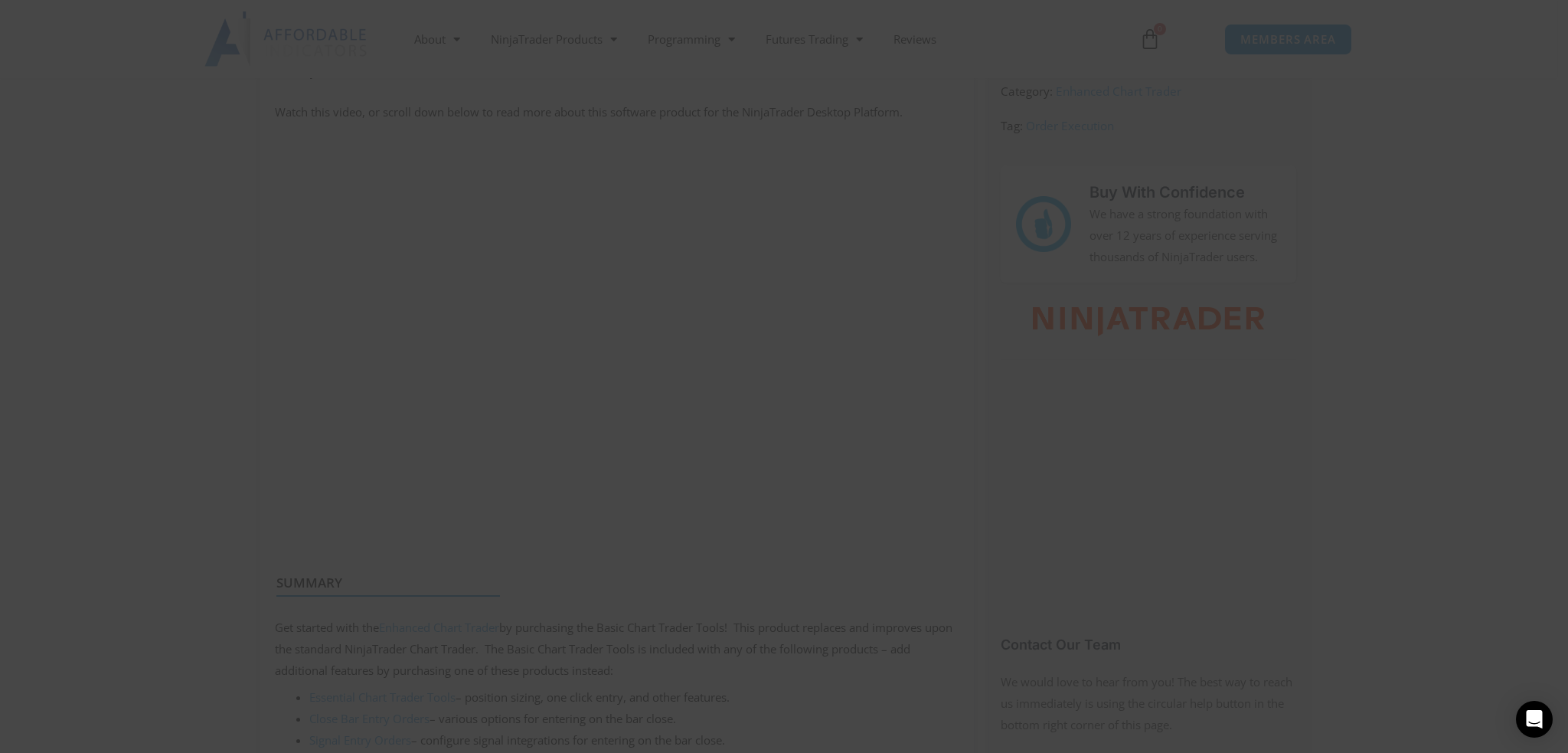
click at [1072, 8] on span "SAVE 20% NOW popup" at bounding box center [1079, 12] width 25 height 9
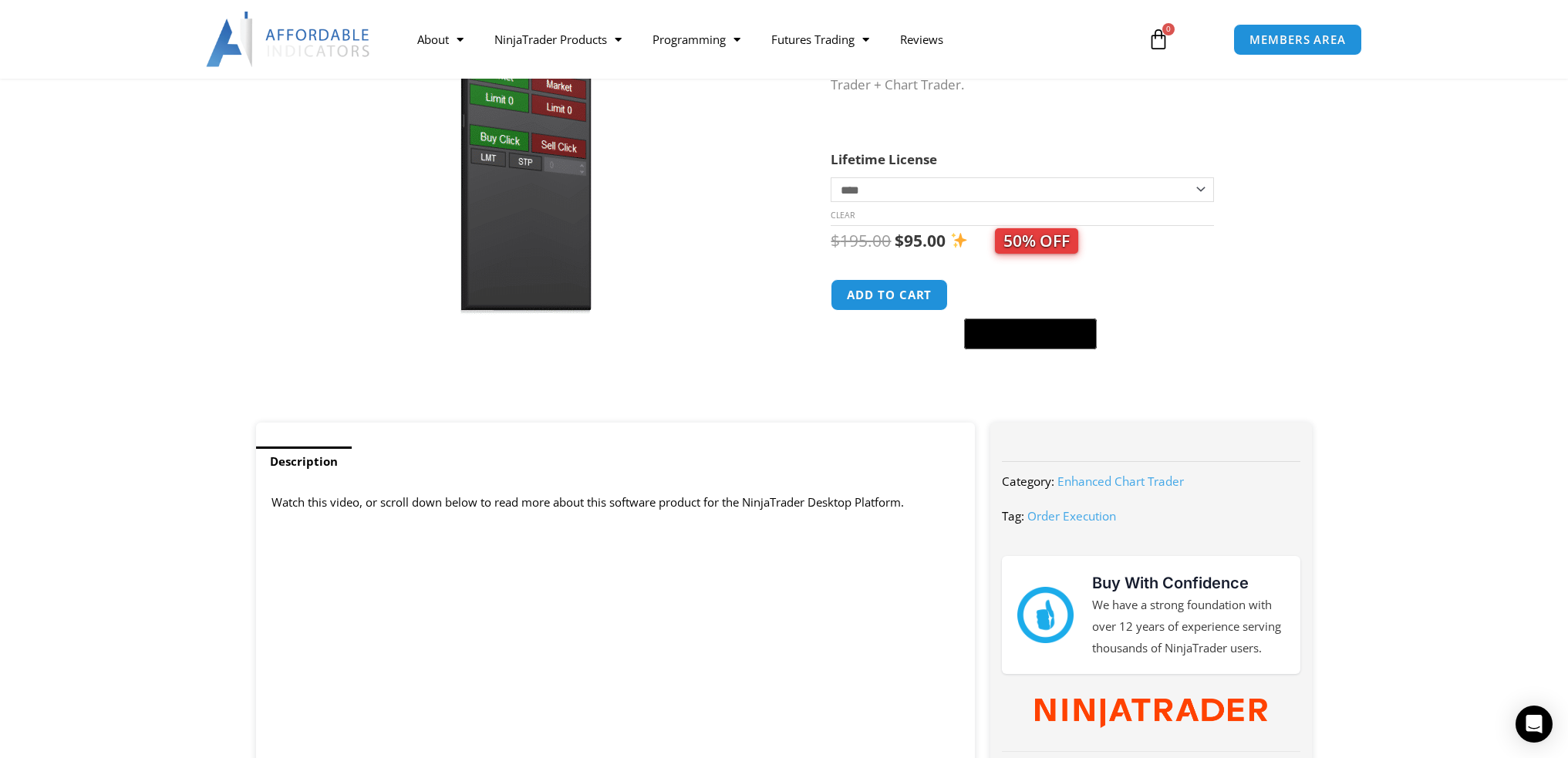
scroll to position [823, 0]
